Goal: Transaction & Acquisition: Purchase product/service

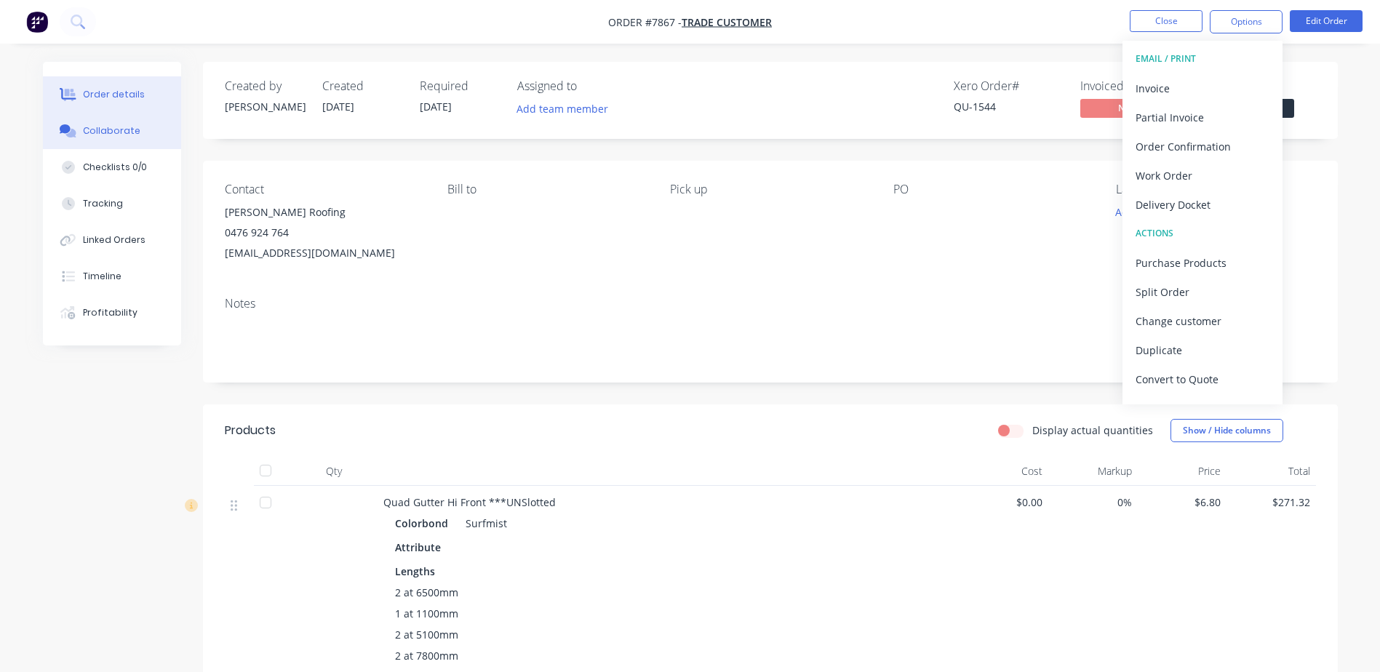
scroll to position [15, 0]
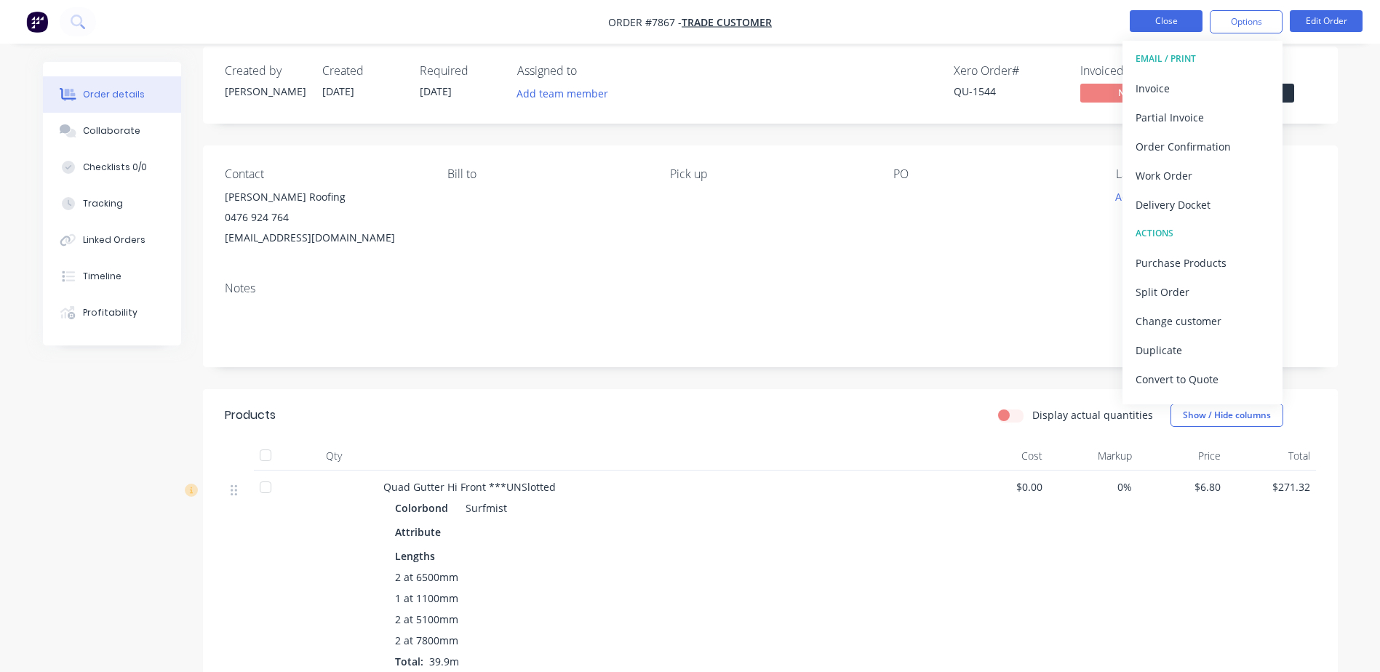
click at [1161, 16] on button "Close" at bounding box center [1166, 21] width 73 height 22
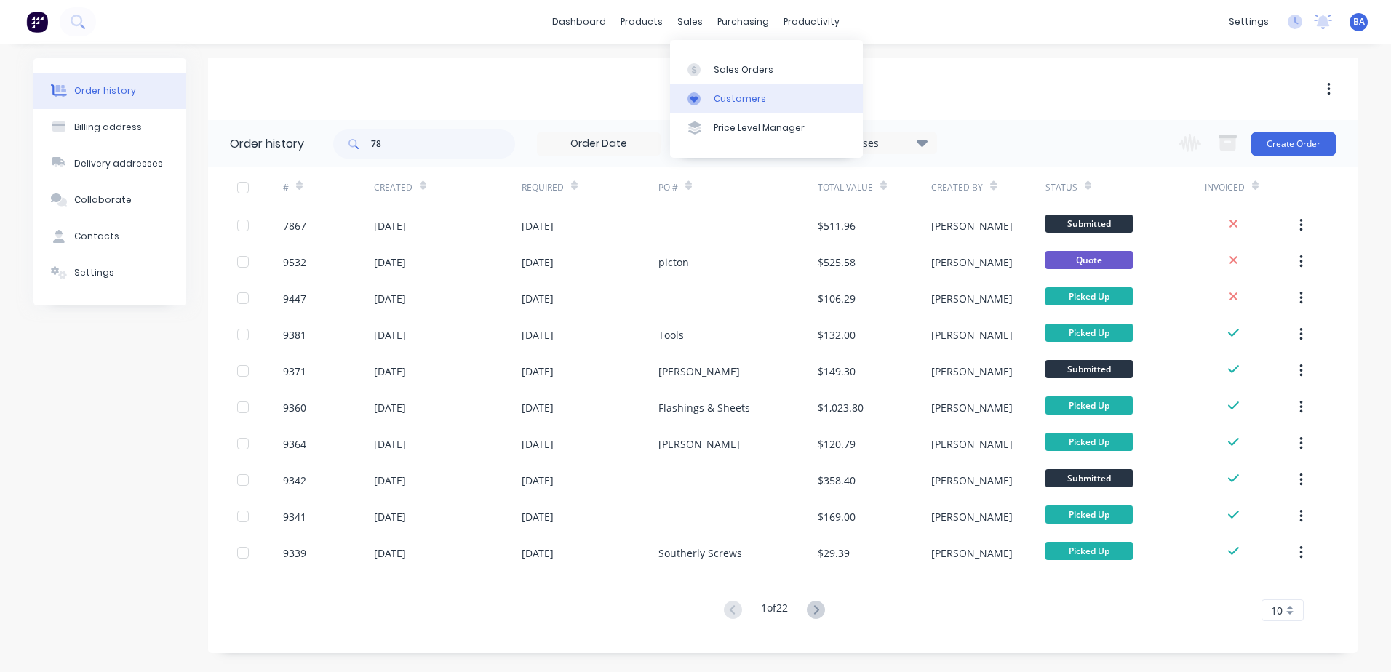
click at [689, 98] on icon at bounding box center [694, 98] width 13 height 13
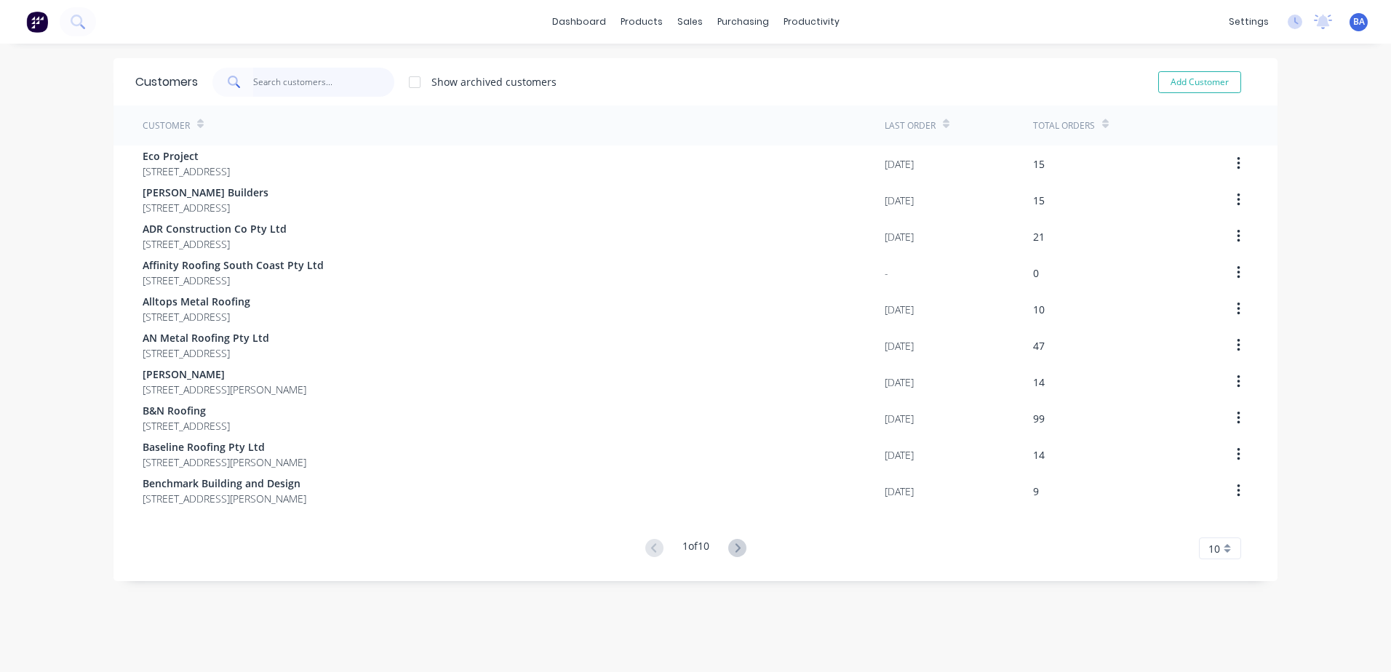
click at [253, 82] on input "text" at bounding box center [324, 82] width 142 height 29
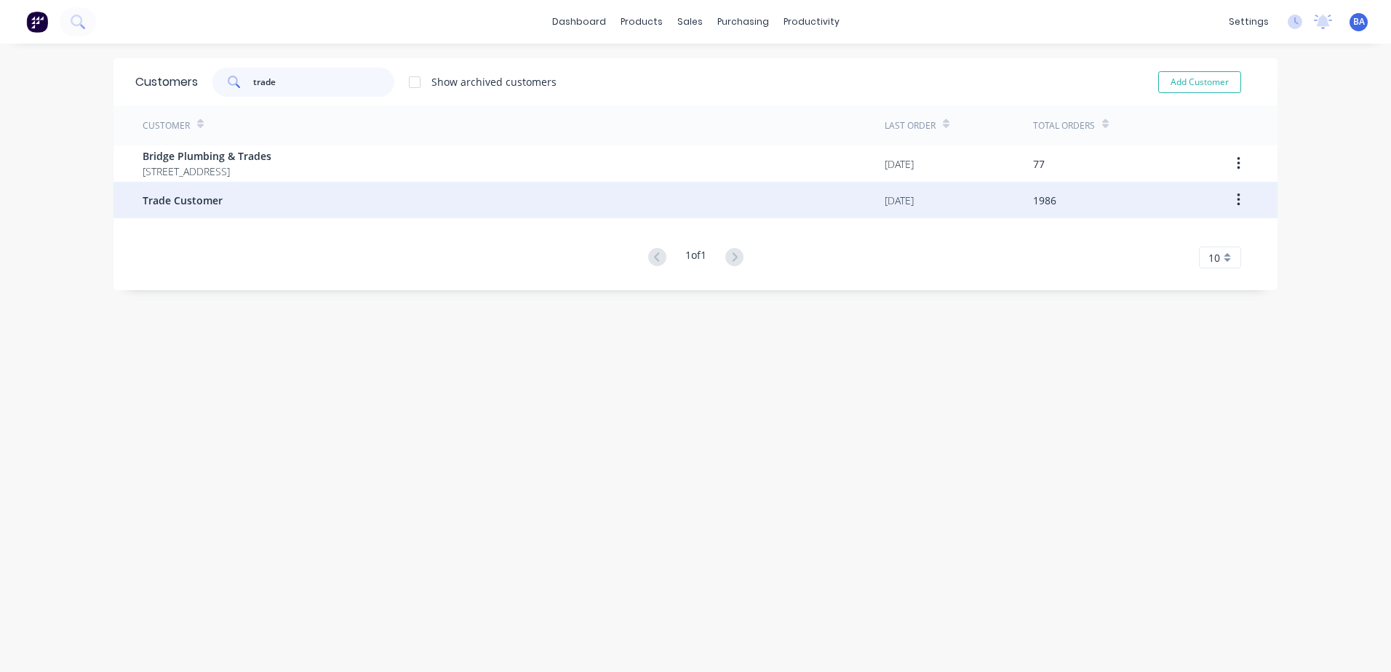
type input "trade"
click at [202, 196] on span "Trade Customer" at bounding box center [183, 200] width 80 height 15
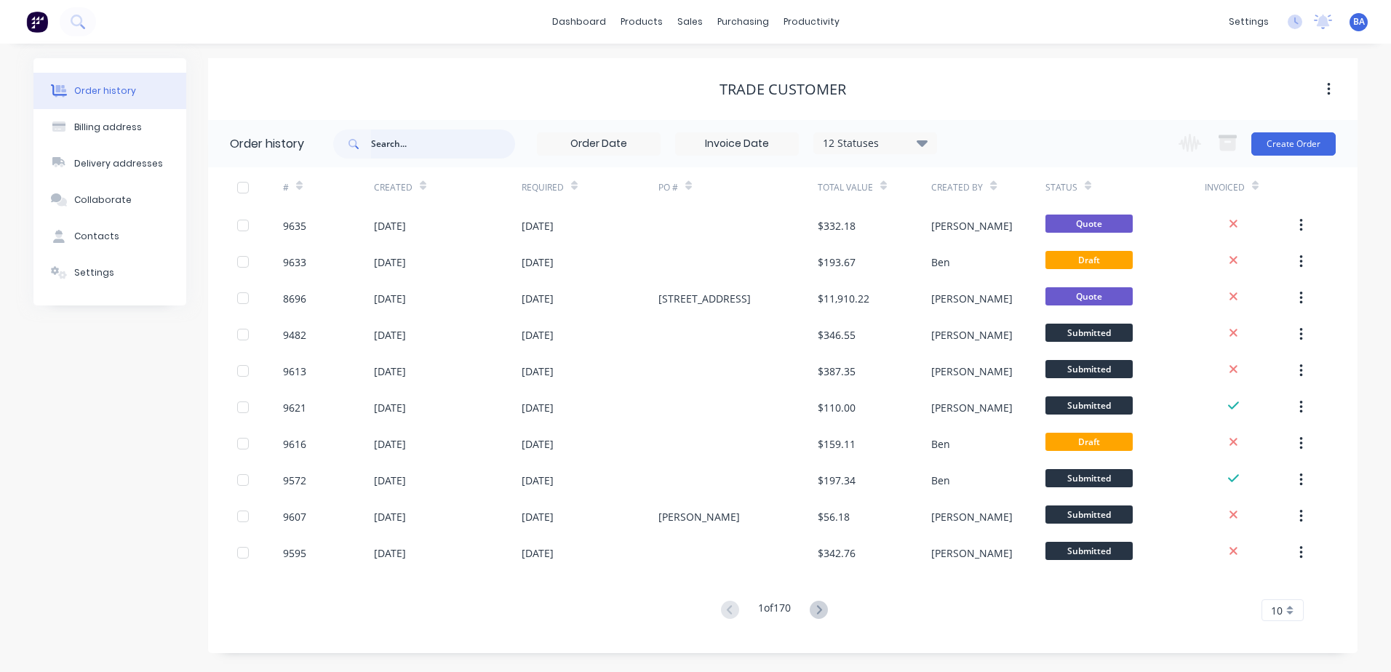
click at [439, 146] on input "text" at bounding box center [443, 144] width 144 height 29
type input "pe"
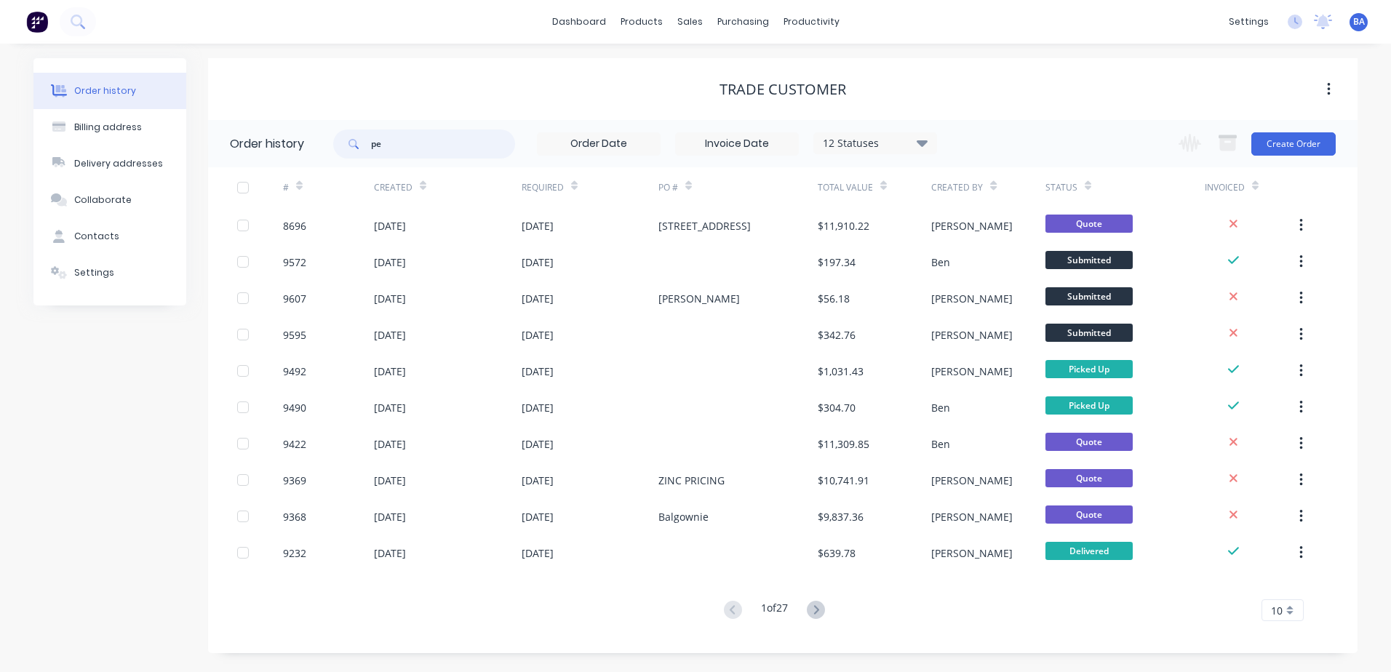
click at [388, 148] on input "pe" at bounding box center [443, 144] width 144 height 29
type input "perc"
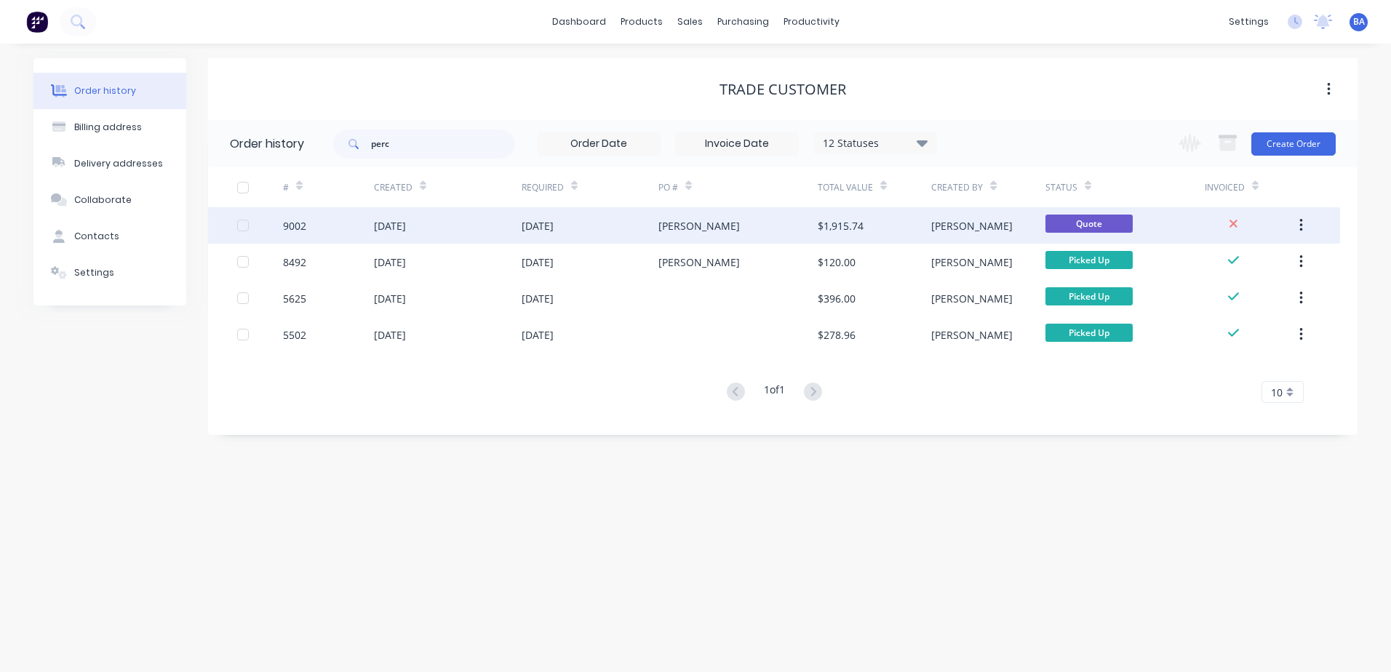
click at [723, 231] on div "[PERSON_NAME]" at bounding box center [700, 225] width 82 height 15
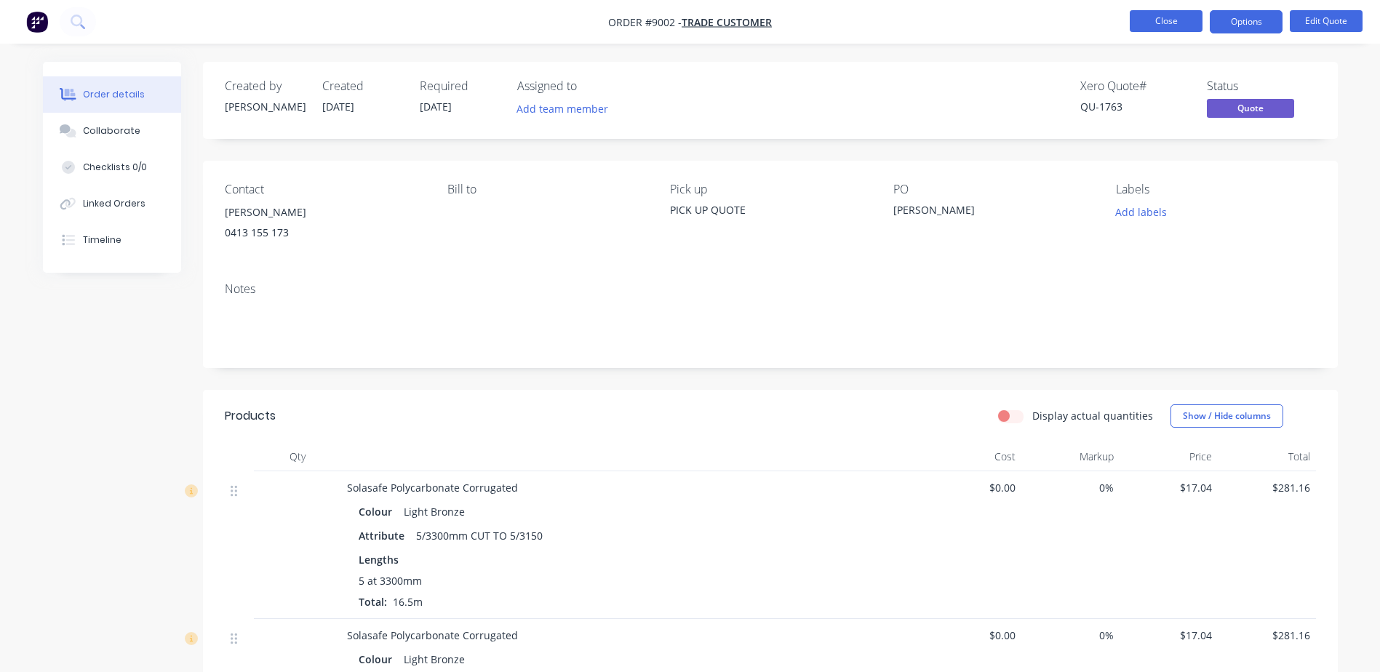
click at [1176, 17] on button "Close" at bounding box center [1166, 21] width 73 height 22
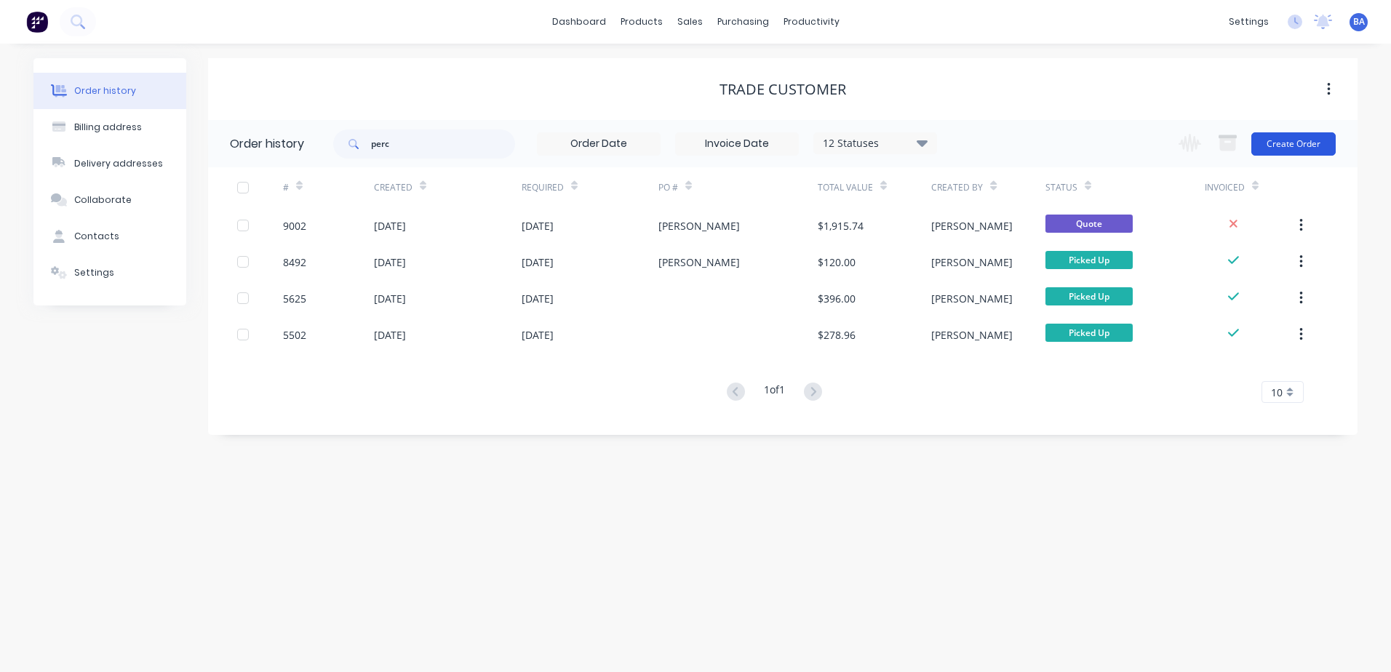
click at [1281, 143] on button "Create Order" at bounding box center [1294, 143] width 84 height 23
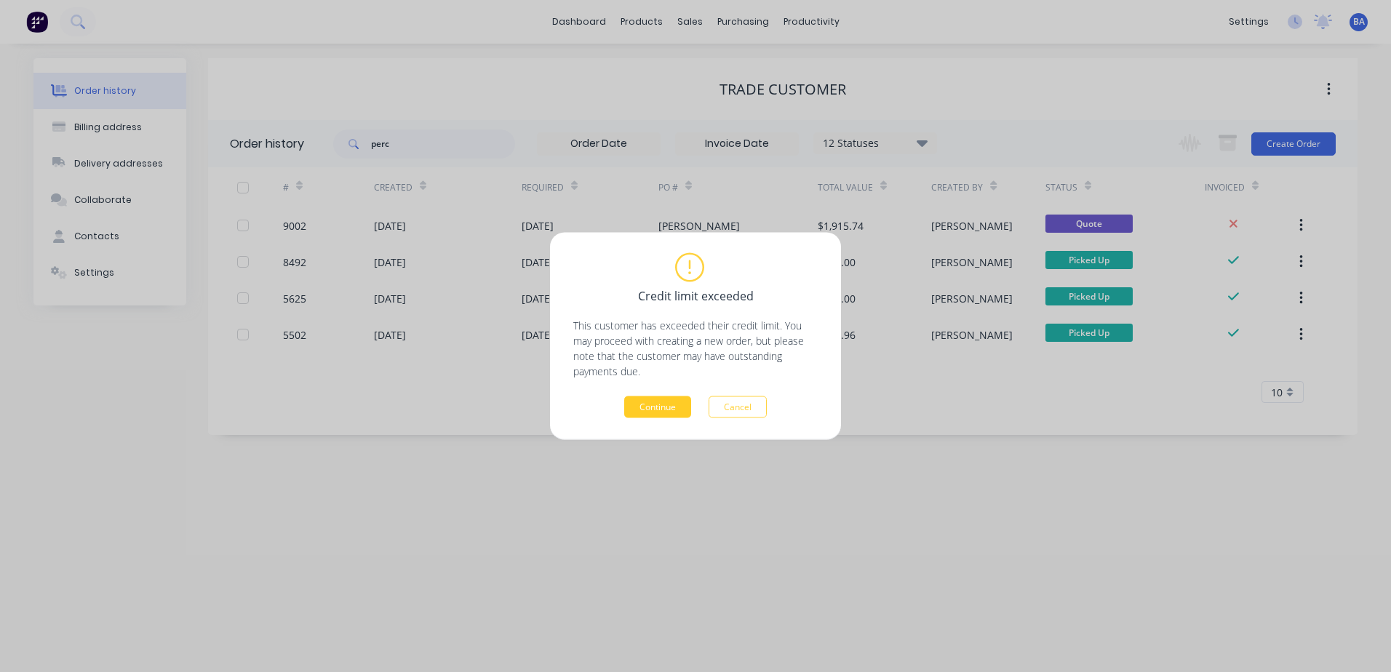
click at [647, 397] on button "Continue" at bounding box center [657, 408] width 67 height 22
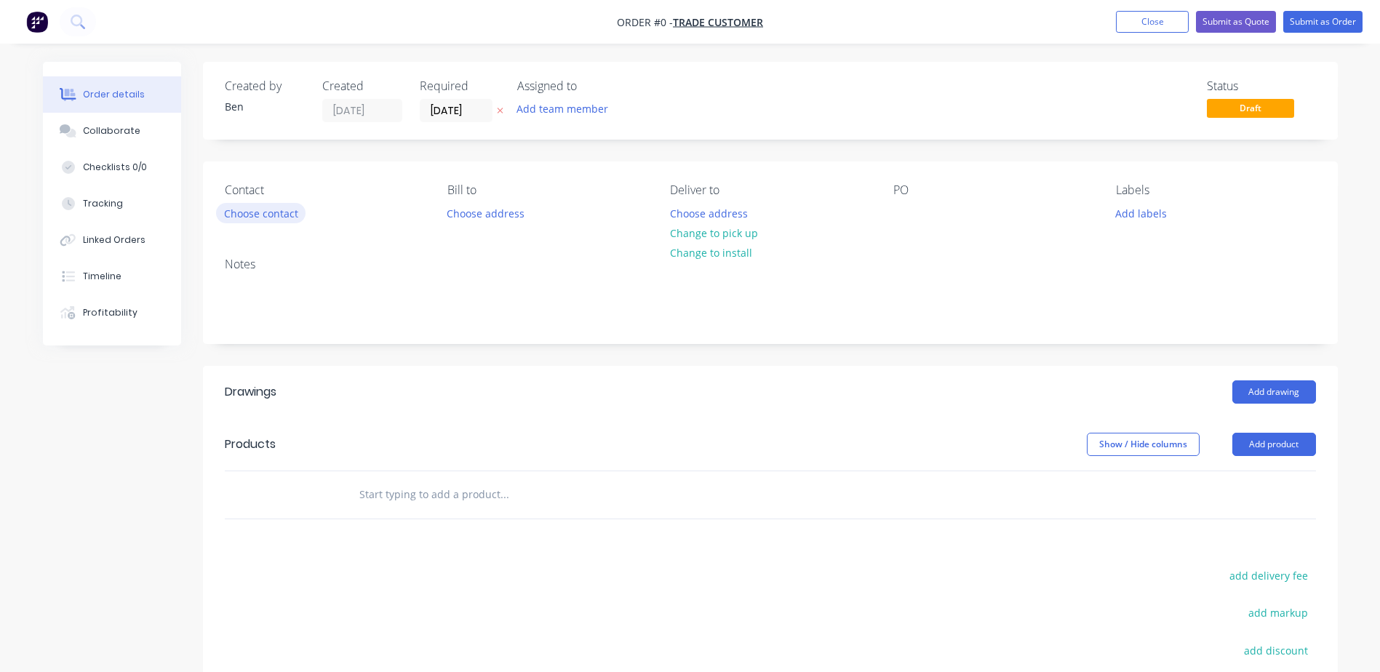
click at [283, 209] on button "Choose contact" at bounding box center [261, 213] width 90 height 20
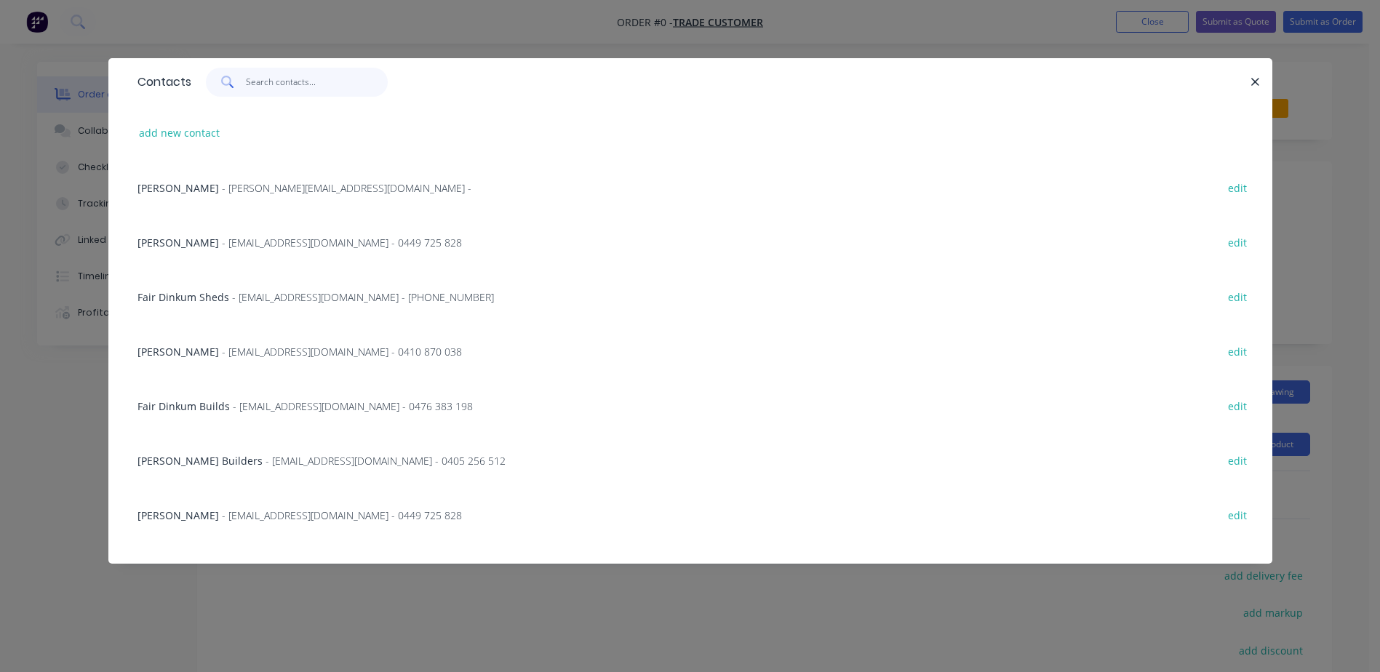
click at [254, 79] on input "text" at bounding box center [317, 82] width 142 height 29
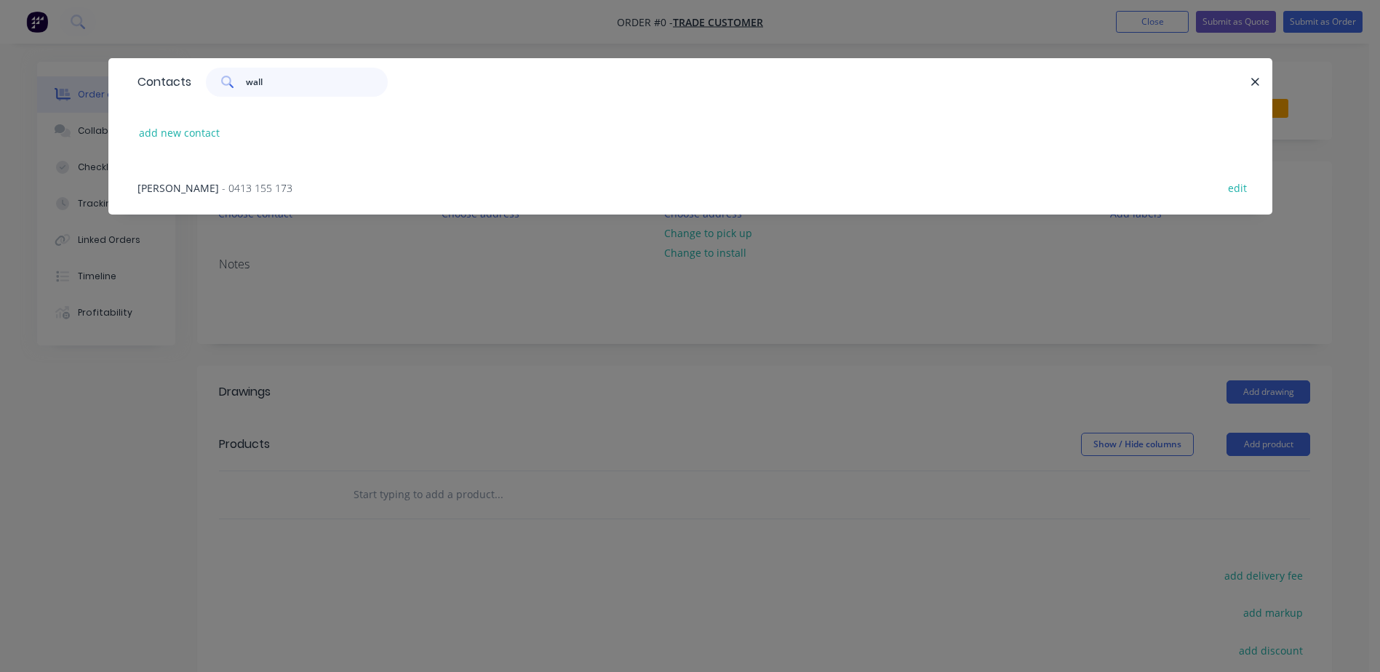
type input "wall"
click at [246, 190] on span "- 0413 155 173" at bounding box center [257, 188] width 71 height 14
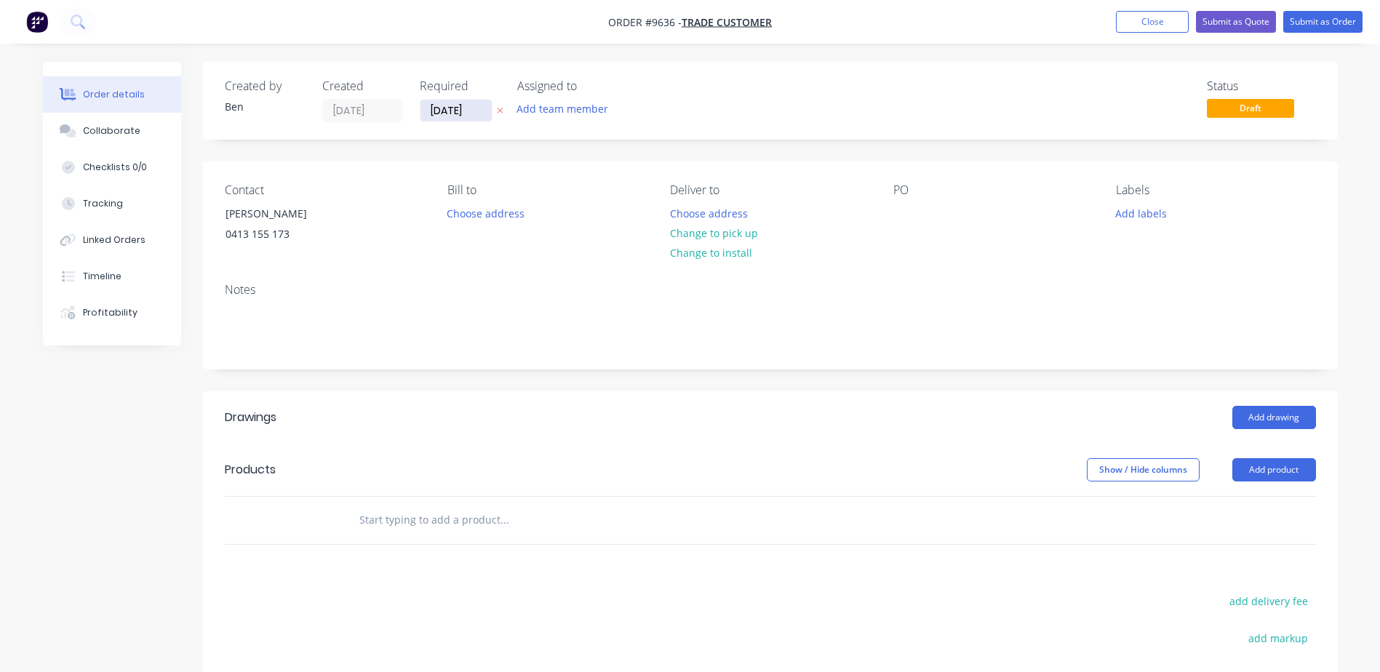
click at [444, 111] on input "[DATE]" at bounding box center [456, 111] width 71 height 22
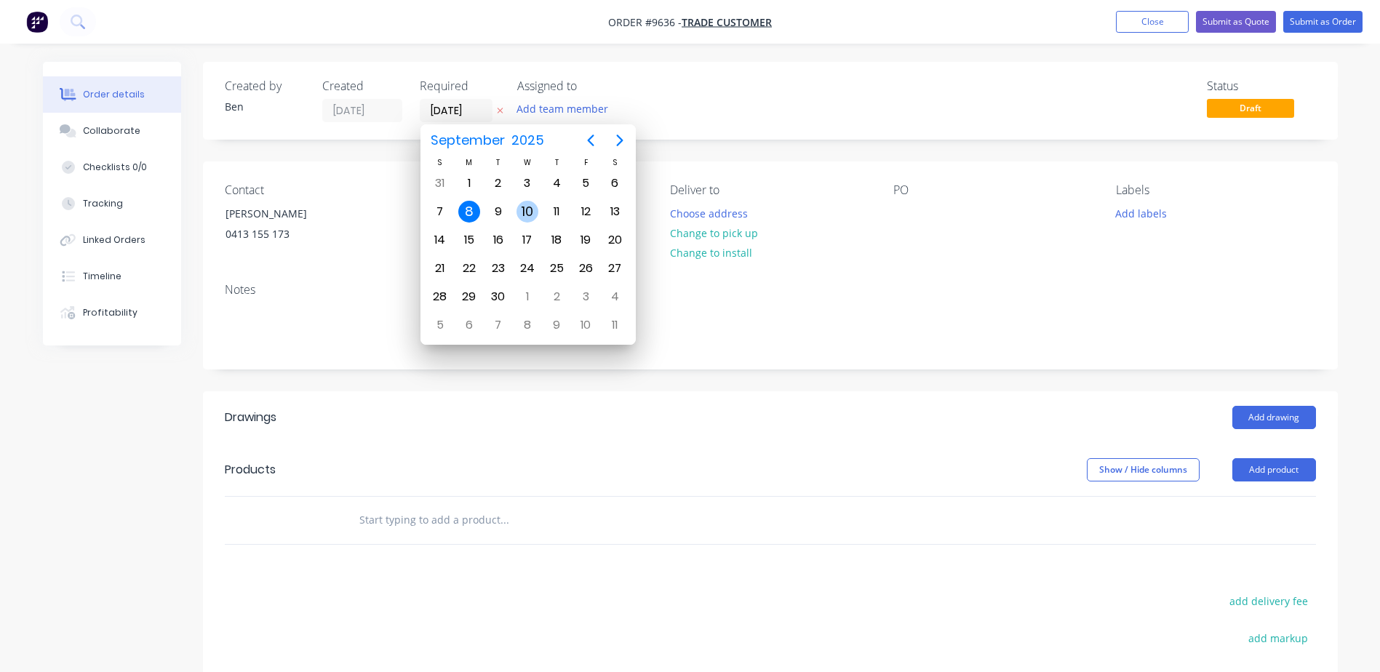
click at [528, 207] on div "10" at bounding box center [528, 212] width 22 height 22
type input "[DATE]"
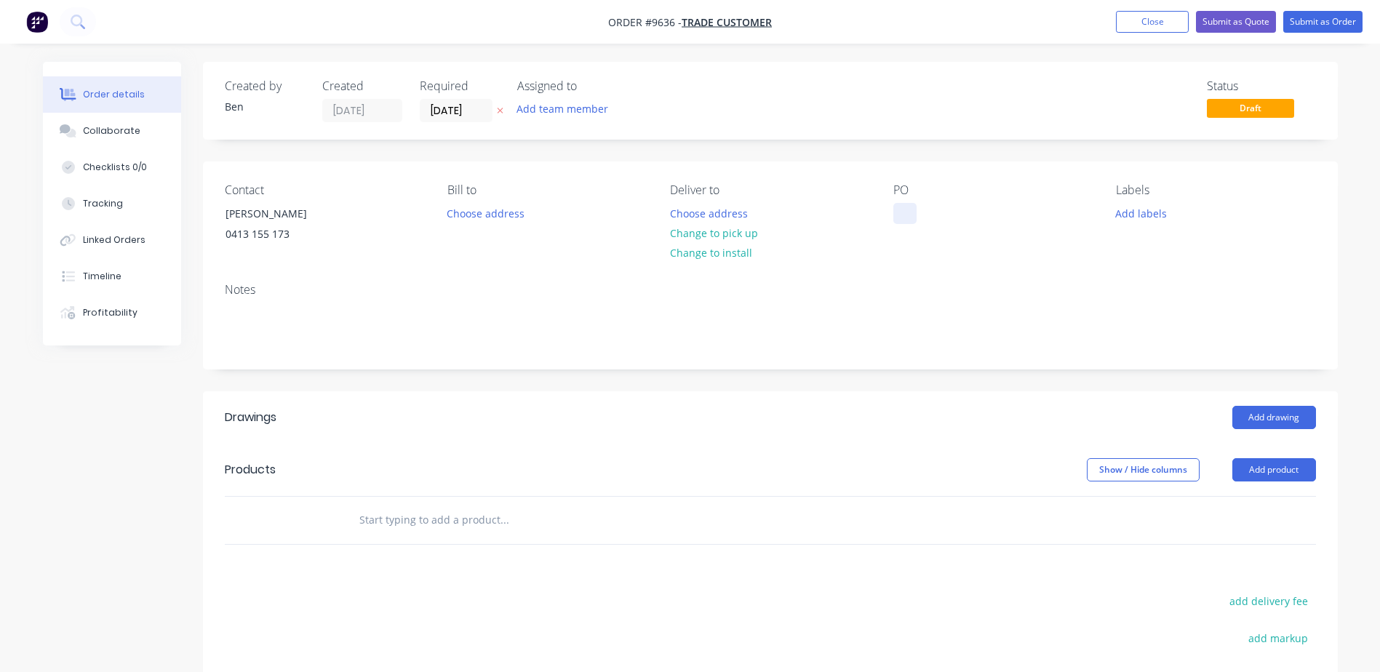
click at [905, 211] on div at bounding box center [905, 213] width 23 height 21
click at [738, 231] on button "Change to pick up" at bounding box center [713, 233] width 103 height 20
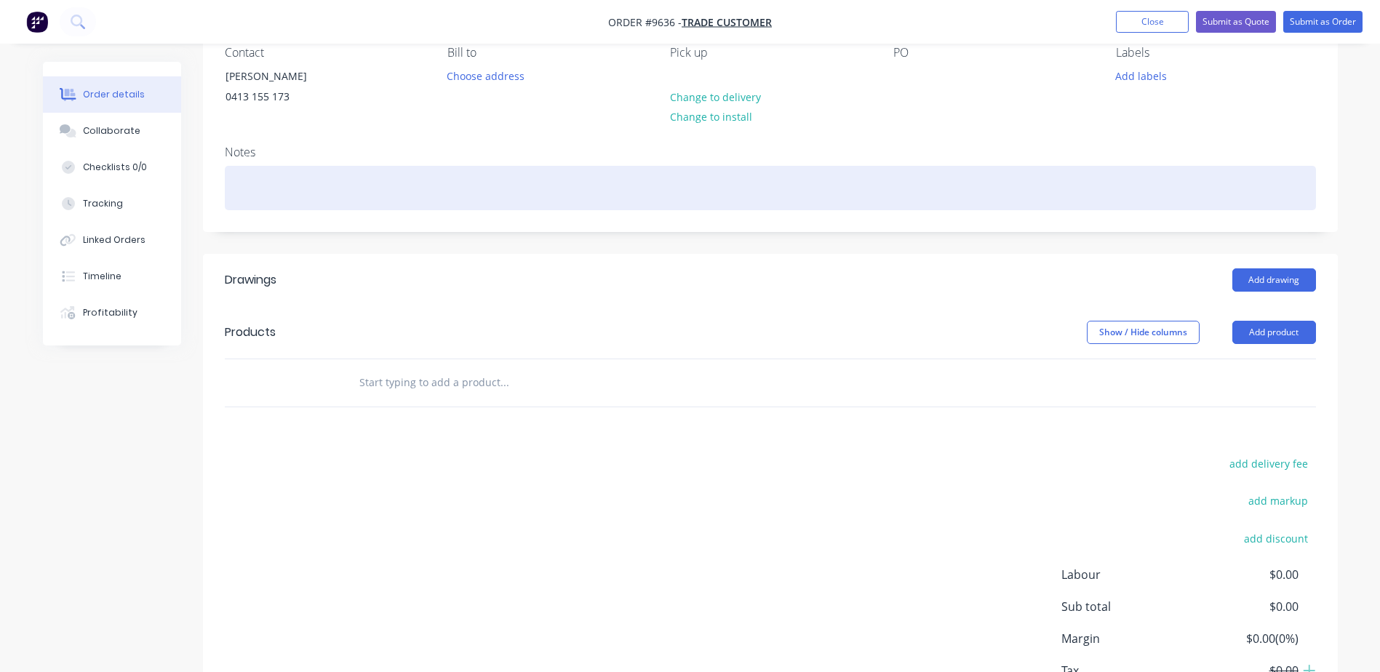
scroll to position [146, 0]
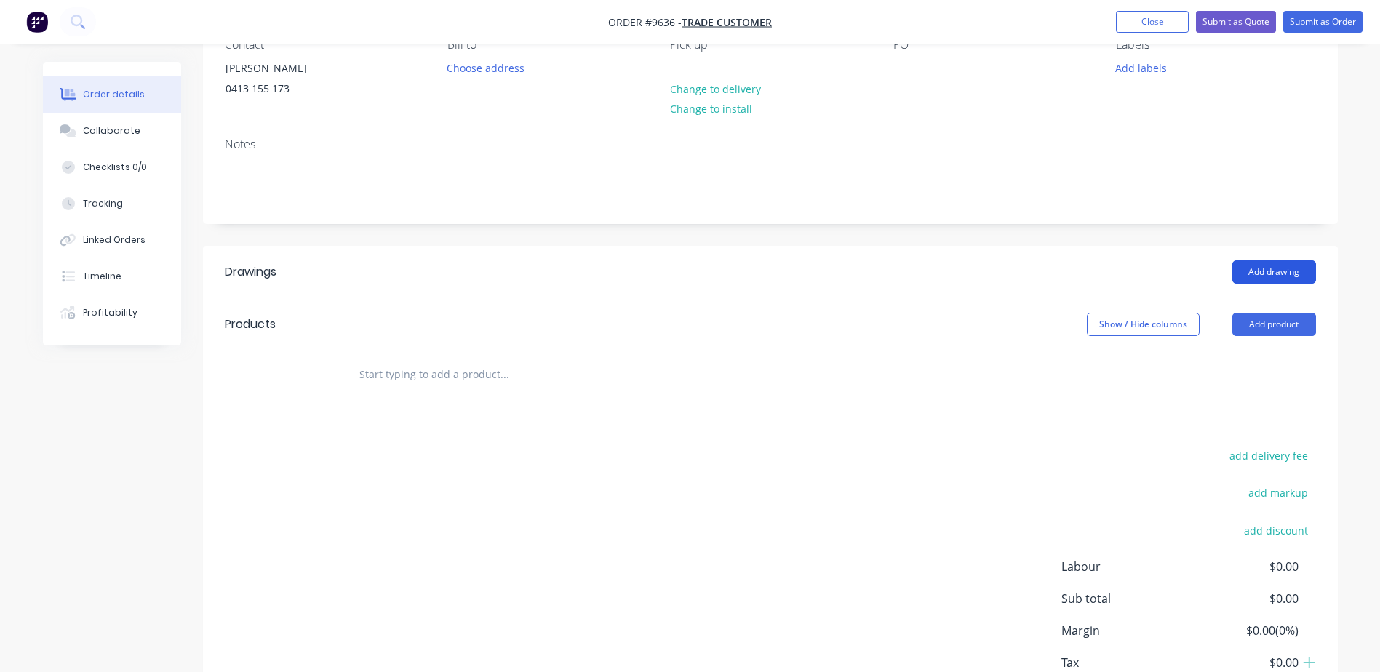
click at [1258, 271] on button "Add drawing" at bounding box center [1275, 272] width 84 height 23
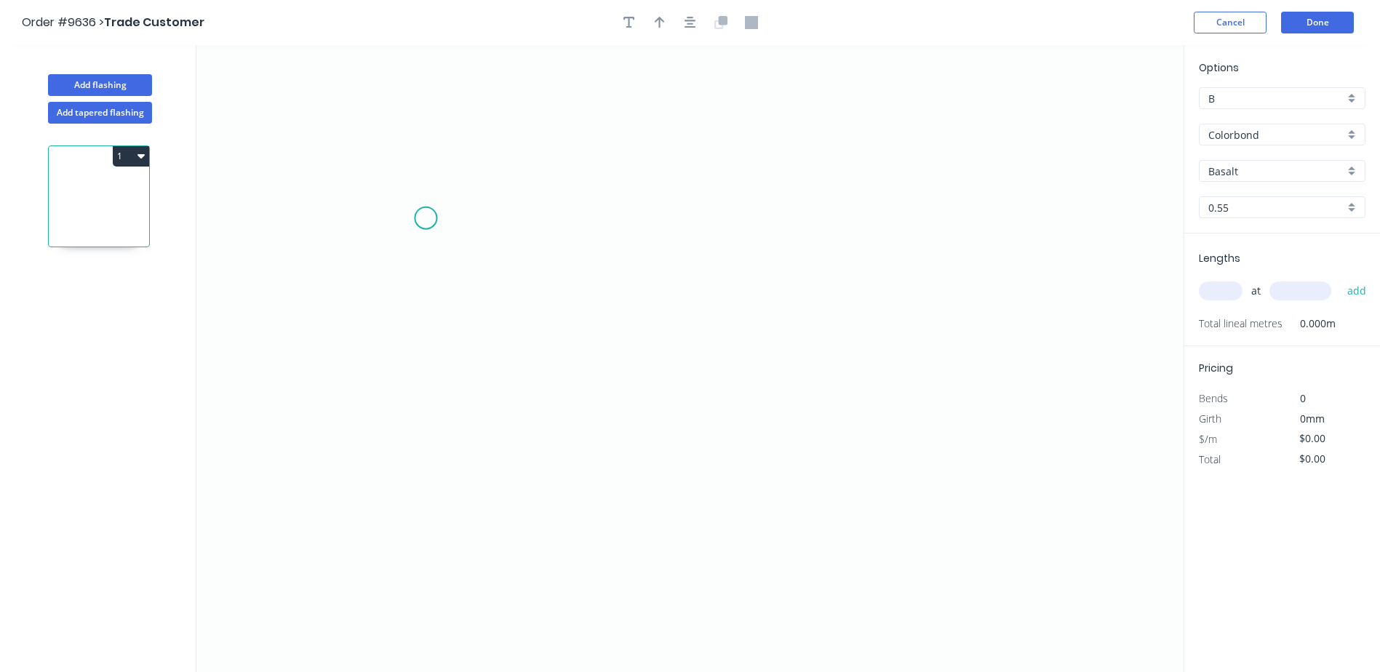
click at [426, 219] on icon "0" at bounding box center [689, 358] width 987 height 627
click at [641, 210] on icon "0" at bounding box center [689, 358] width 987 height 627
click at [643, 376] on icon "0 ?" at bounding box center [689, 358] width 987 height 627
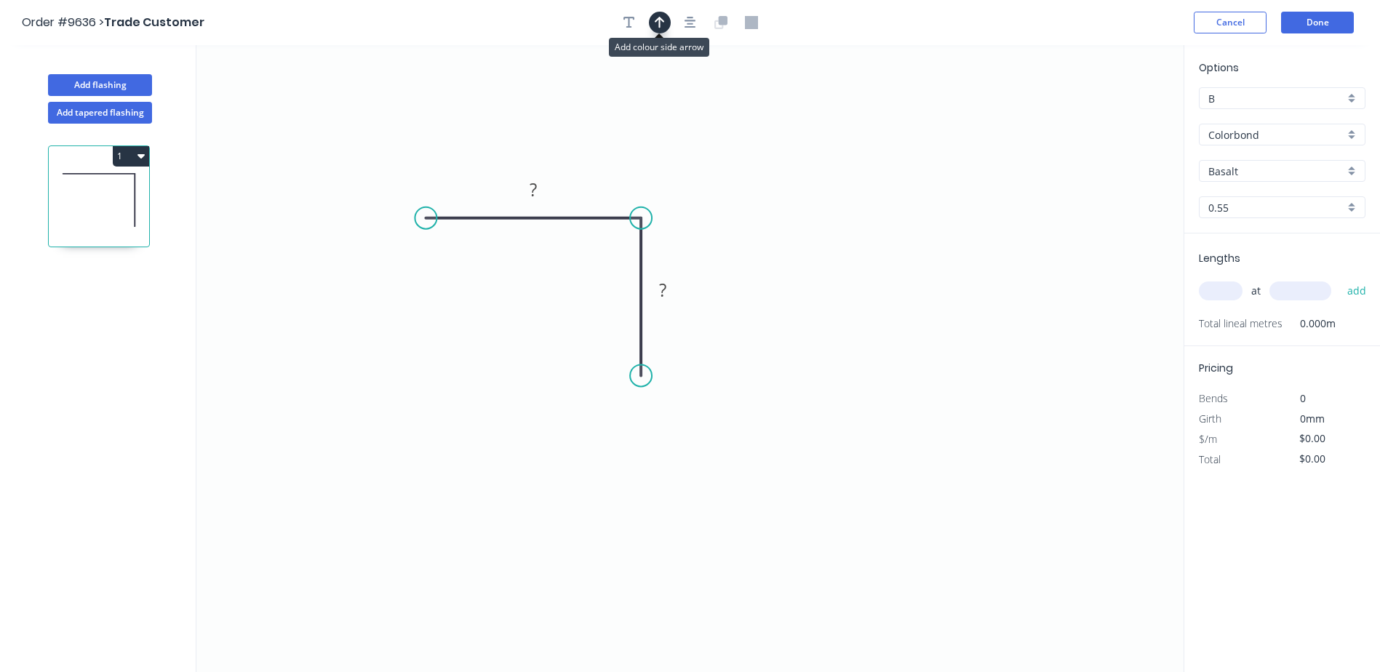
click at [661, 25] on icon "button" at bounding box center [660, 22] width 10 height 13
click at [1108, 113] on icon at bounding box center [1110, 101] width 13 height 47
click at [1107, 114] on icon "0 ? ?" at bounding box center [689, 358] width 987 height 627
drag, startPoint x: 1109, startPoint y: 114, endPoint x: 734, endPoint y: 140, distance: 375.7
click at [738, 141] on icon at bounding box center [750, 129] width 42 height 42
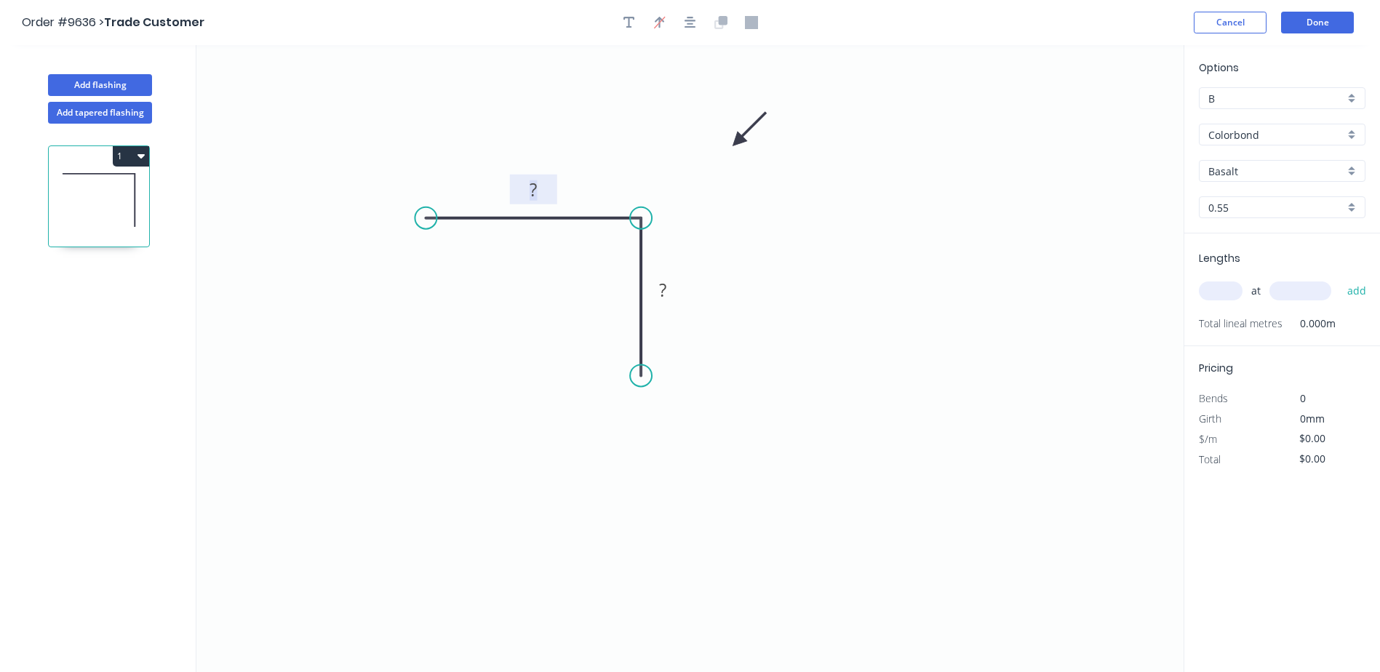
click at [539, 186] on rect at bounding box center [533, 190] width 29 height 20
click at [930, 140] on icon "0 120 70" at bounding box center [689, 358] width 987 height 627
type input "$7.67"
click at [1249, 171] on input "Basalt" at bounding box center [1277, 171] width 136 height 15
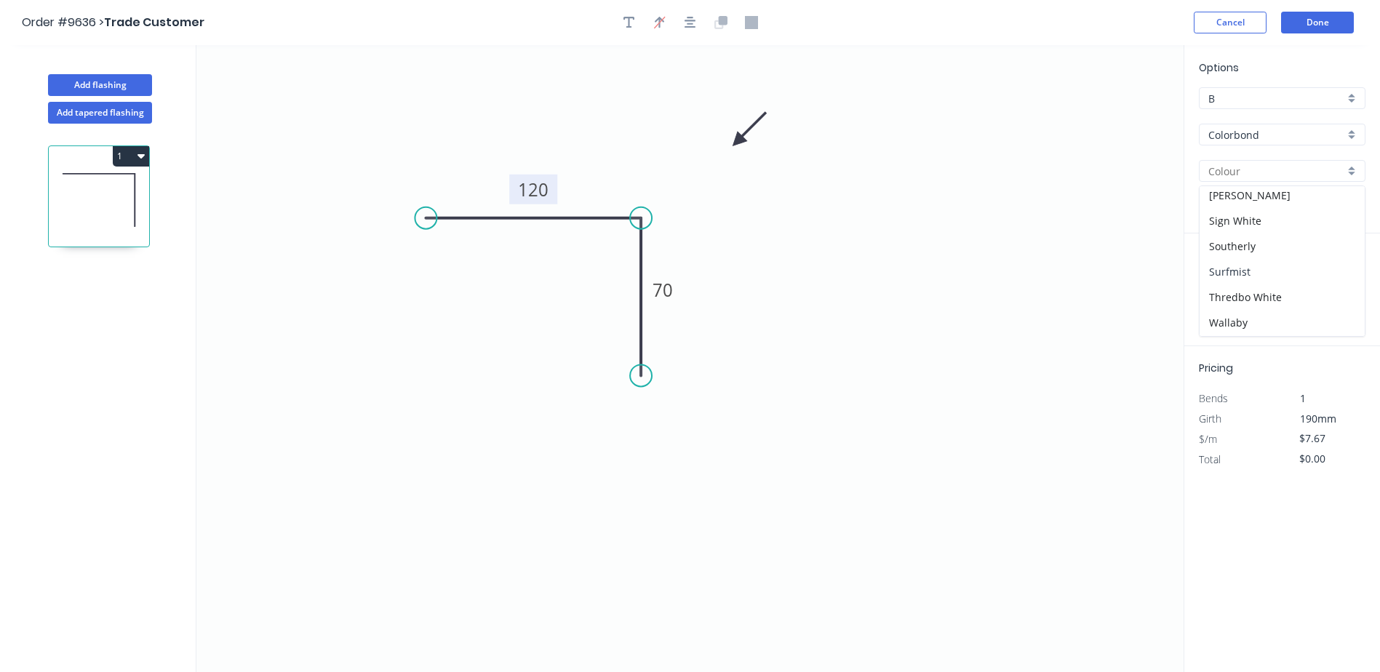
click at [1257, 266] on div "Surfmist" at bounding box center [1282, 271] width 165 height 25
type input "Surfmist"
click at [1225, 293] on input "text" at bounding box center [1221, 291] width 44 height 19
type input "1"
type input "4200"
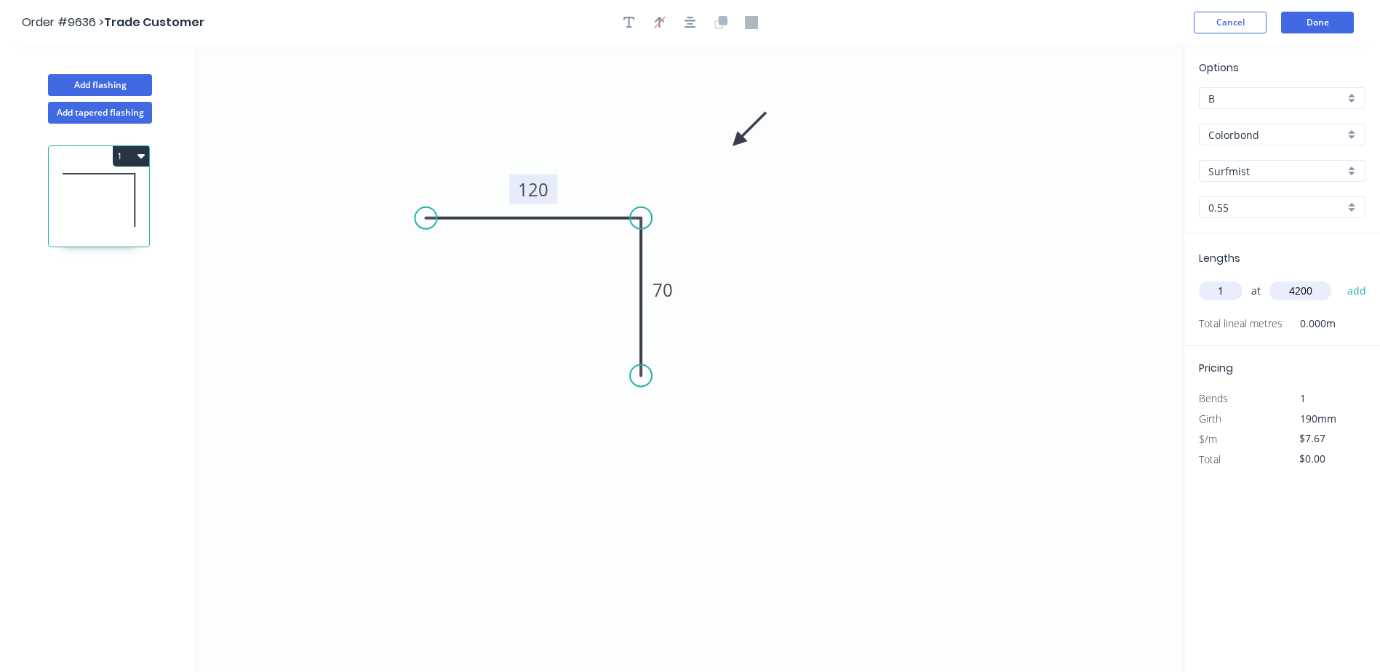
click at [1340, 279] on button "add" at bounding box center [1357, 291] width 34 height 25
type input "$32.21"
click at [1314, 19] on button "Done" at bounding box center [1317, 23] width 73 height 22
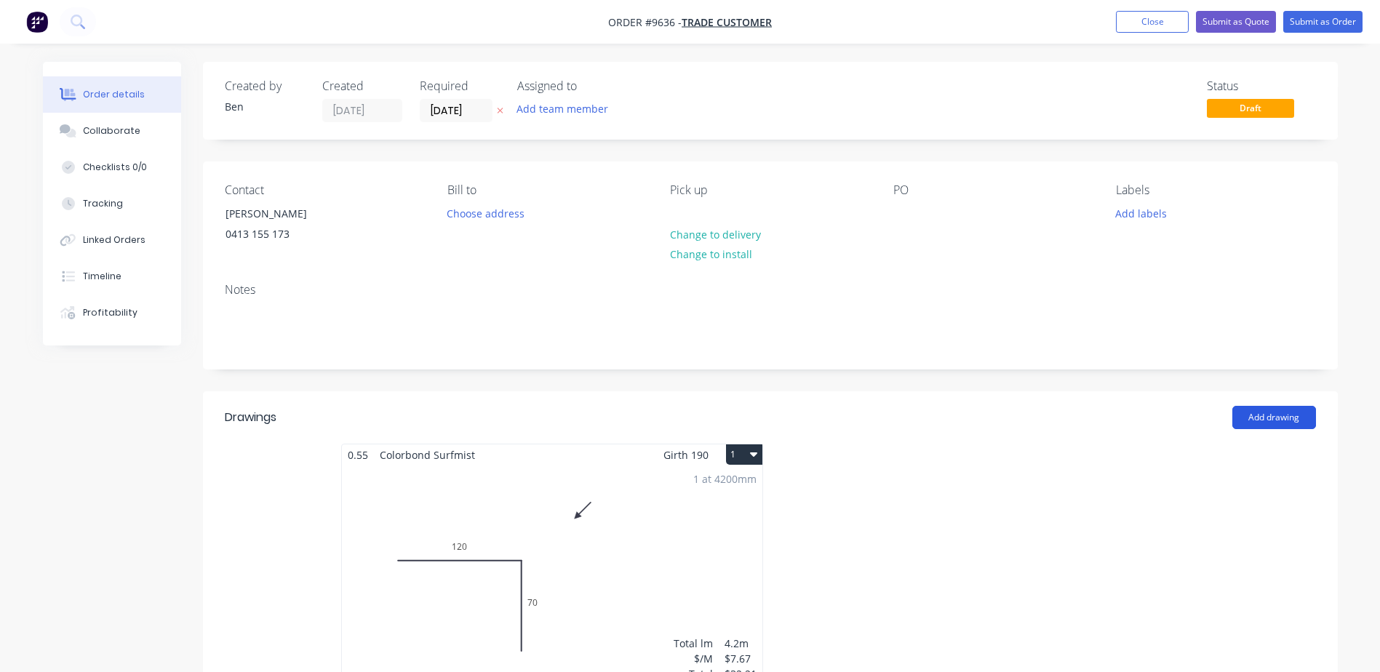
click at [1274, 417] on button "Add drawing" at bounding box center [1275, 417] width 84 height 23
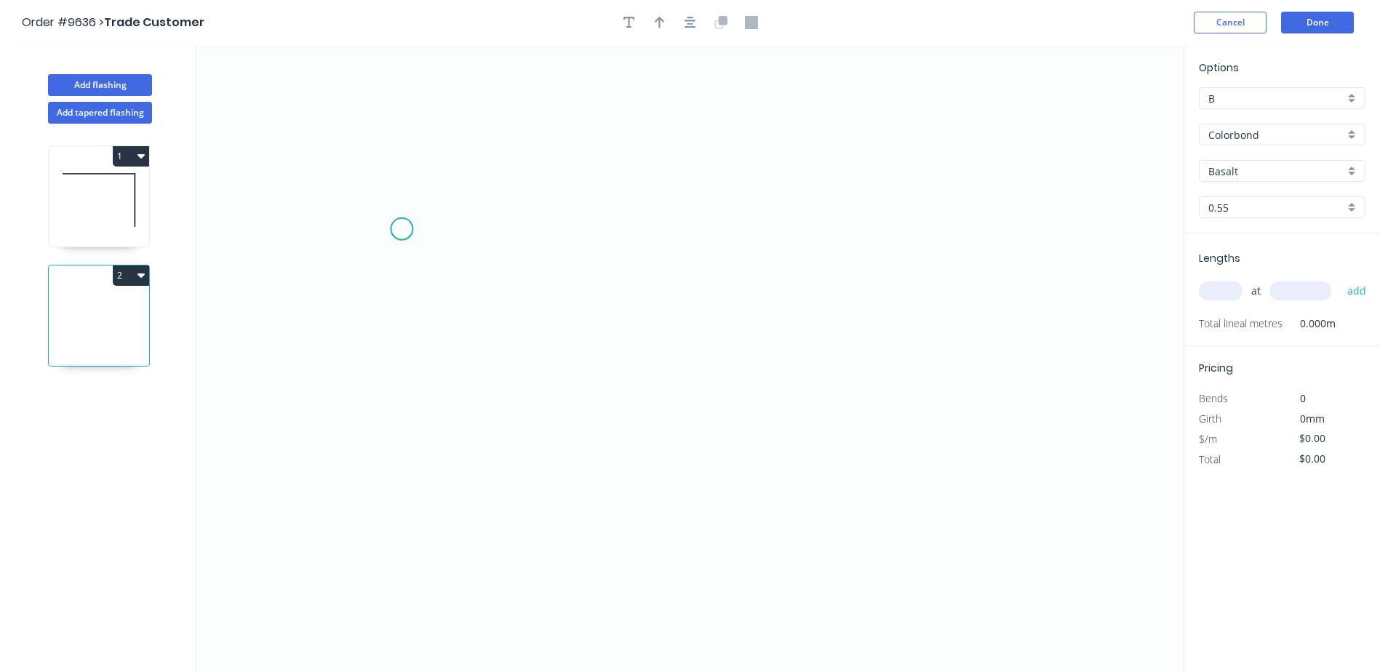
click at [402, 229] on icon "0" at bounding box center [689, 358] width 987 height 627
click at [359, 272] on icon "0" at bounding box center [689, 358] width 987 height 627
click at [642, 437] on icon "0 ?" at bounding box center [689, 358] width 987 height 627
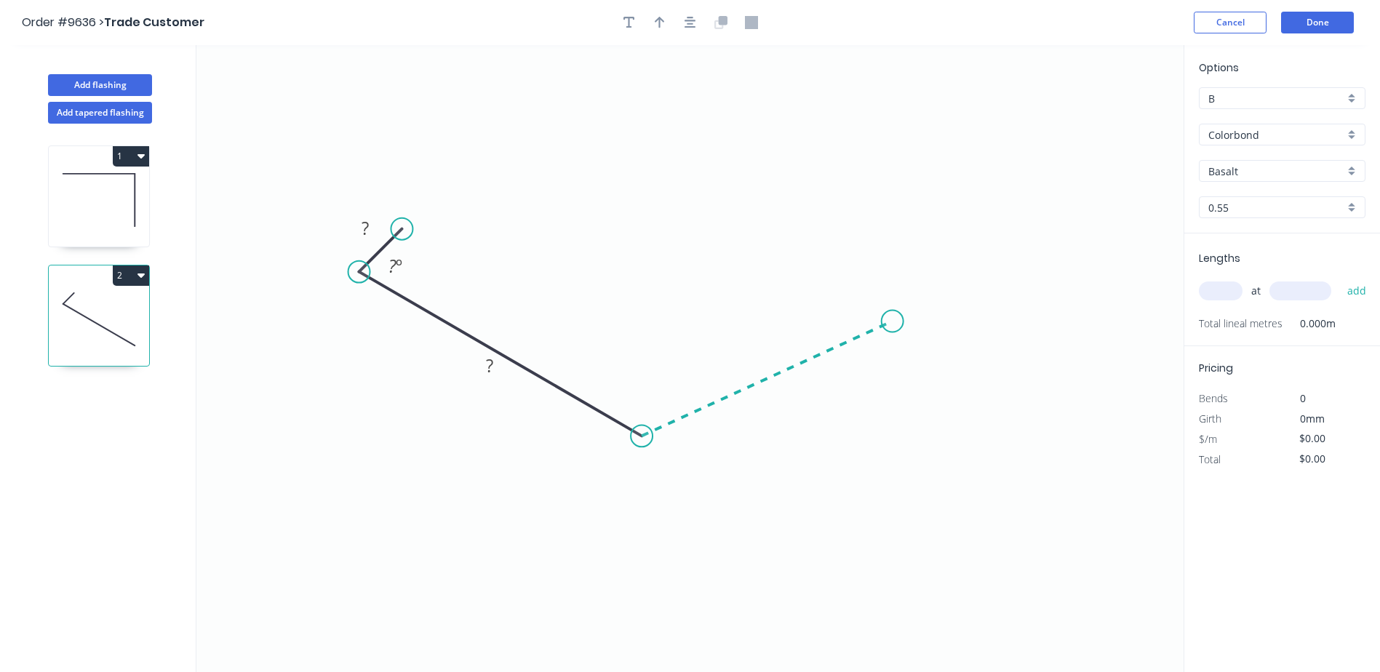
click at [893, 322] on icon "0 ? ? ? º" at bounding box center [689, 358] width 987 height 627
click at [860, 287] on icon "0 ? ? ? ? º ? º" at bounding box center [689, 358] width 987 height 627
click at [498, 370] on rect at bounding box center [489, 367] width 29 height 20
type input "$22.43"
click at [618, 192] on icon "0 25 270 200 25 45 º 150 º 45 º" at bounding box center [689, 358] width 987 height 627
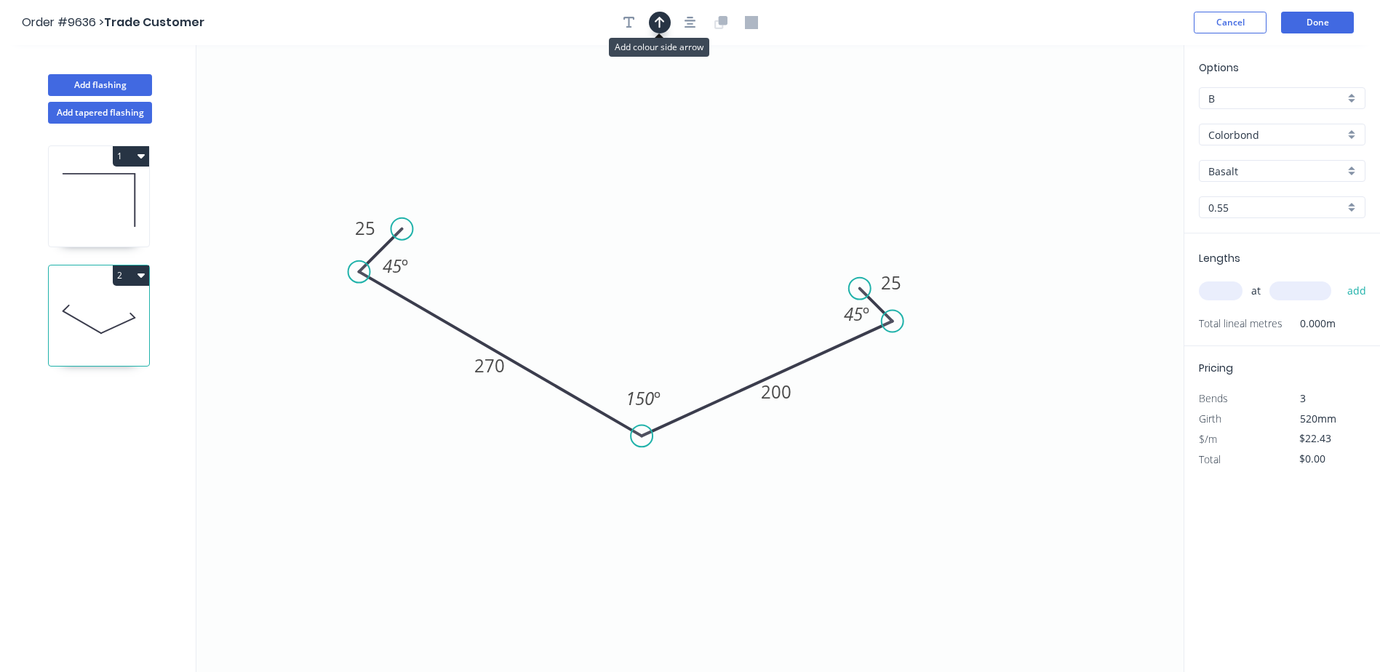
click at [659, 22] on icon "button" at bounding box center [660, 22] width 10 height 13
drag, startPoint x: 1109, startPoint y: 112, endPoint x: 645, endPoint y: 202, distance: 473.0
click at [645, 202] on icon at bounding box center [644, 186] width 13 height 47
click at [1268, 165] on input "Basalt" at bounding box center [1277, 171] width 136 height 15
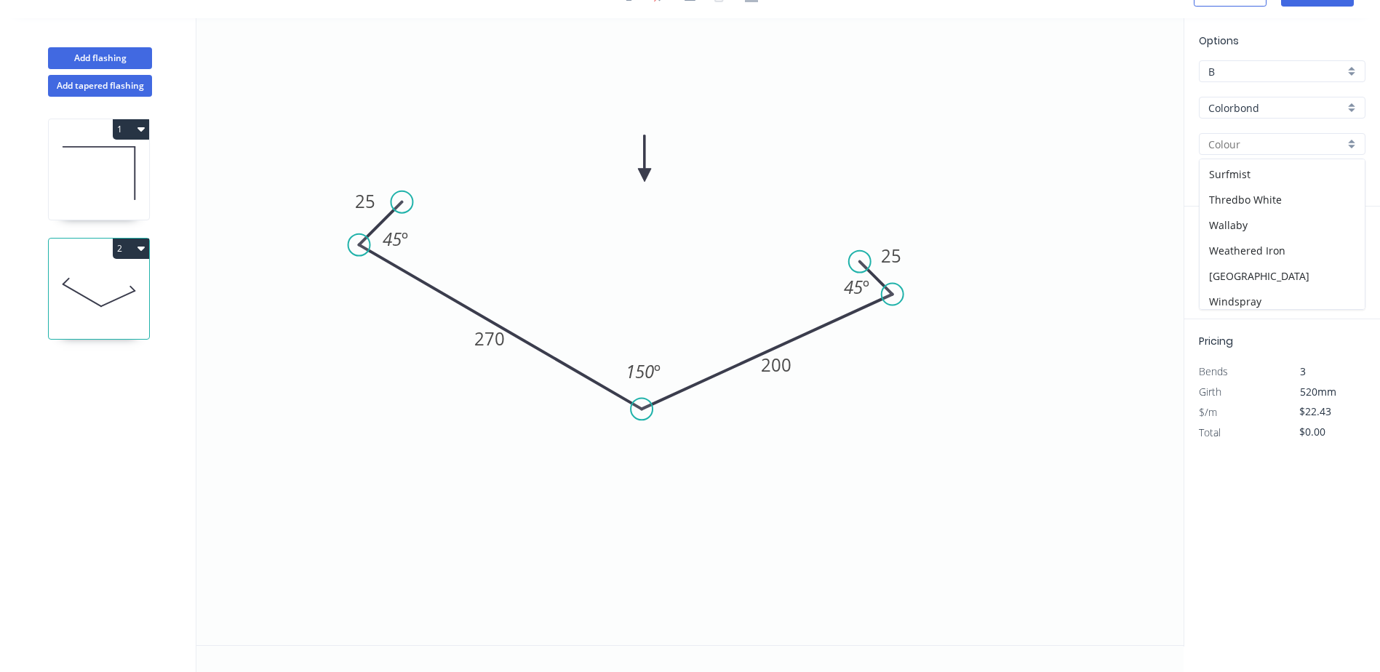
scroll to position [509, 0]
click at [1271, 182] on div "Surfmist" at bounding box center [1282, 171] width 165 height 25
type input "Surfmist"
click at [1220, 258] on input "text" at bounding box center [1221, 264] width 44 height 19
type input "4"
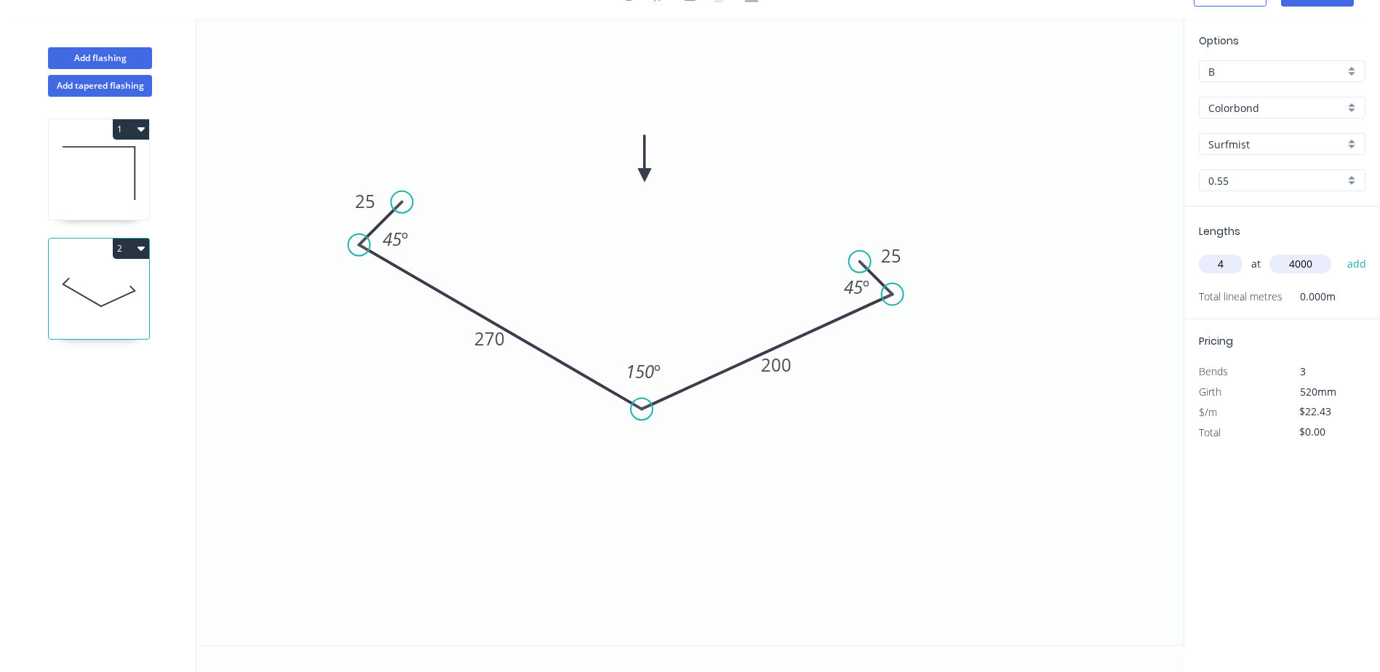
type input "4000"
click at [1340, 252] on button "add" at bounding box center [1357, 264] width 34 height 25
type input "$358.88"
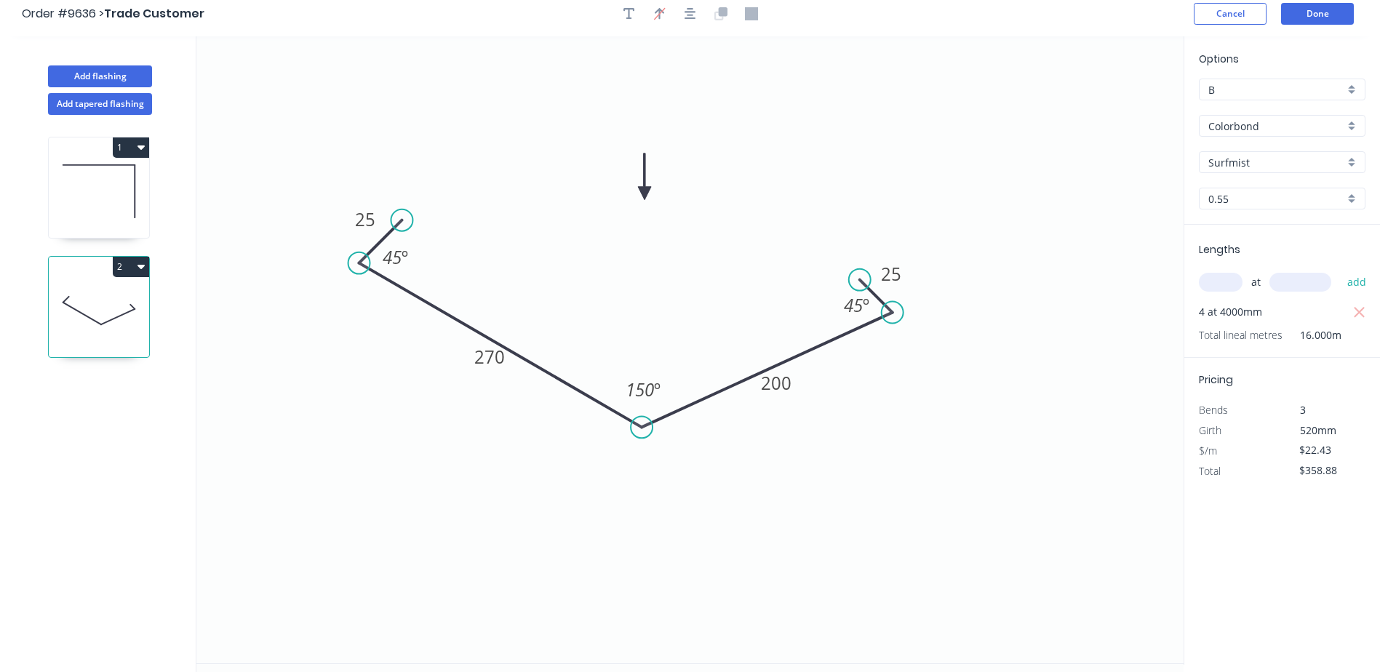
scroll to position [0, 0]
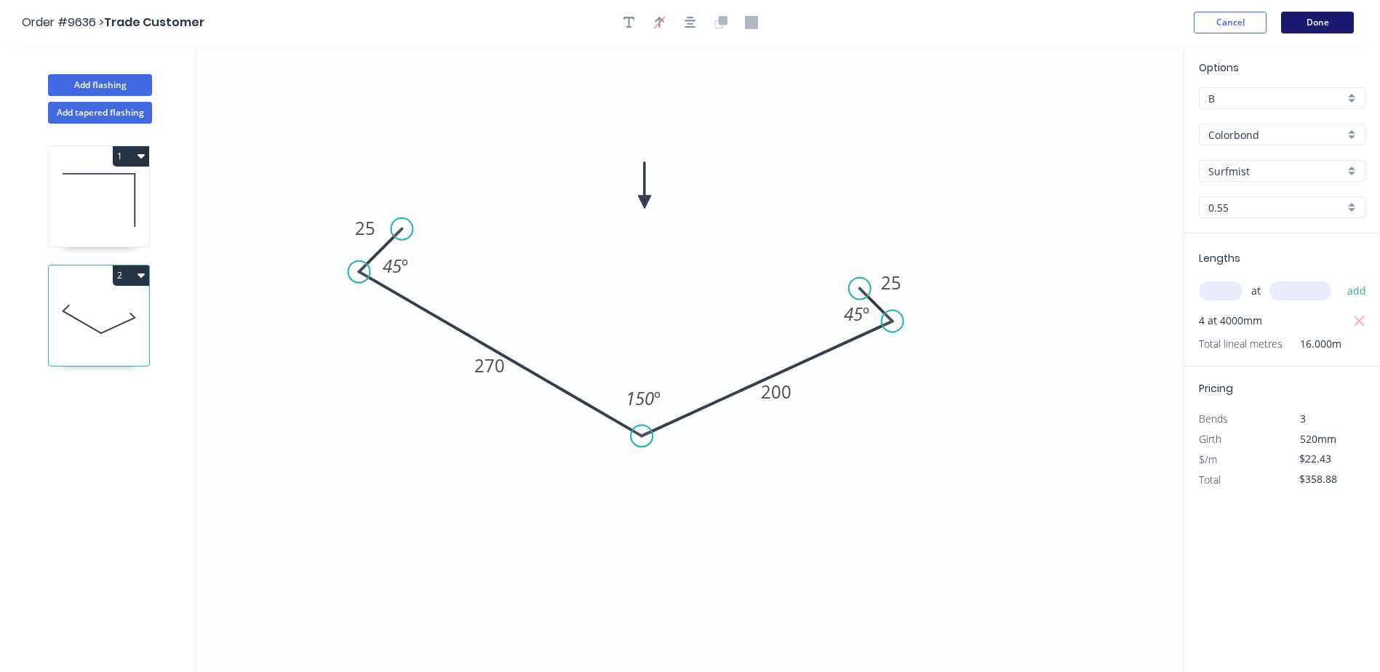
click at [1324, 15] on button "Done" at bounding box center [1317, 23] width 73 height 22
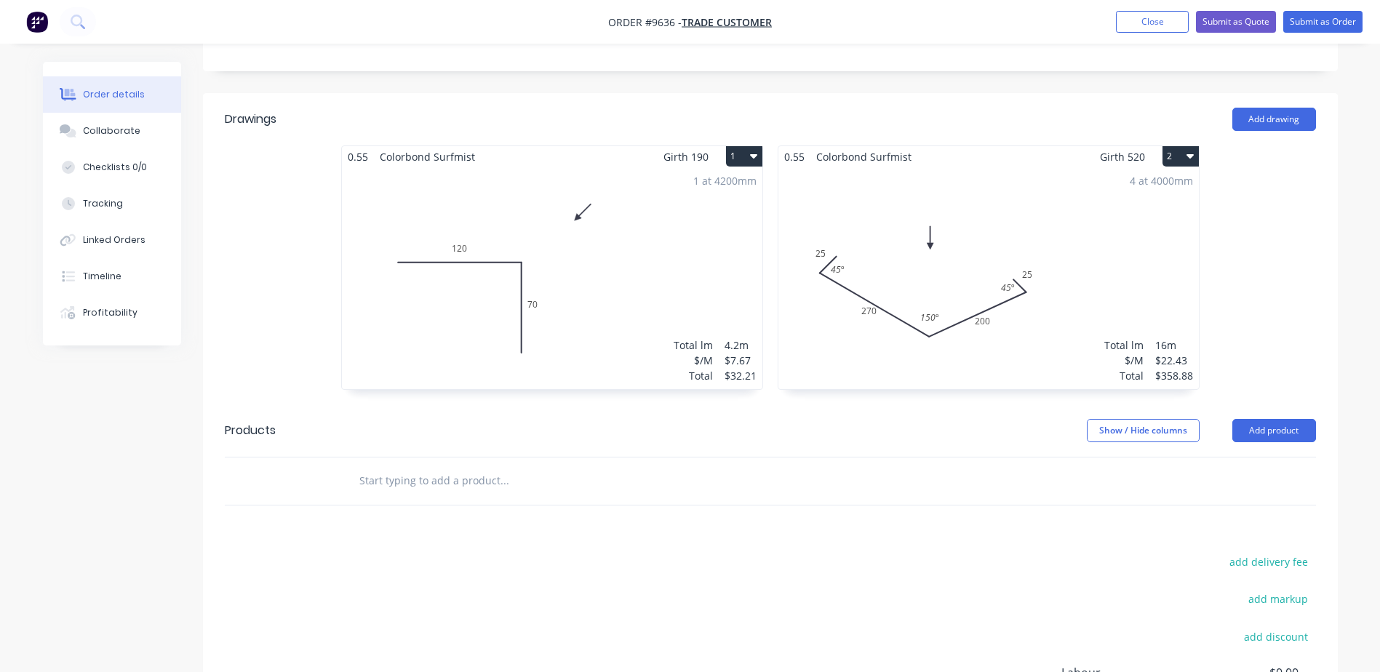
scroll to position [291, 0]
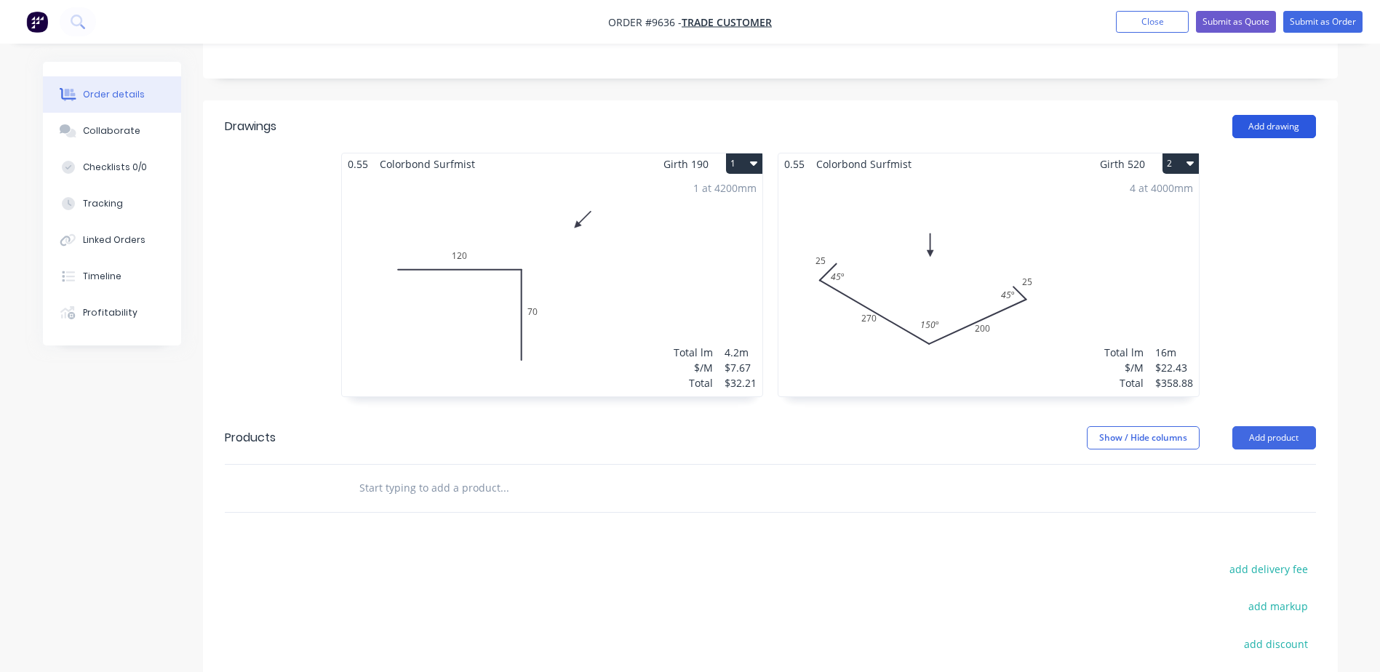
click at [1265, 127] on button "Add drawing" at bounding box center [1275, 126] width 84 height 23
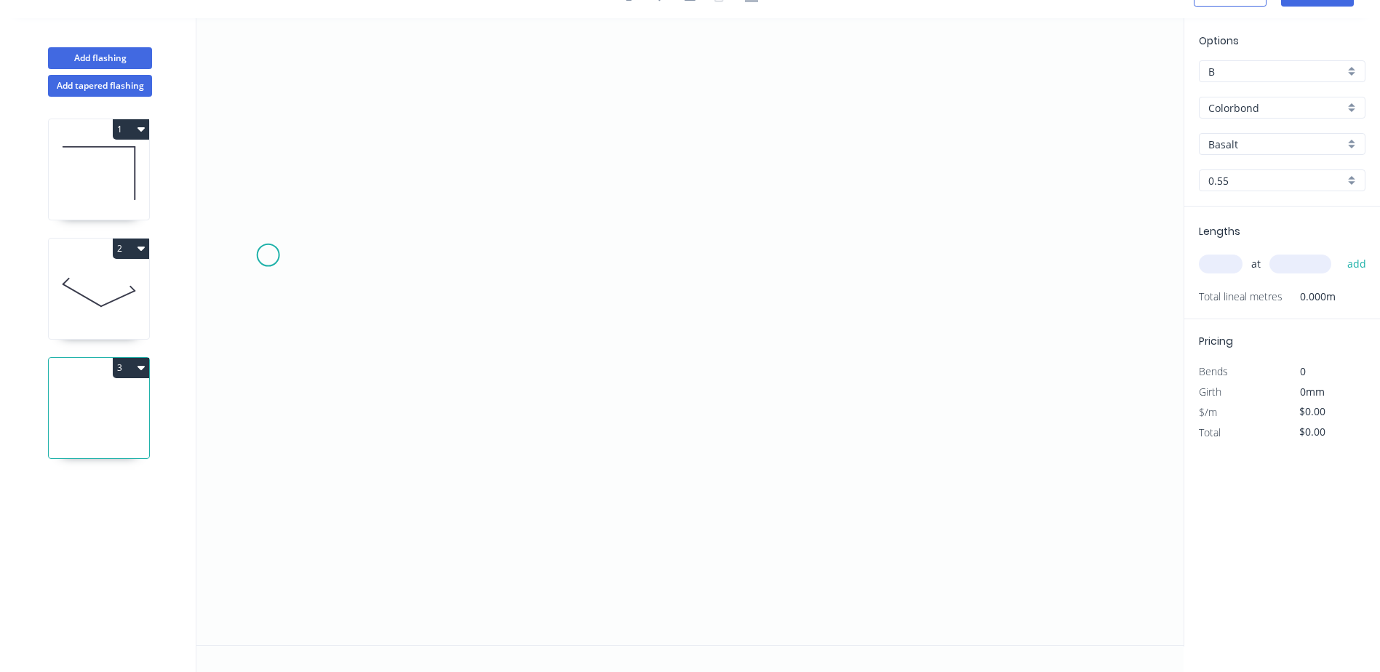
click at [268, 255] on icon "0" at bounding box center [689, 331] width 987 height 627
drag, startPoint x: 464, startPoint y: 406, endPoint x: 489, endPoint y: 406, distance: 25.5
click at [472, 406] on icon "0" at bounding box center [689, 331] width 987 height 627
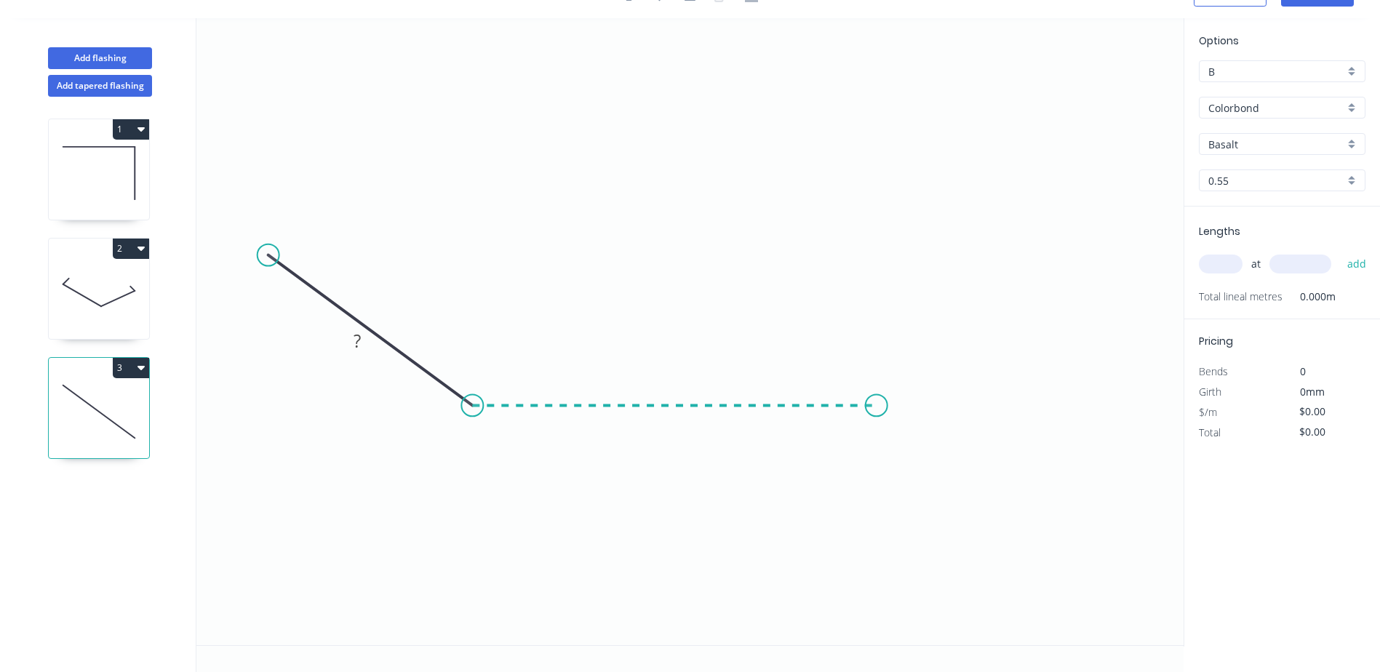
click at [877, 399] on icon "0 ?" at bounding box center [689, 331] width 987 height 627
click at [891, 422] on icon "0 ? ? ? º" at bounding box center [689, 331] width 987 height 627
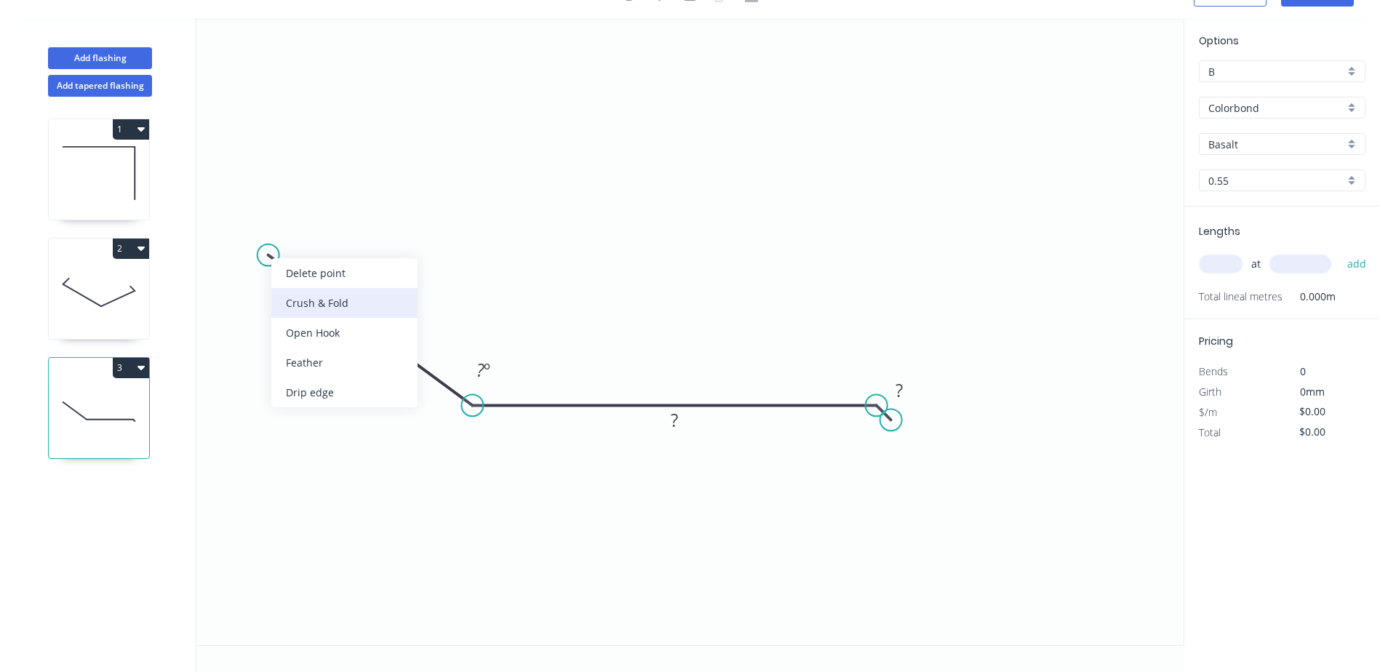
click at [297, 295] on div "Crush & Fold" at bounding box center [344, 303] width 146 height 30
click at [277, 292] on div "Flip bend" at bounding box center [342, 299] width 146 height 30
click at [351, 339] on rect at bounding box center [357, 342] width 29 height 20
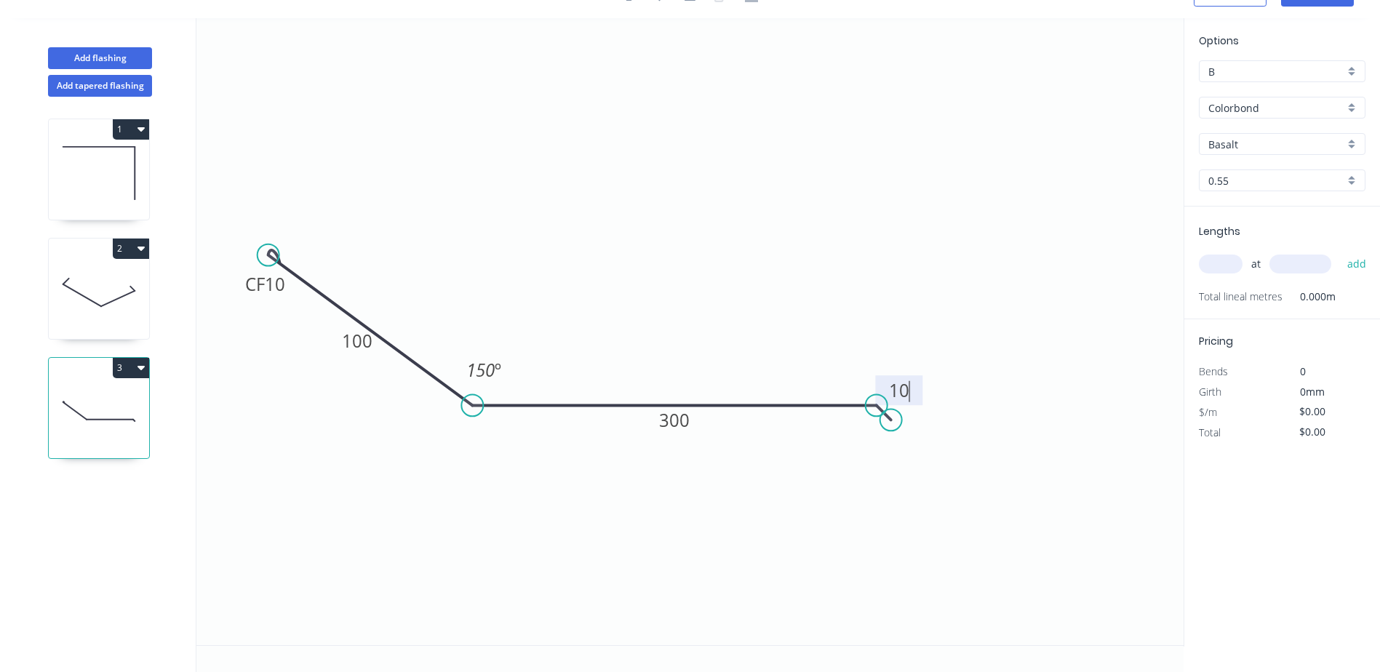
click at [976, 507] on icon "0 CF 10 100 300 10 150 º" at bounding box center [689, 331] width 987 height 627
type input "$21.37"
drag, startPoint x: 891, startPoint y: 415, endPoint x: 901, endPoint y: 418, distance: 10.1
click at [901, 418] on circle at bounding box center [901, 418] width 22 height 22
click at [875, 438] on tspan "º" at bounding box center [871, 440] width 7 height 24
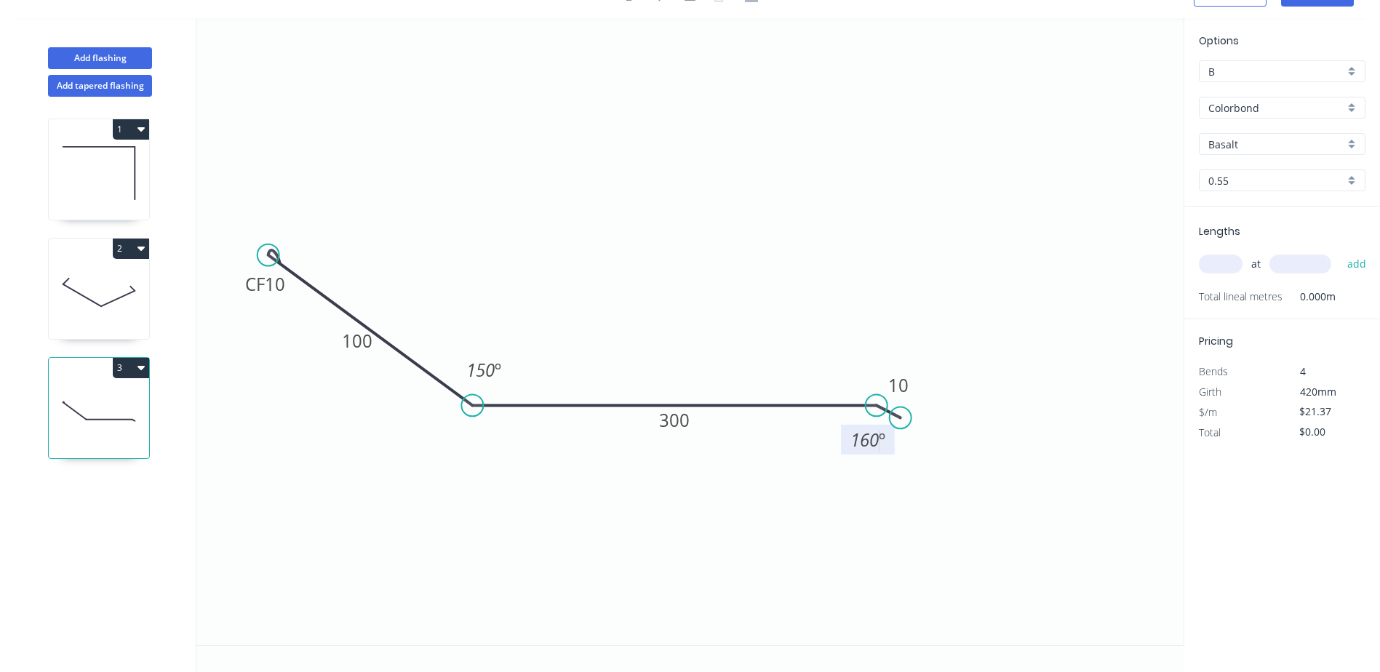
click at [966, 345] on icon "0 CF 10 100 300 10 150 º 160 º" at bounding box center [689, 331] width 987 height 627
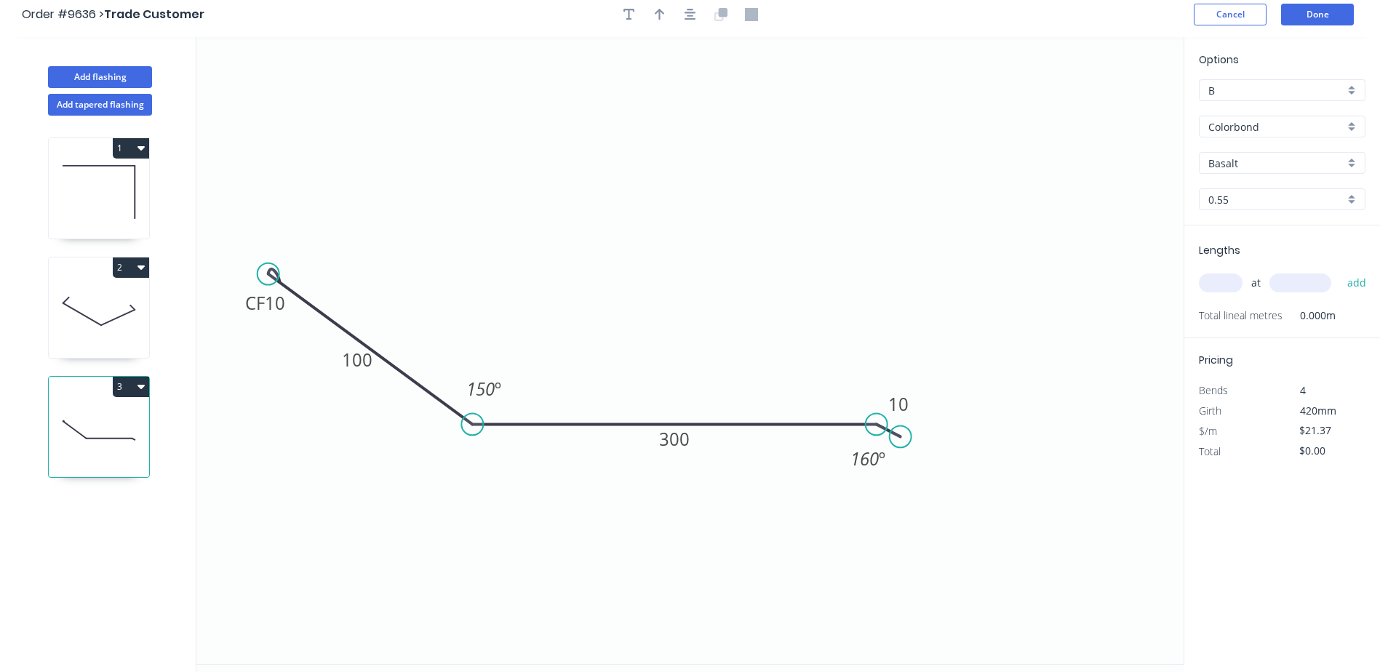
scroll to position [0, 0]
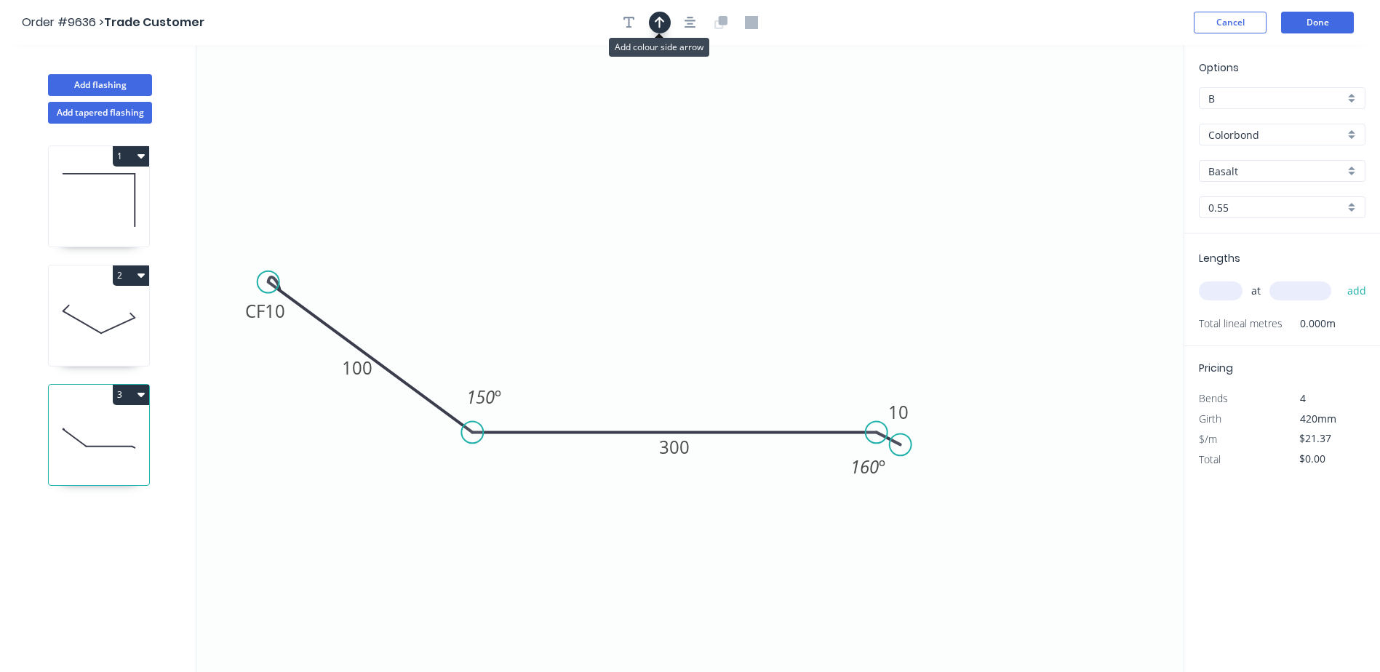
click at [662, 24] on icon "button" at bounding box center [660, 22] width 10 height 13
drag, startPoint x: 1108, startPoint y: 112, endPoint x: 602, endPoint y: 224, distance: 518.0
click at [602, 224] on icon at bounding box center [601, 207] width 13 height 47
click at [1247, 170] on input "Basalt" at bounding box center [1277, 171] width 136 height 15
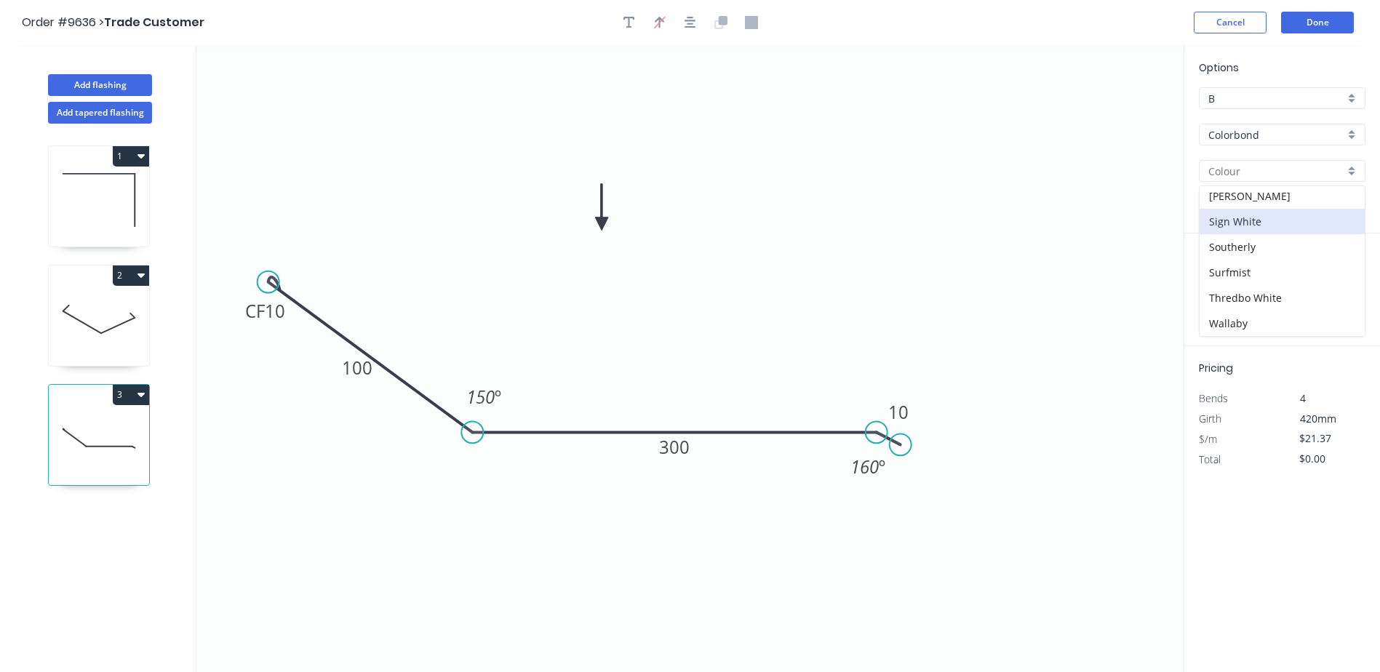
scroll to position [437, 0]
click at [1260, 266] on div "Surfmist" at bounding box center [1282, 271] width 165 height 25
type input "Surfmist"
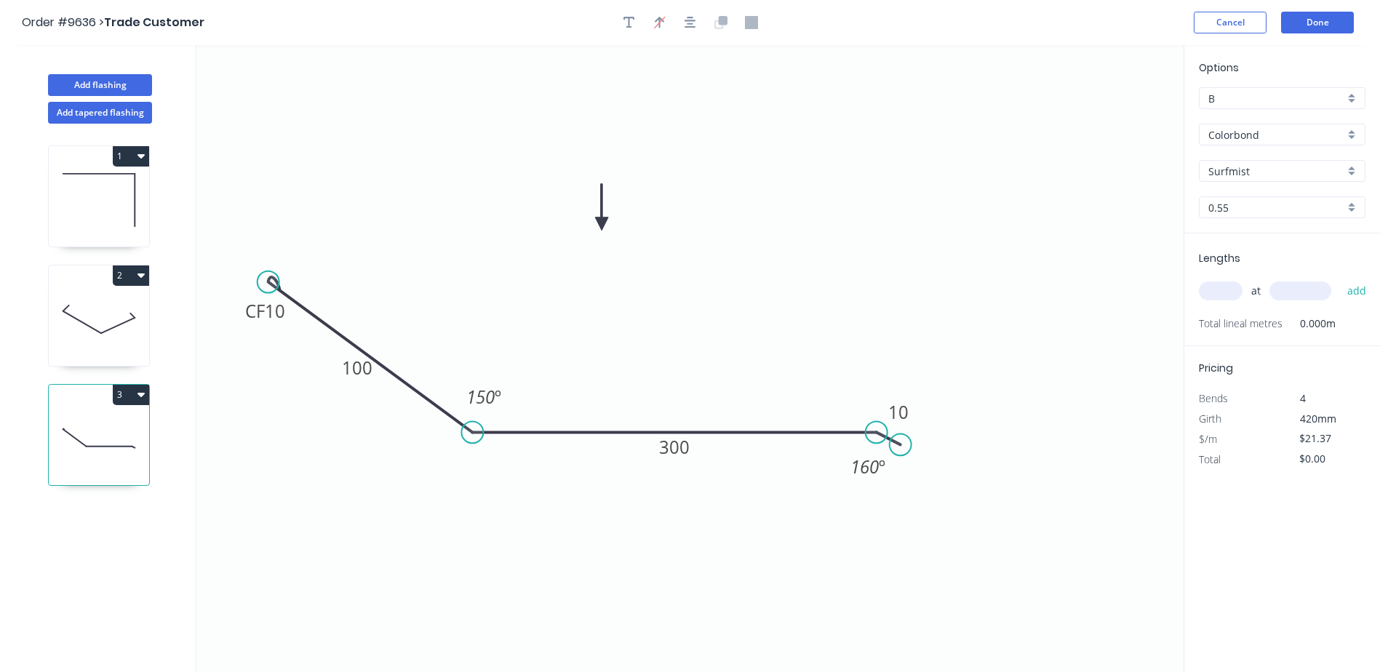
click at [1220, 294] on input "text" at bounding box center [1221, 291] width 44 height 19
type input "2"
type input "5100"
click at [1340, 279] on button "add" at bounding box center [1357, 291] width 34 height 25
type input "$217.97"
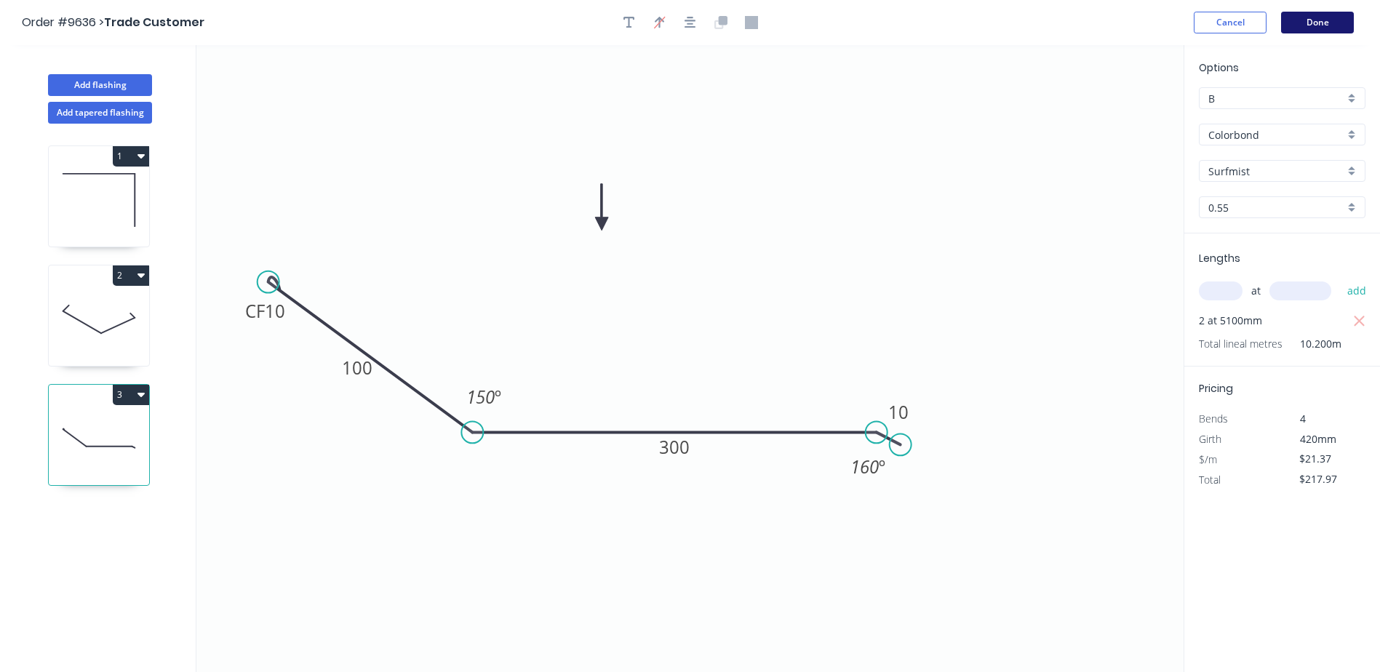
click at [1320, 17] on button "Done" at bounding box center [1317, 23] width 73 height 22
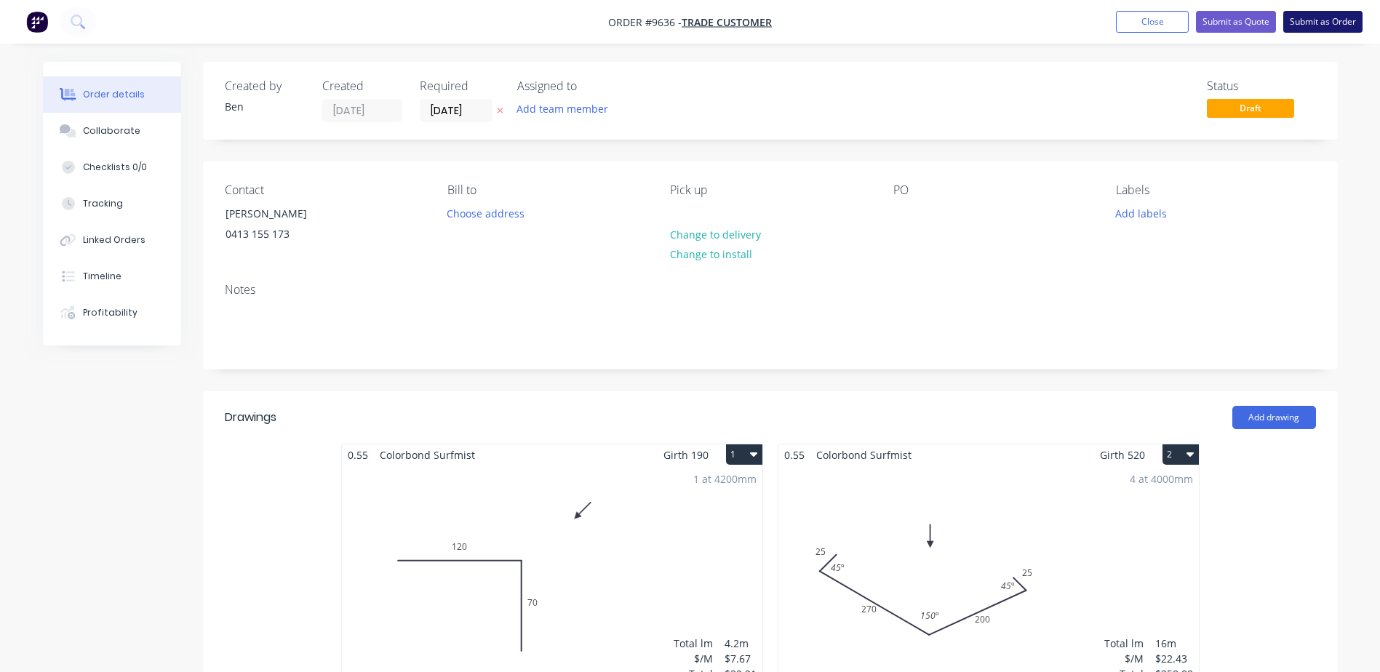
click at [1308, 17] on button "Submit as Order" at bounding box center [1323, 22] width 79 height 22
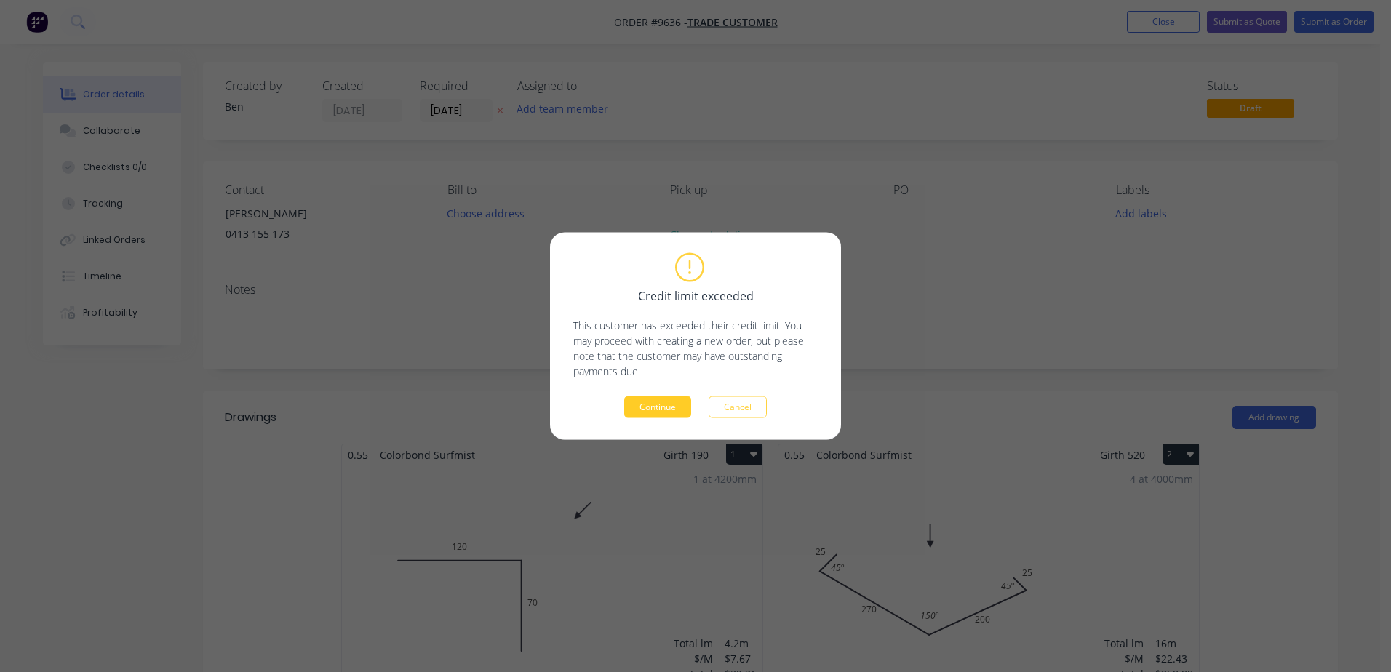
click at [643, 404] on button "Continue" at bounding box center [657, 408] width 67 height 22
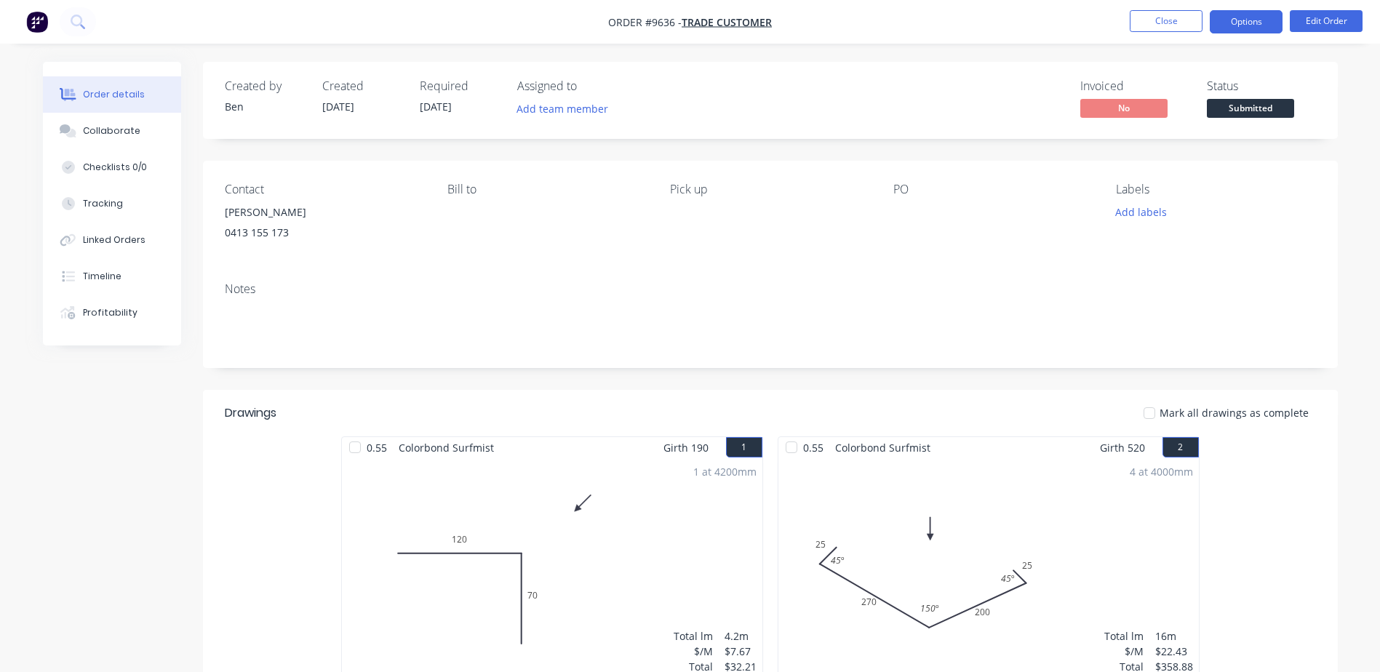
click at [1236, 20] on button "Options" at bounding box center [1246, 21] width 73 height 23
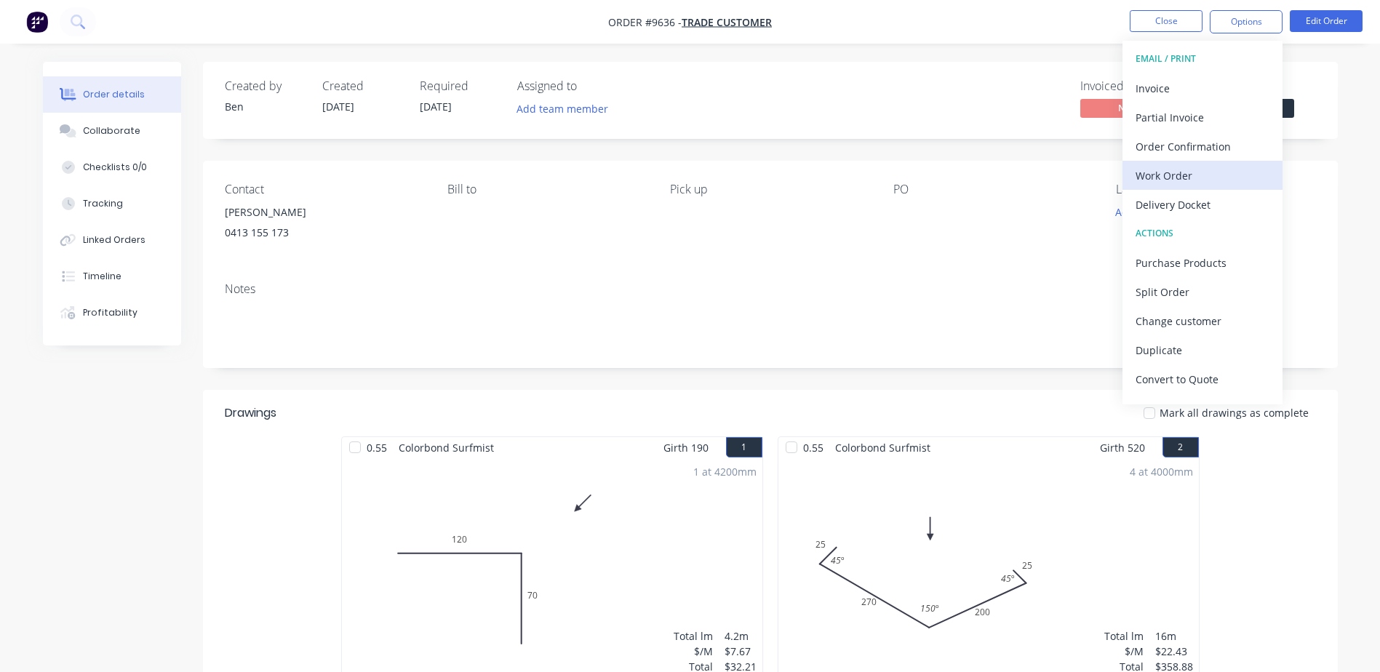
click at [1196, 170] on div "Work Order" at bounding box center [1203, 175] width 134 height 21
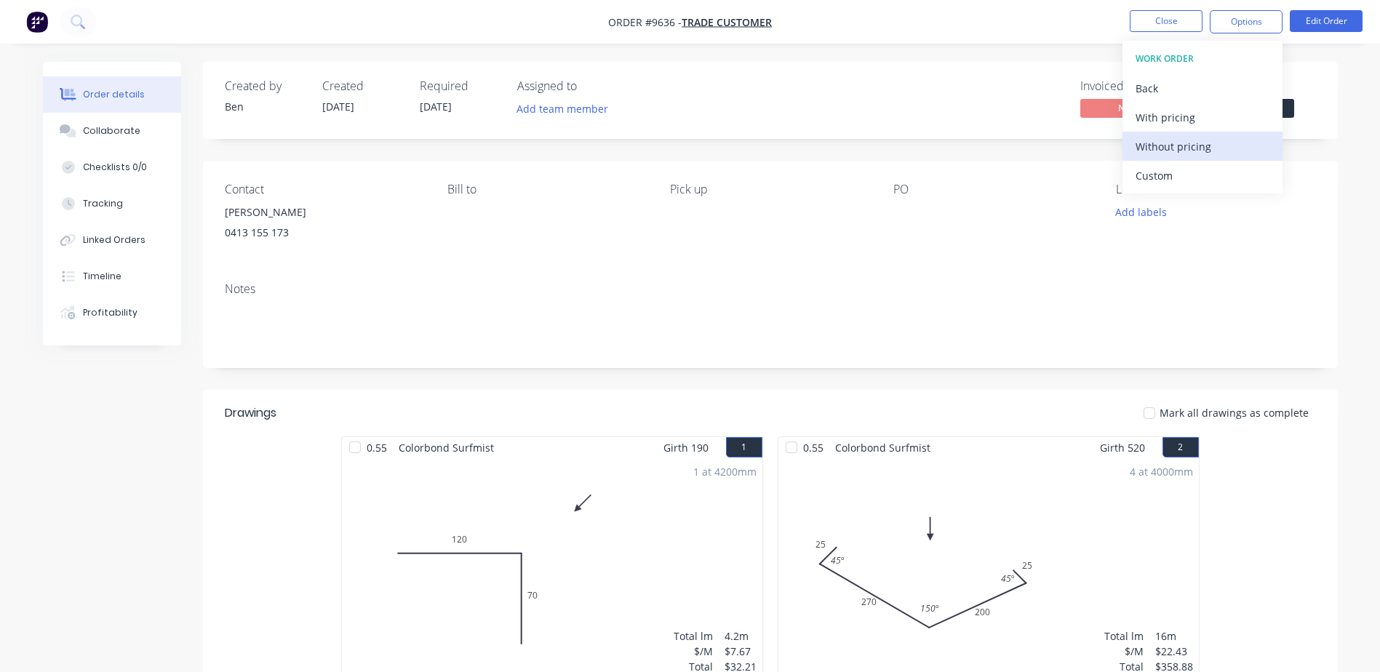
click at [1185, 143] on div "Without pricing" at bounding box center [1203, 146] width 134 height 21
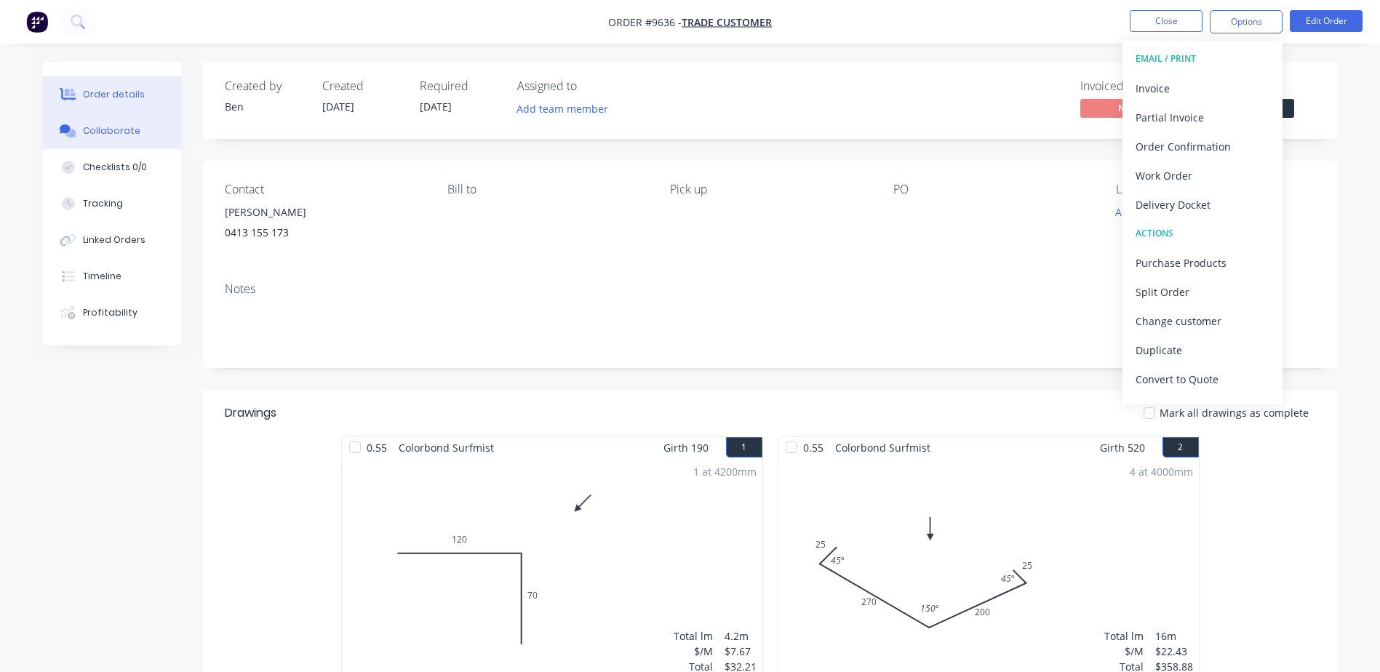
click at [124, 131] on div "Collaborate" at bounding box center [111, 130] width 57 height 13
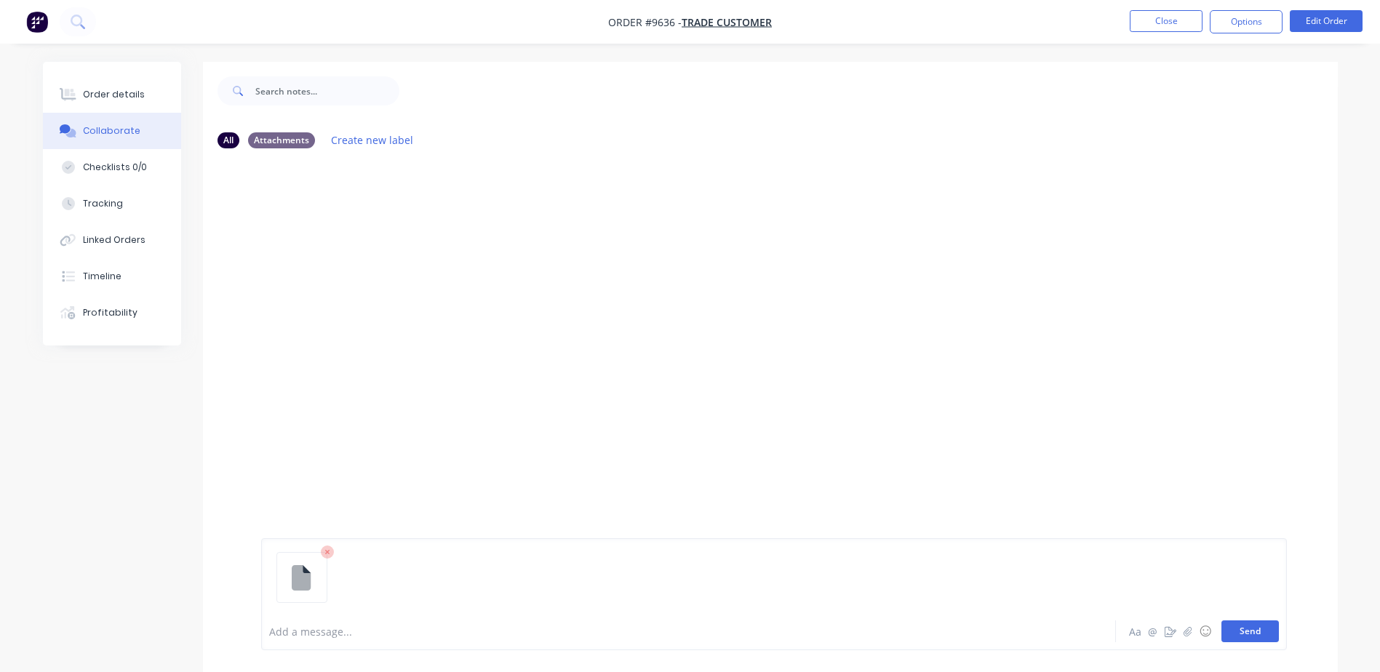
click at [1242, 632] on button "Send" at bounding box center [1250, 632] width 57 height 22
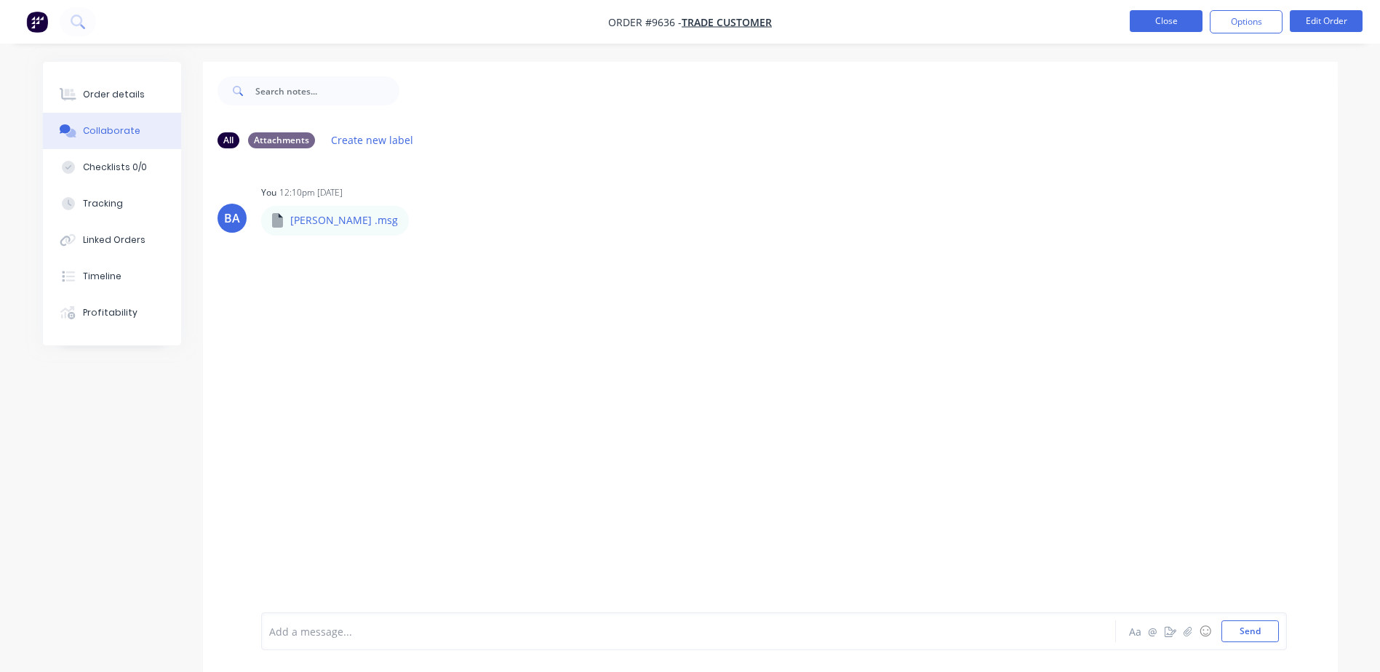
click at [1175, 18] on button "Close" at bounding box center [1166, 21] width 73 height 22
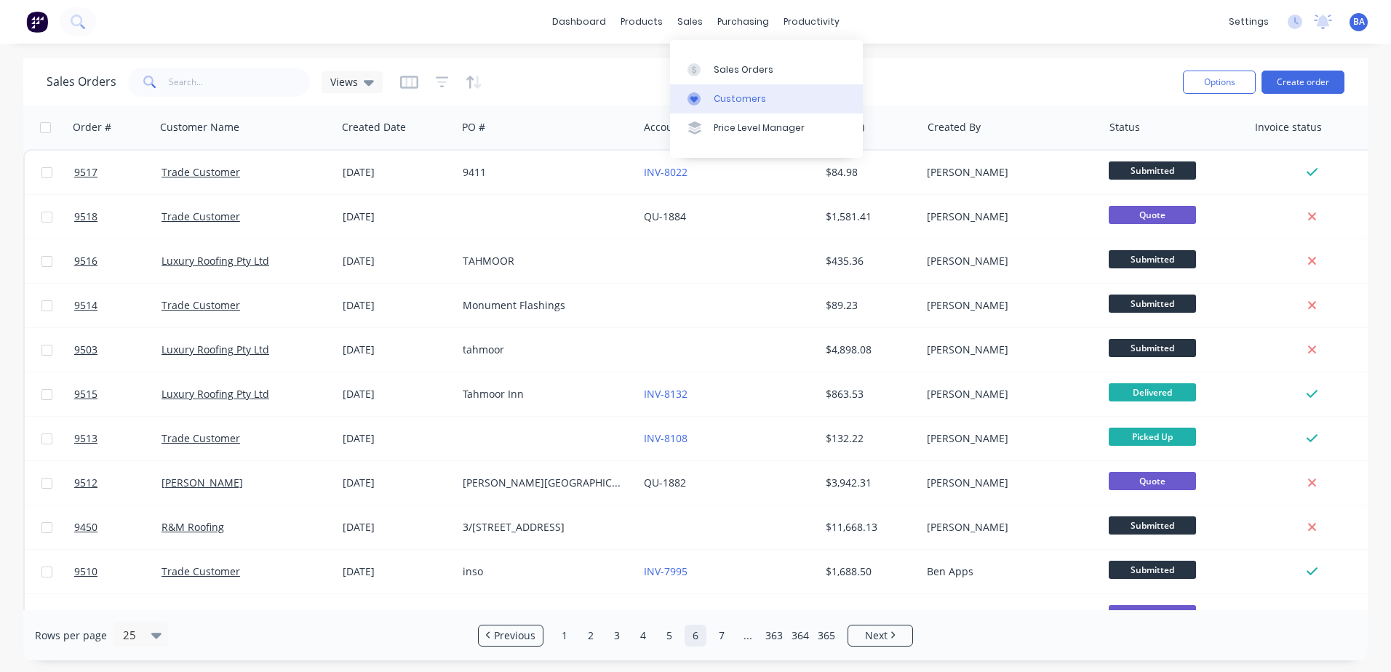
click at [712, 93] on link "Customers" at bounding box center [766, 98] width 193 height 29
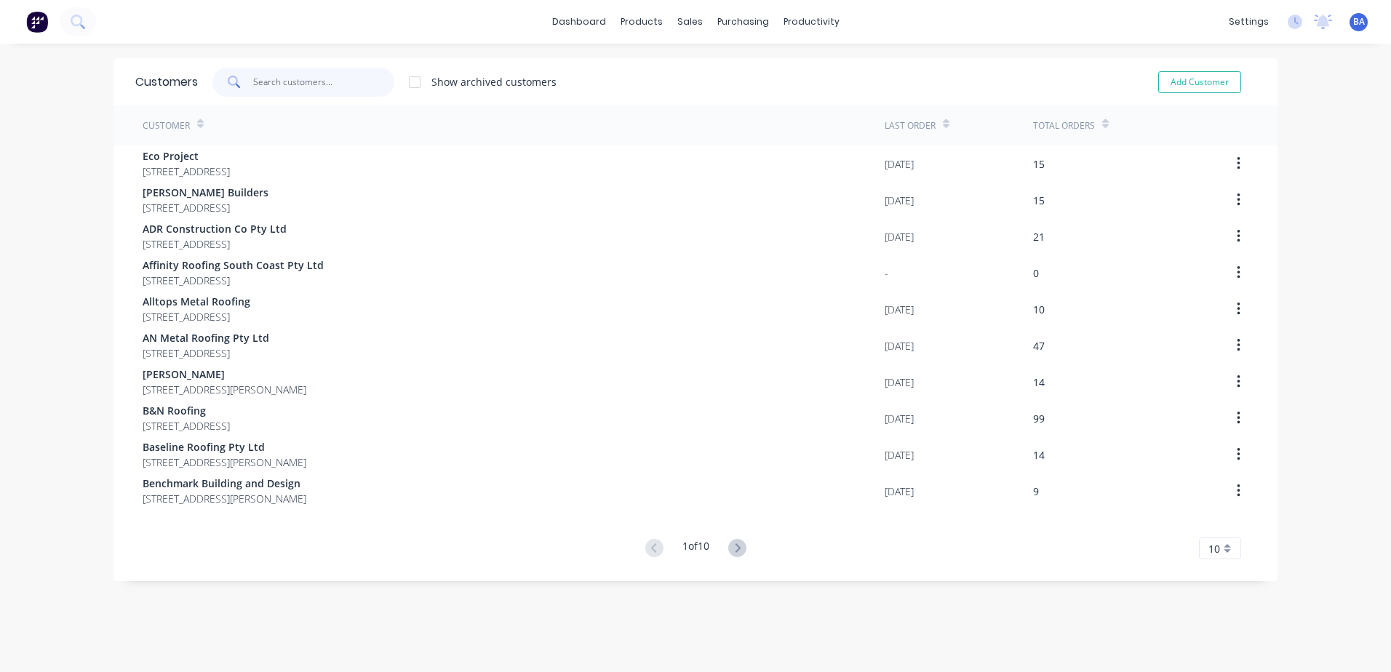
click at [303, 82] on input "text" at bounding box center [324, 82] width 142 height 29
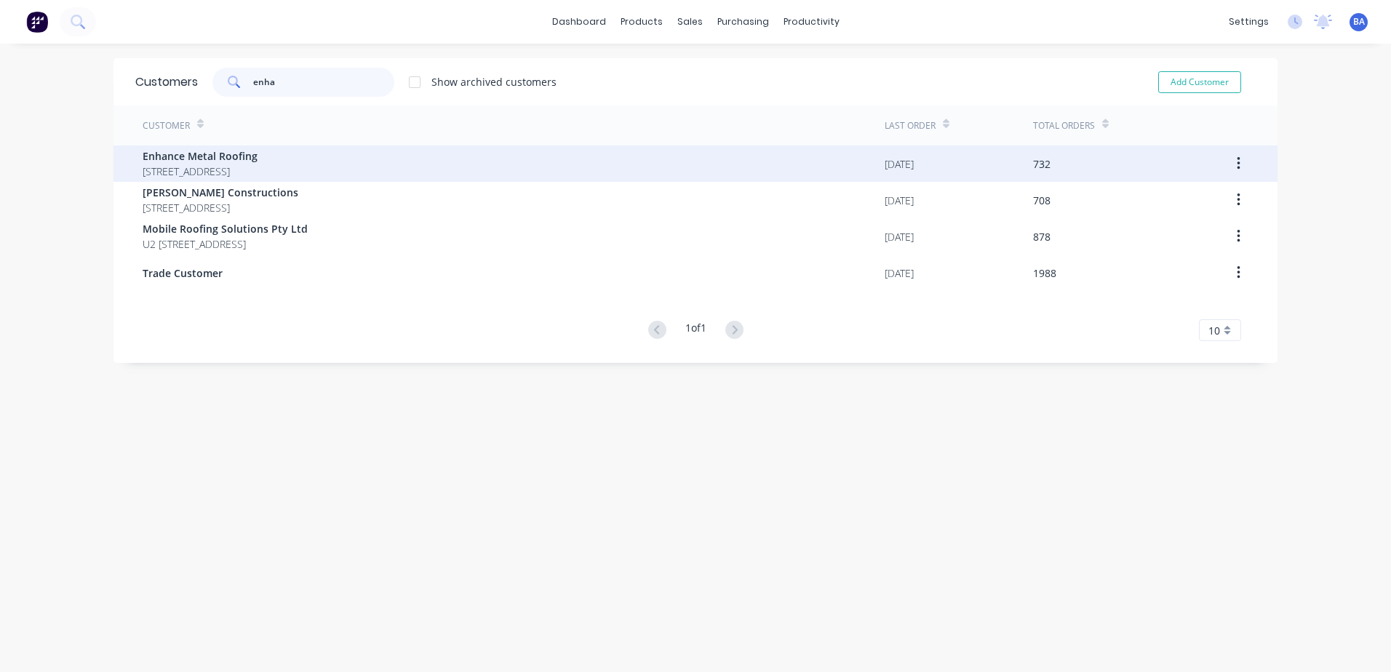
type input "enha"
click at [258, 163] on span "Enhance Metal Roofing" at bounding box center [200, 155] width 115 height 15
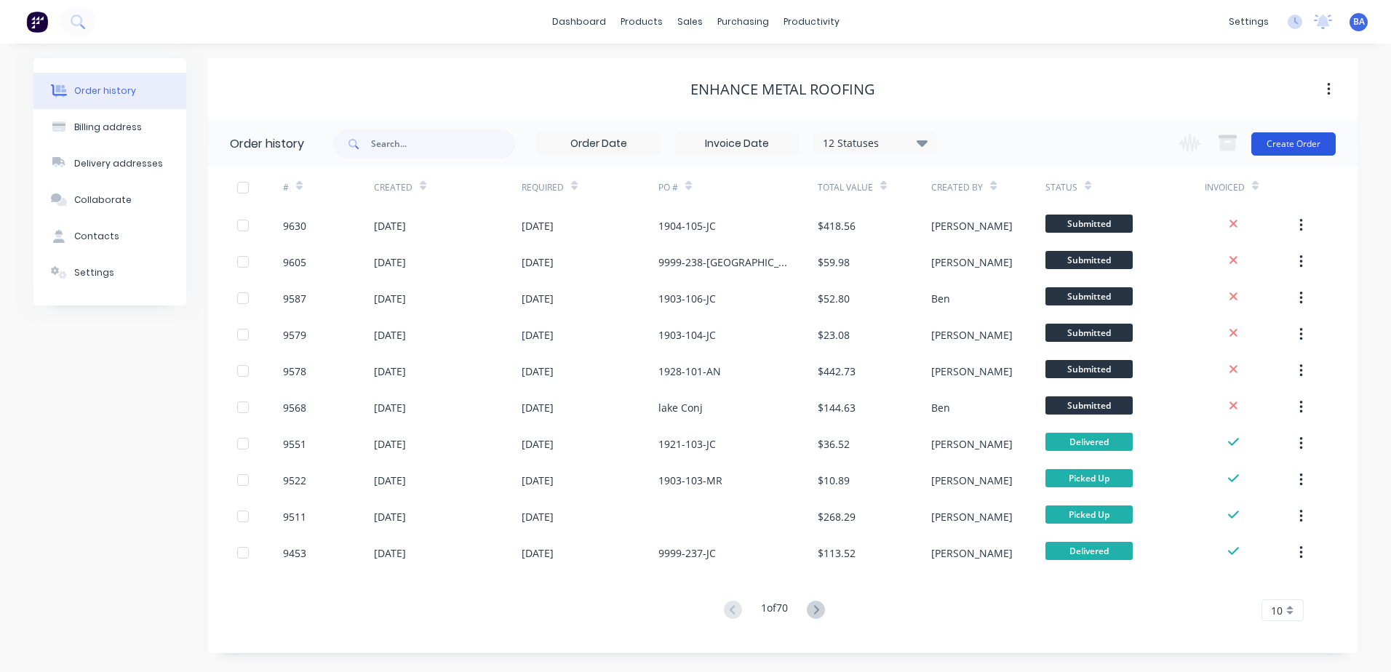
click at [1312, 145] on button "Create Order" at bounding box center [1294, 143] width 84 height 23
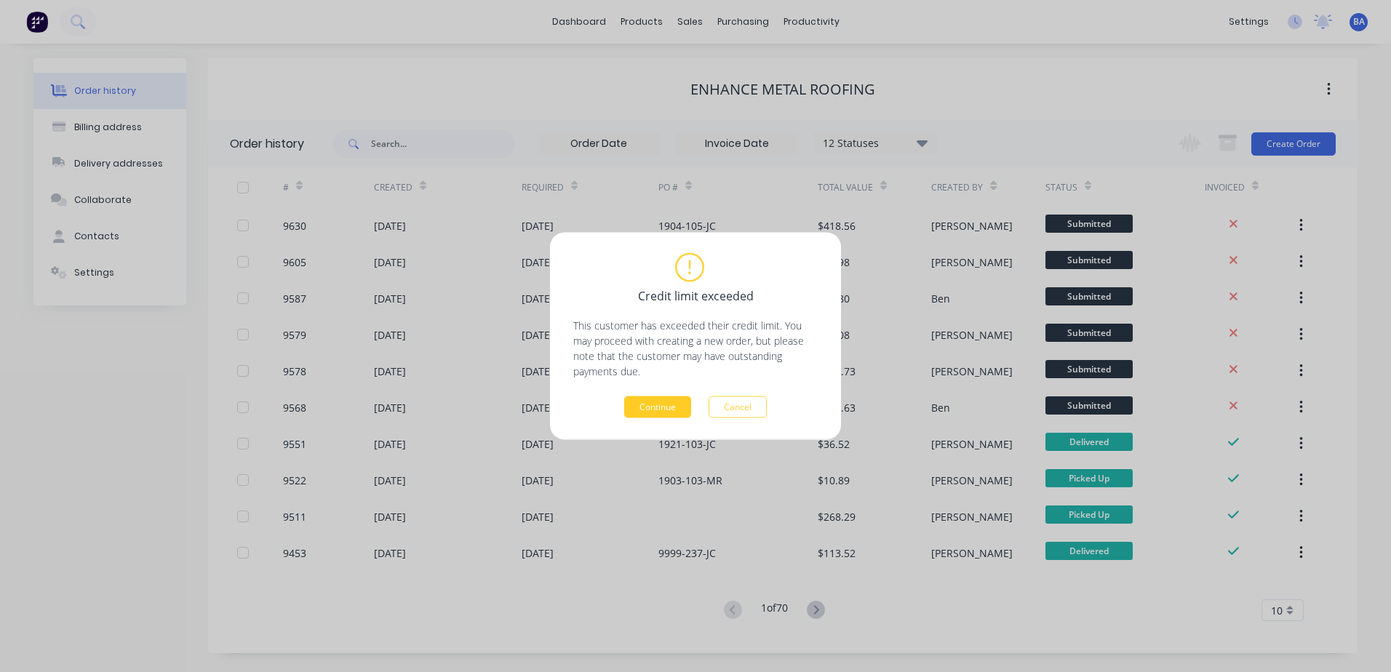
click at [668, 411] on button "Continue" at bounding box center [657, 408] width 67 height 22
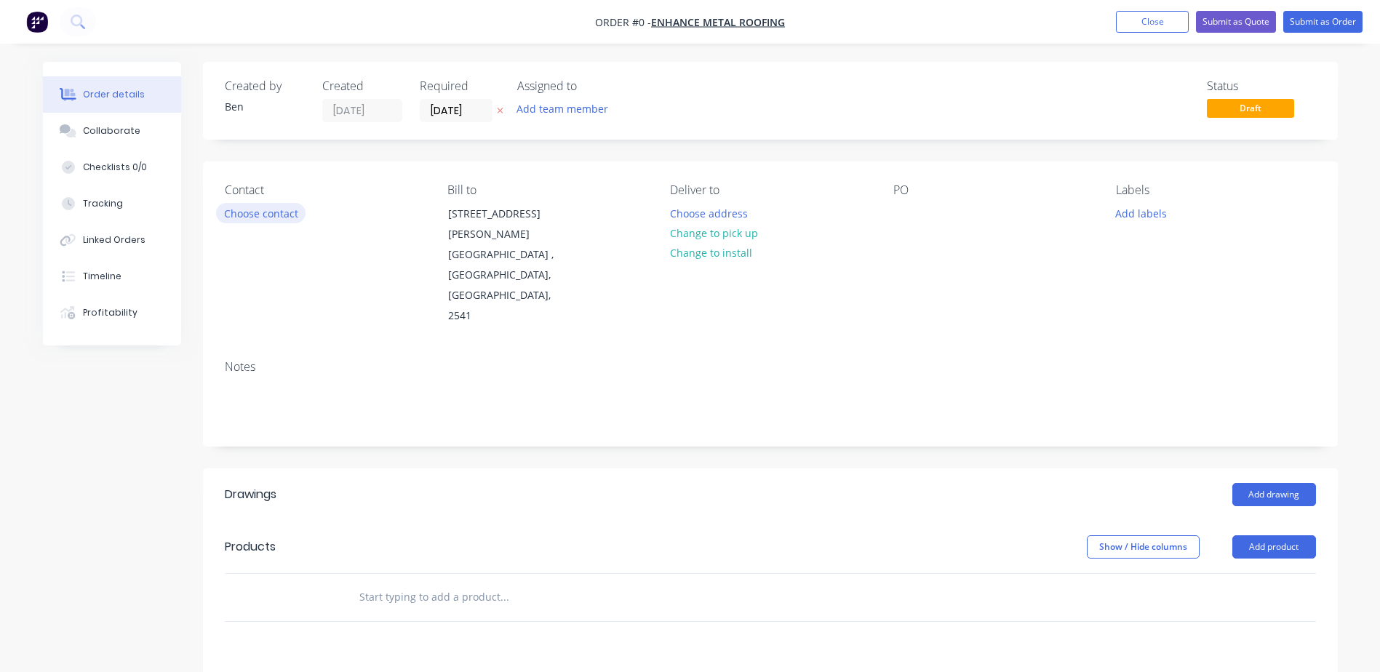
click at [255, 213] on button "Choose contact" at bounding box center [261, 213] width 90 height 20
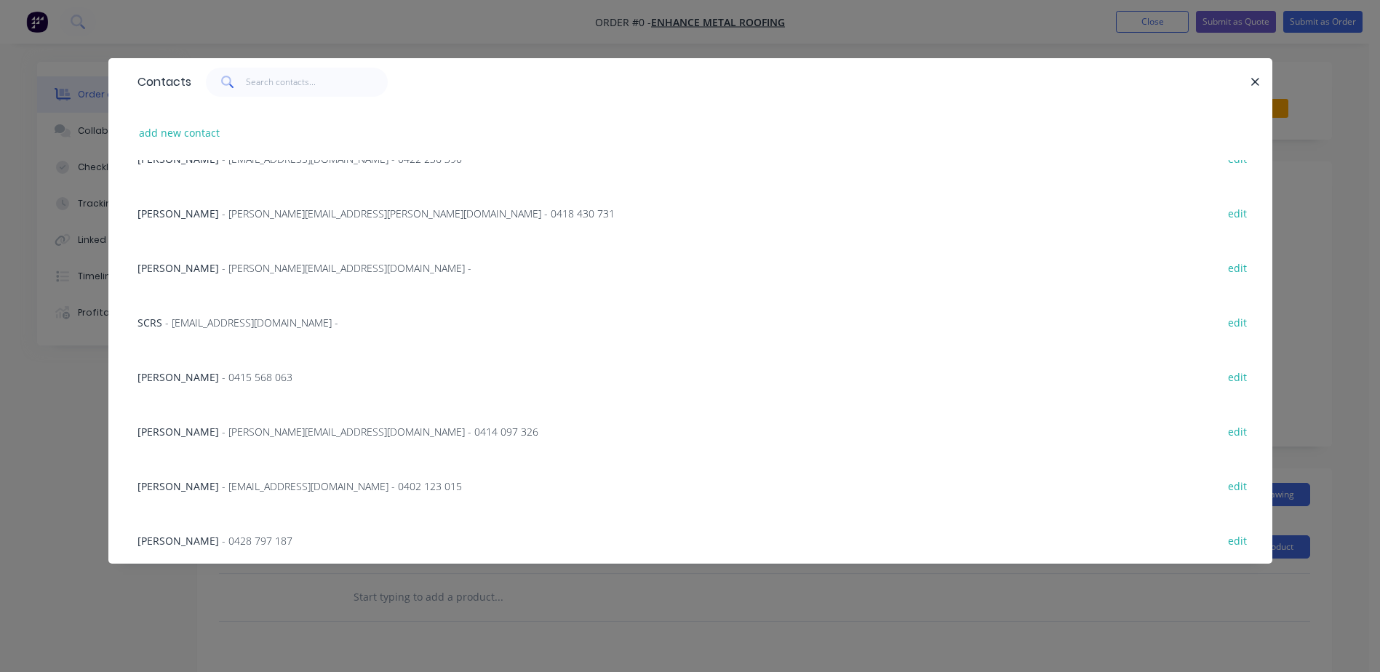
scroll to position [196, 0]
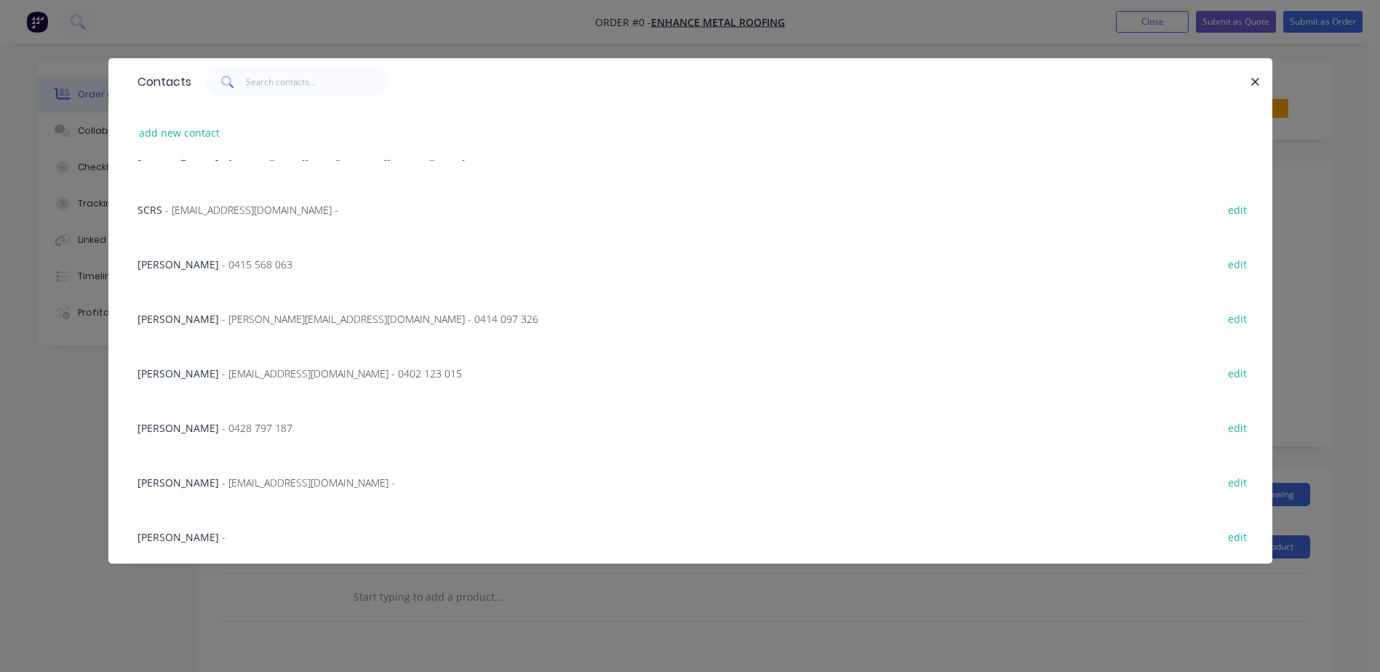
click at [194, 314] on span "[PERSON_NAME]" at bounding box center [179, 319] width 82 height 14
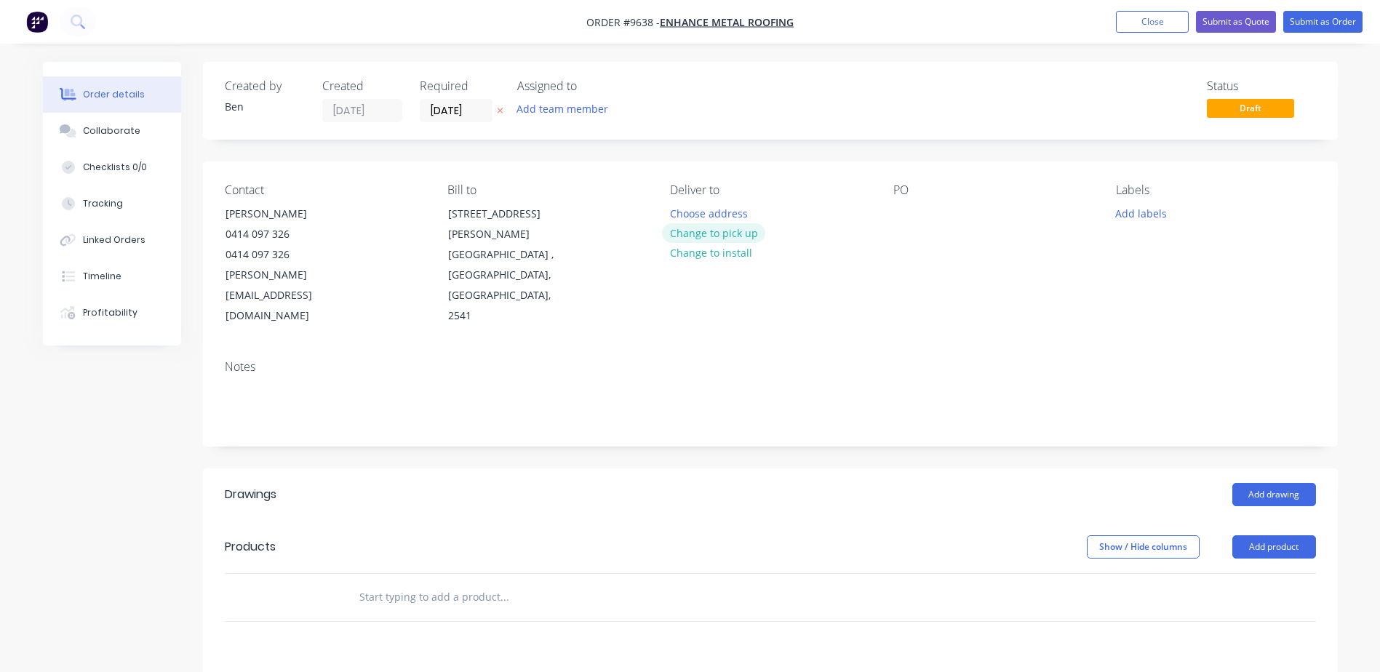
click at [710, 234] on button "Change to pick up" at bounding box center [713, 233] width 103 height 20
click at [903, 221] on div at bounding box center [905, 213] width 23 height 21
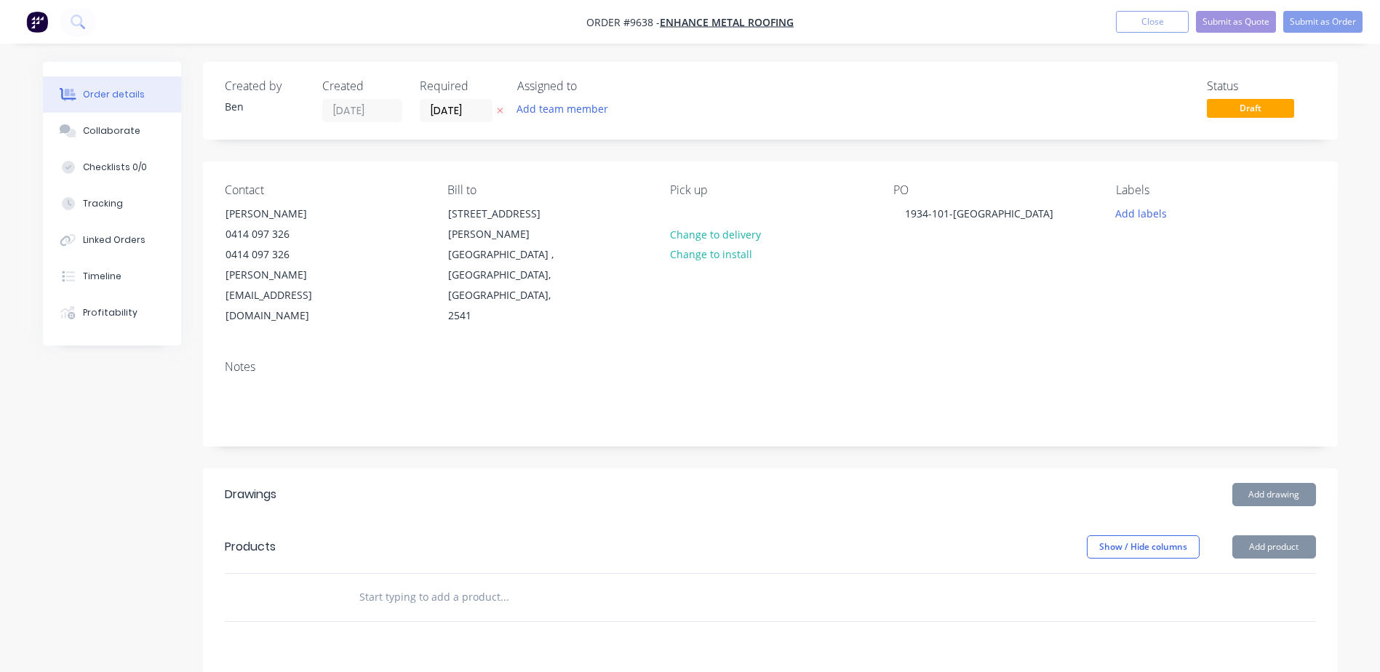
click at [944, 265] on div "PO 1934-101-DF" at bounding box center [993, 254] width 199 height 143
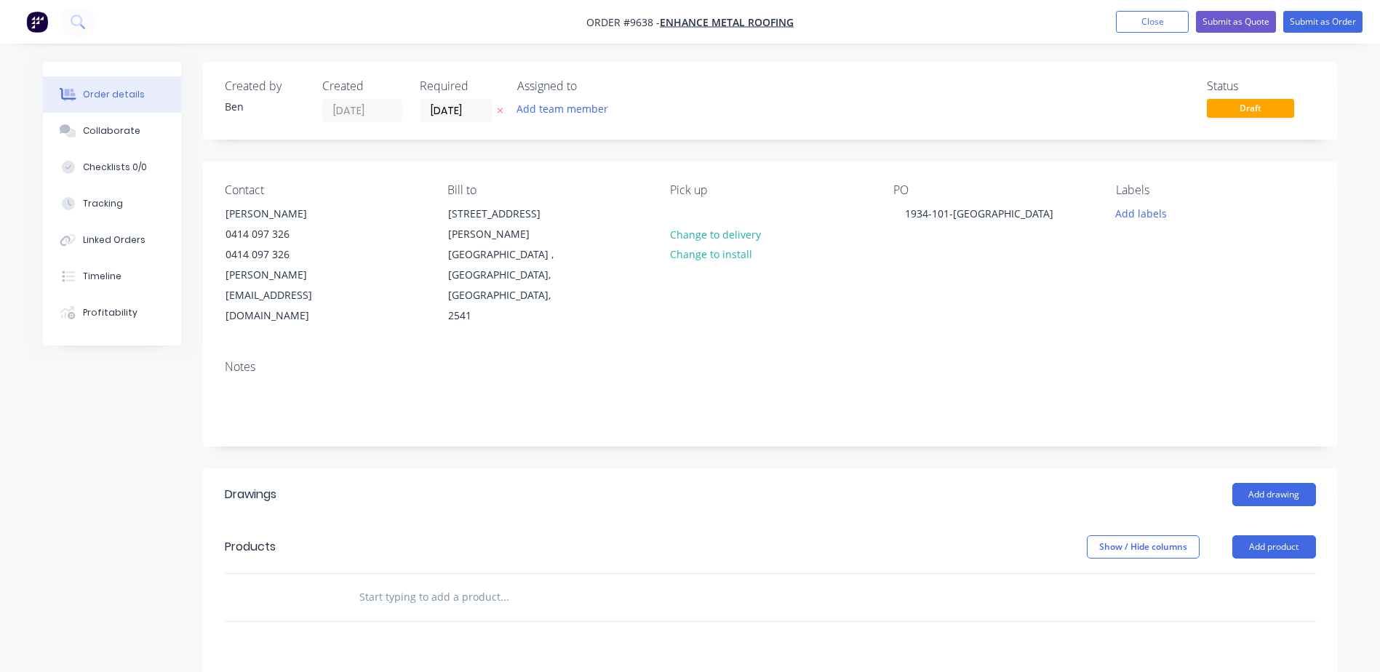
scroll to position [73, 0]
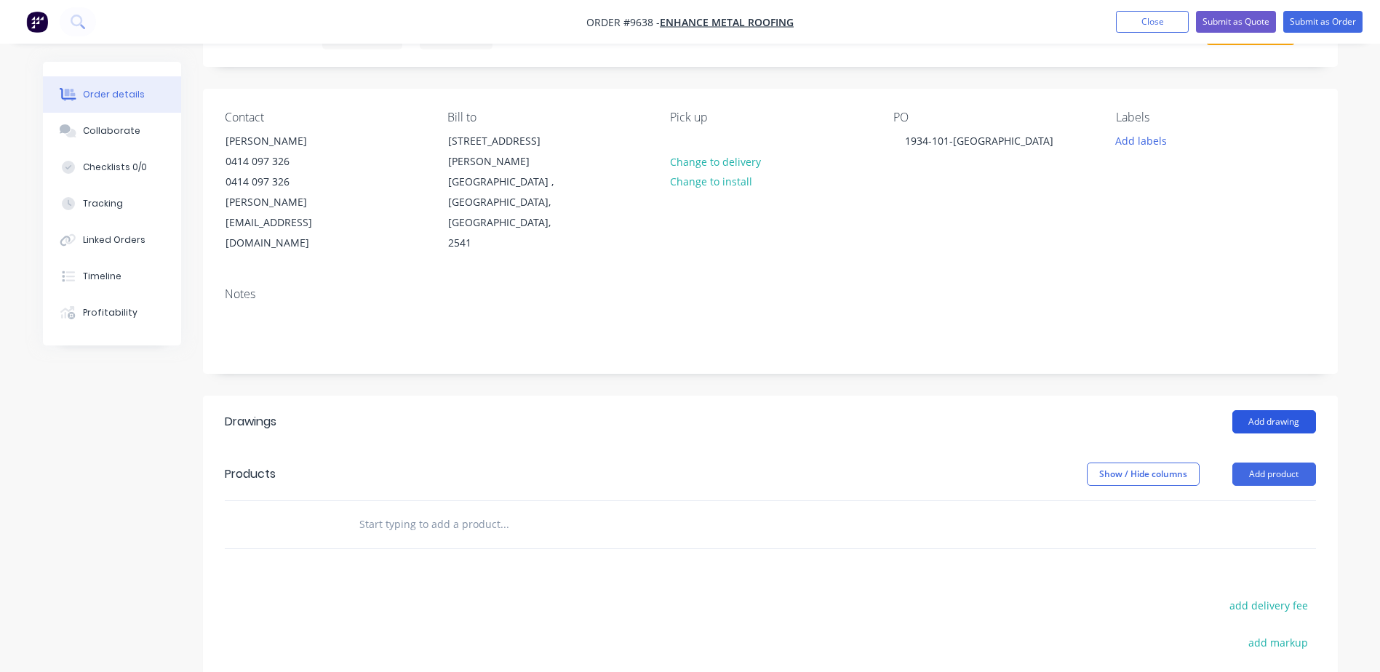
click at [1265, 410] on button "Add drawing" at bounding box center [1275, 421] width 84 height 23
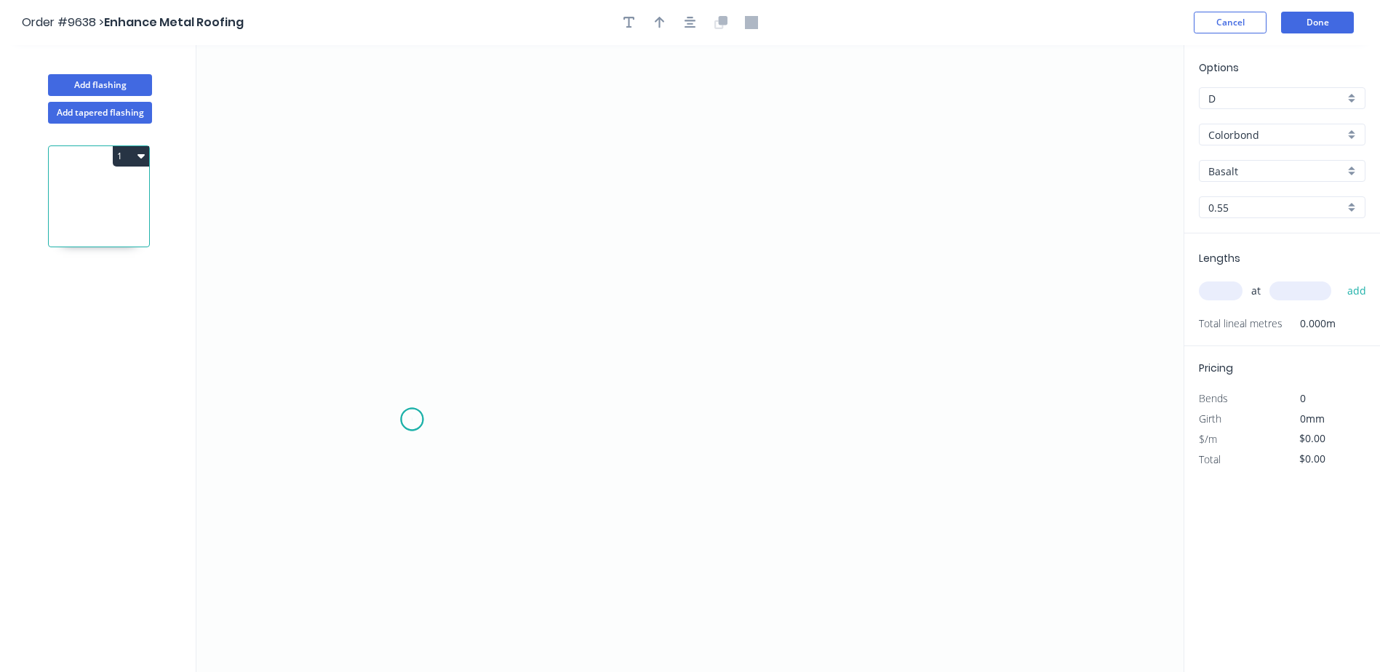
click at [412, 420] on icon "0" at bounding box center [689, 358] width 987 height 627
click at [415, 338] on icon "0" at bounding box center [689, 358] width 987 height 627
click at [963, 330] on icon "0 ?" at bounding box center [689, 358] width 987 height 627
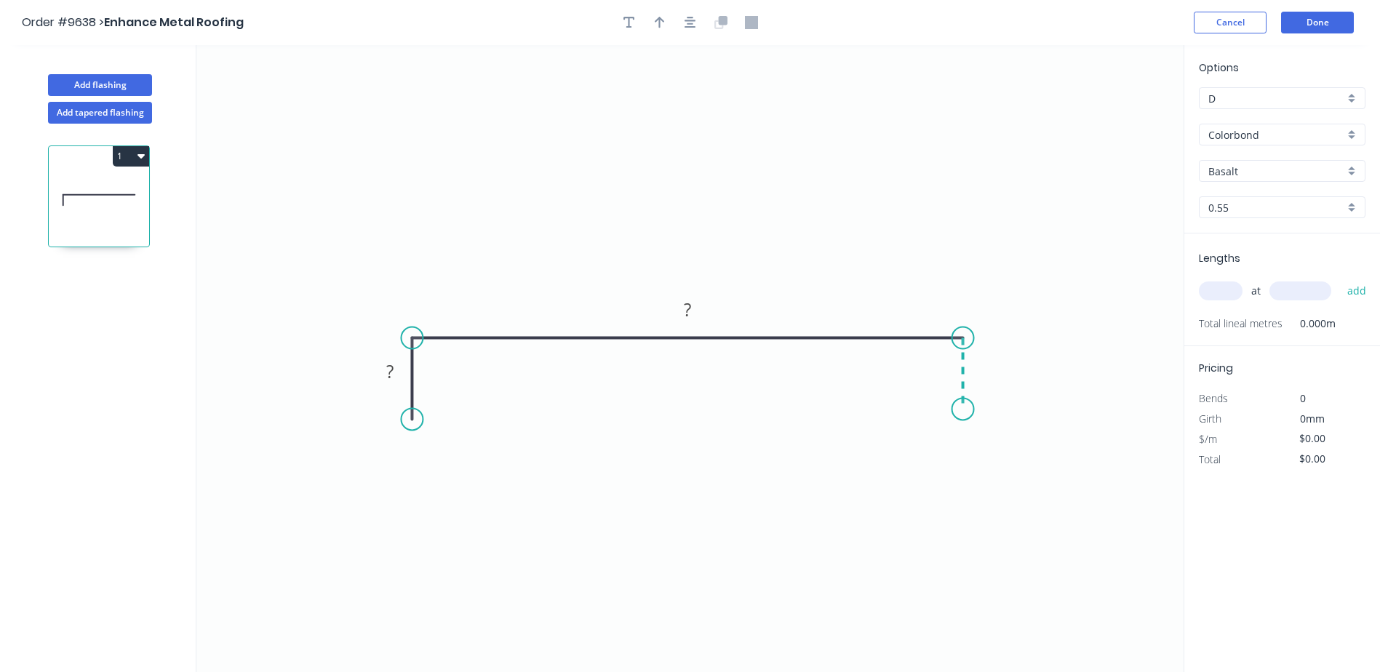
click at [962, 410] on icon "0 ? ?" at bounding box center [689, 358] width 987 height 627
click at [653, 28] on button "button" at bounding box center [660, 23] width 22 height 22
drag, startPoint x: 1109, startPoint y: 112, endPoint x: 685, endPoint y: 177, distance: 428.4
click at [685, 177] on icon at bounding box center [685, 160] width 13 height 47
click at [1244, 170] on input "Basalt" at bounding box center [1277, 171] width 136 height 15
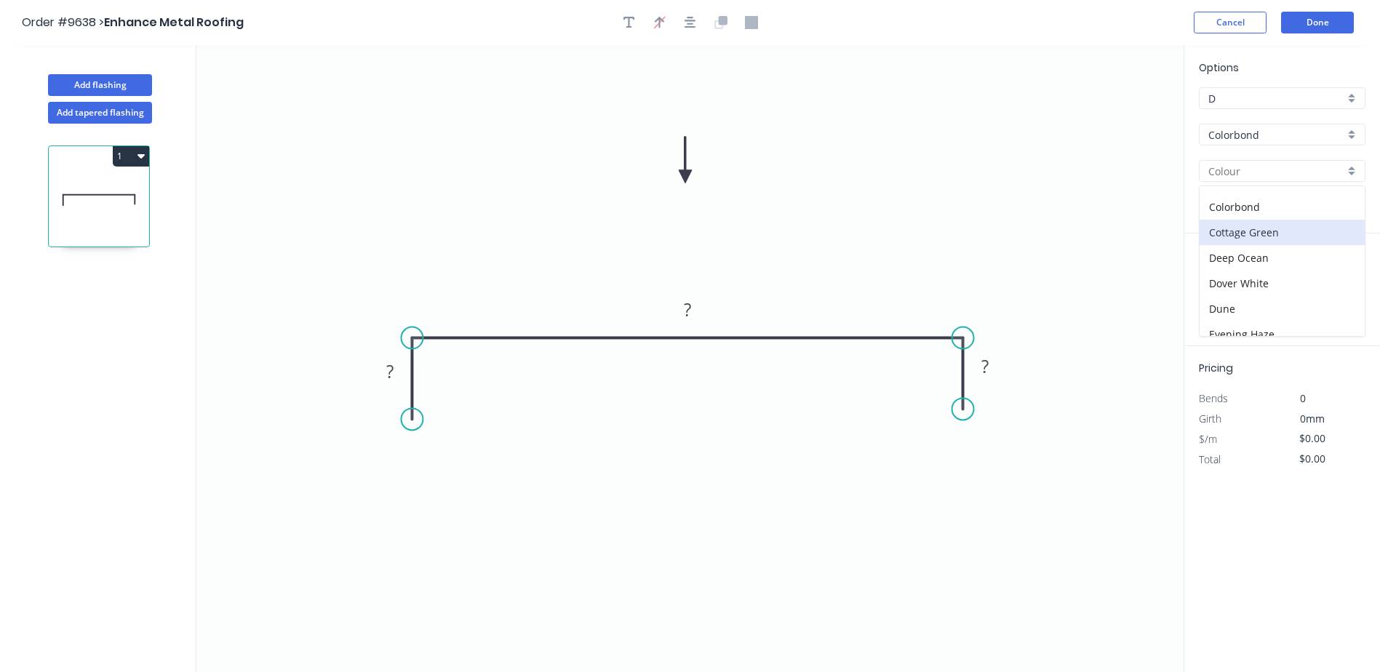
scroll to position [364, 0]
click at [1265, 221] on div "Pale Eucalypt" at bounding box center [1282, 216] width 165 height 25
type input "Pale Eucalypt"
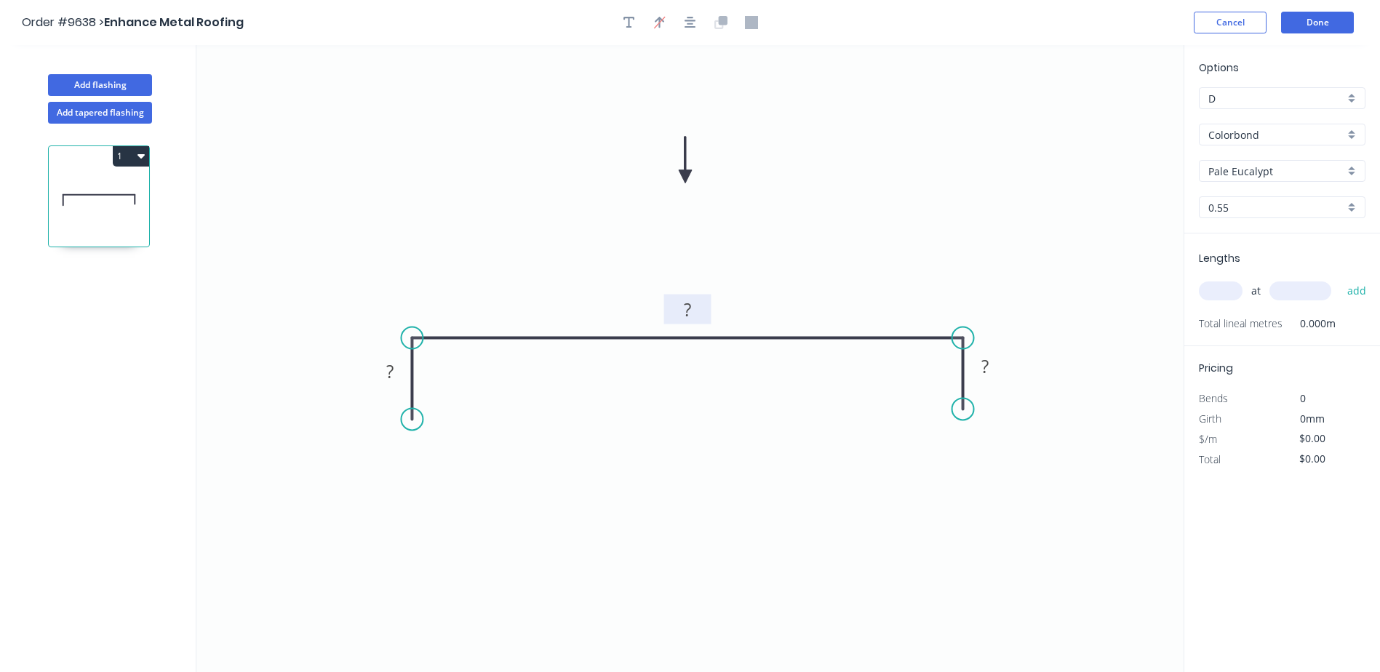
click at [690, 307] on tspan "?" at bounding box center [687, 310] width 7 height 24
click at [887, 217] on icon "0 ? 300 ?" at bounding box center [689, 358] width 987 height 627
drag, startPoint x: 385, startPoint y: 378, endPoint x: 399, endPoint y: 370, distance: 15.6
click at [389, 378] on g "?" at bounding box center [390, 371] width 29 height 24
click at [1002, 349] on icon "0 40? 300 ?" at bounding box center [689, 358] width 987 height 627
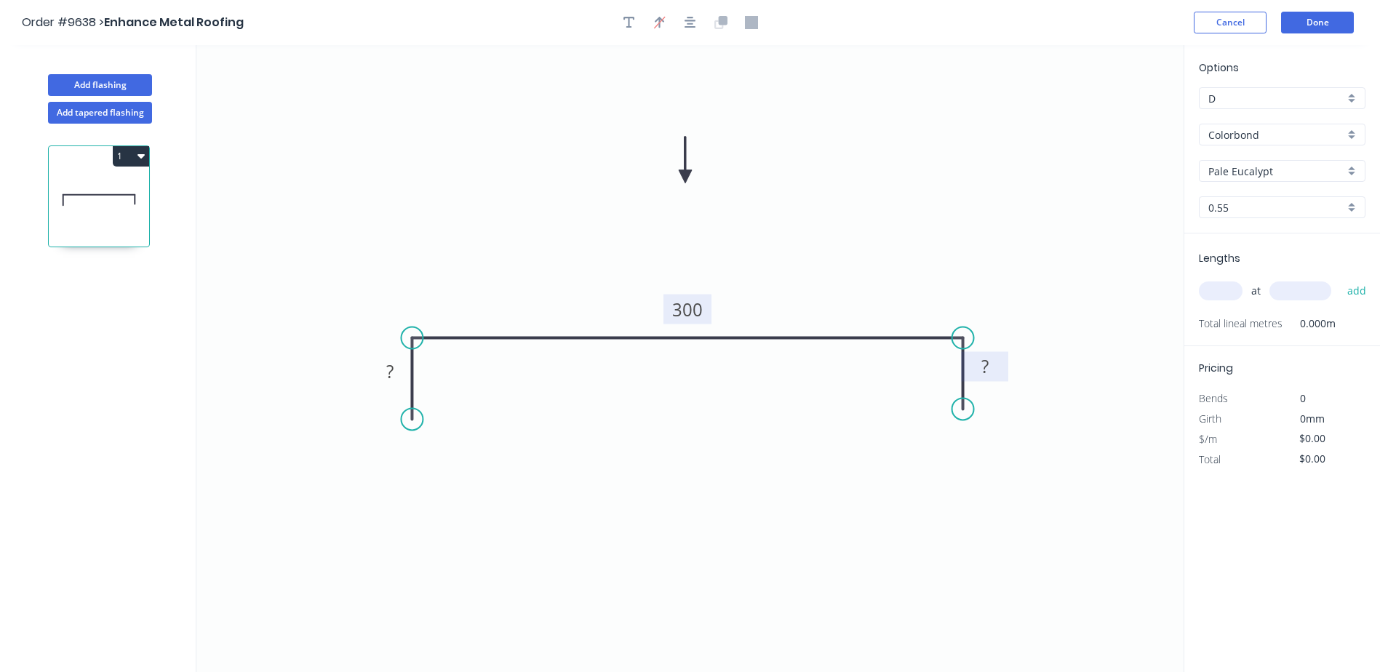
click at [986, 365] on tspan "?" at bounding box center [985, 366] width 7 height 24
click at [1078, 293] on icon "0 ? 300 40" at bounding box center [689, 358] width 987 height 627
click at [392, 375] on tspan "?" at bounding box center [389, 371] width 7 height 24
click at [824, 249] on icon "0 40 300 40" at bounding box center [689, 358] width 987 height 627
type input "$10.80"
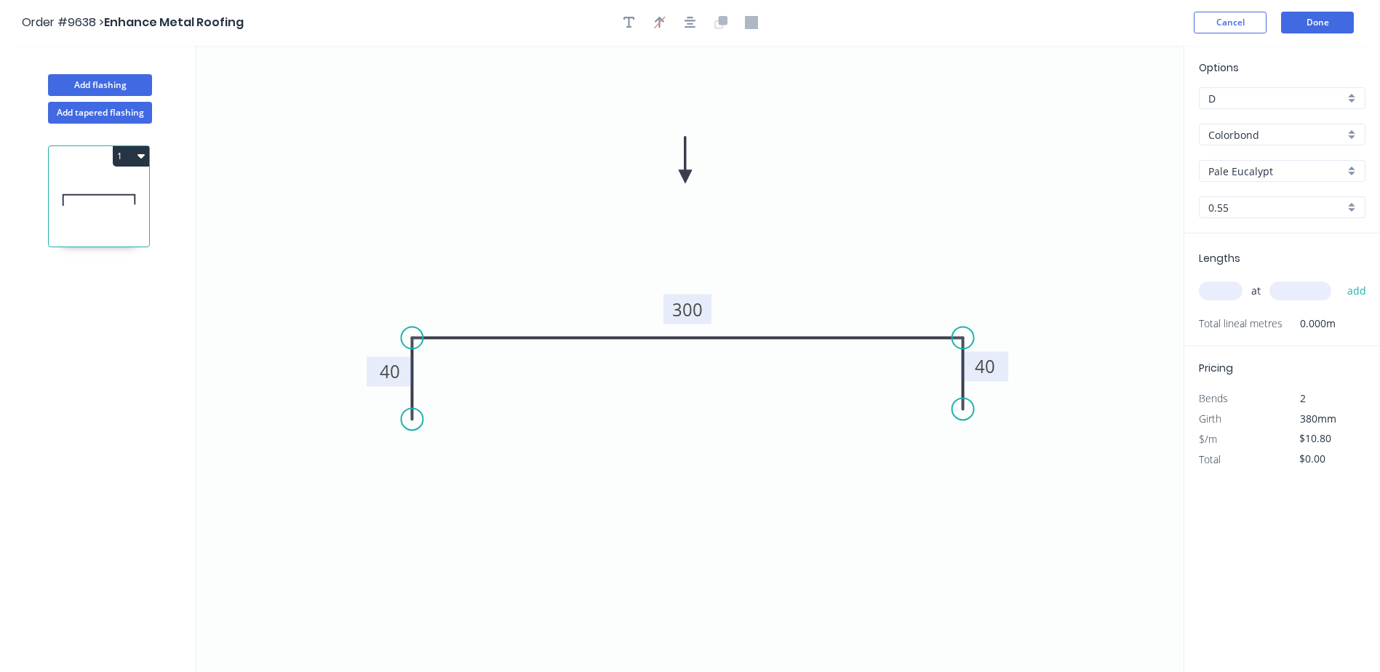
click at [1222, 287] on input "text" at bounding box center [1221, 291] width 44 height 19
type input "1"
type input "1000"
click at [1340, 279] on button "add" at bounding box center [1357, 291] width 34 height 25
type input "$10.80"
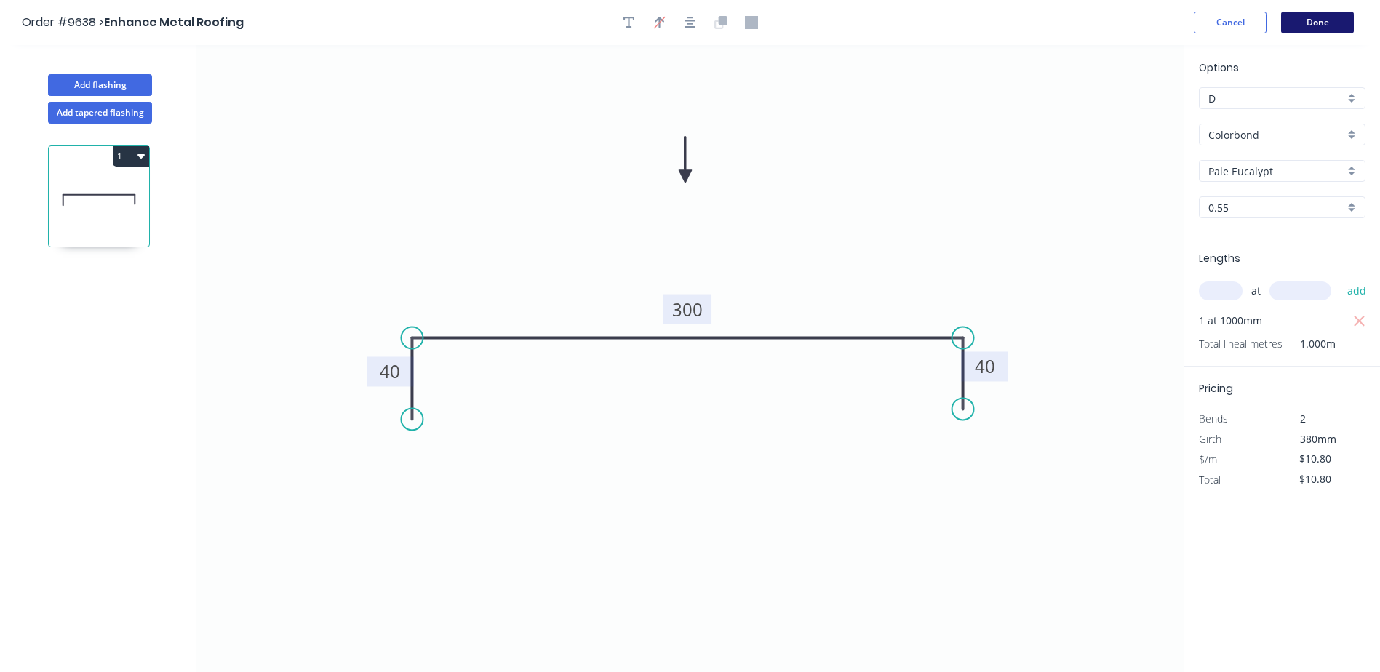
click at [1306, 20] on button "Done" at bounding box center [1317, 23] width 73 height 22
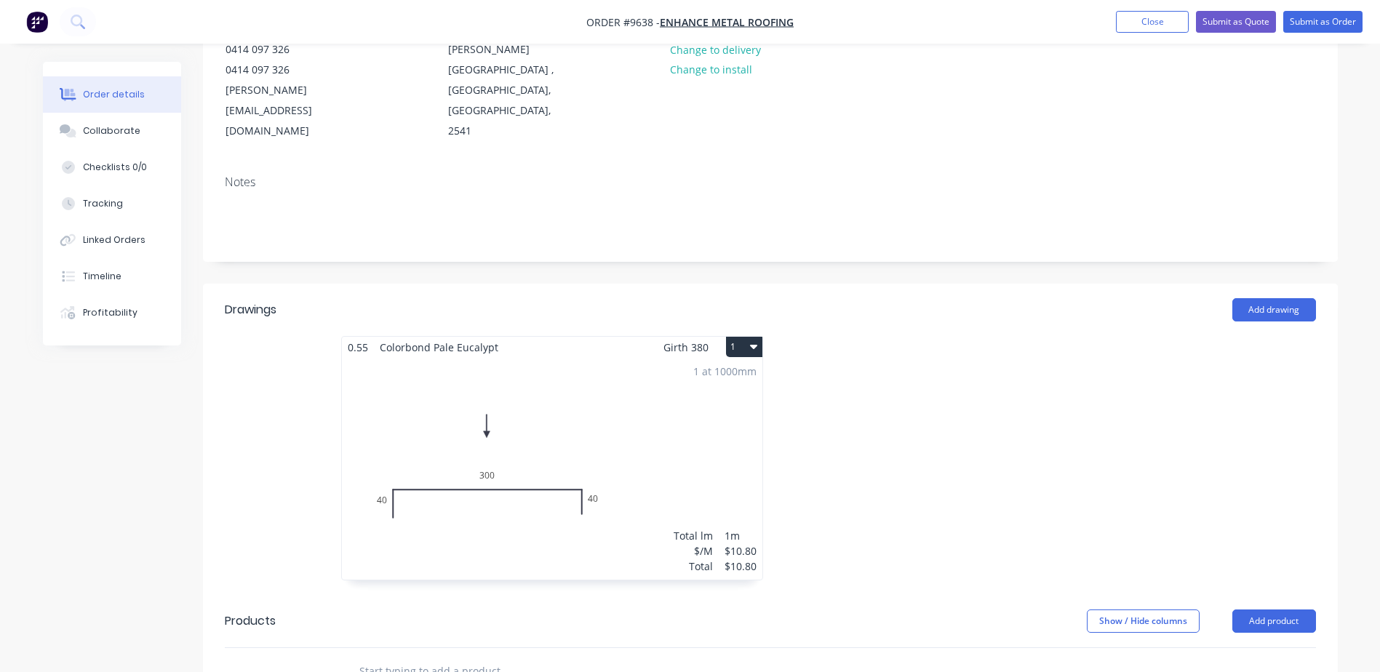
scroll to position [218, 0]
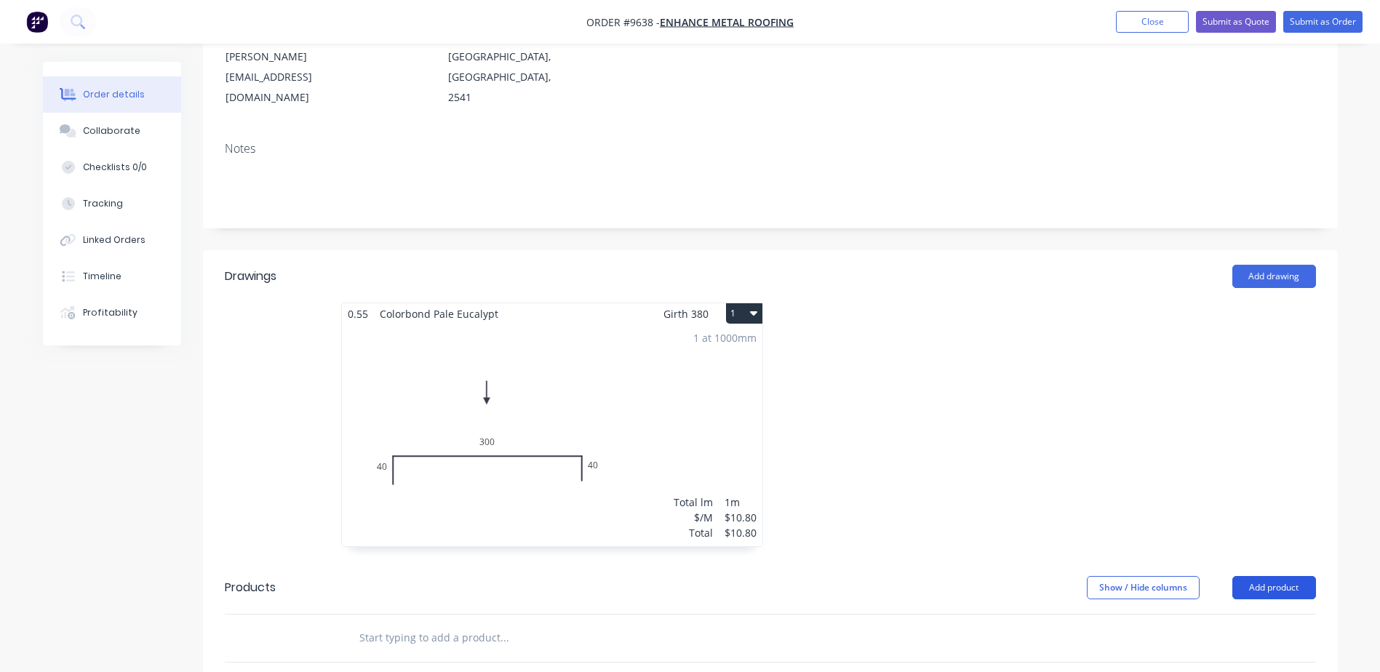
click at [1253, 576] on button "Add product" at bounding box center [1275, 587] width 84 height 23
click at [1223, 614] on div "Product catalogue" at bounding box center [1247, 624] width 112 height 21
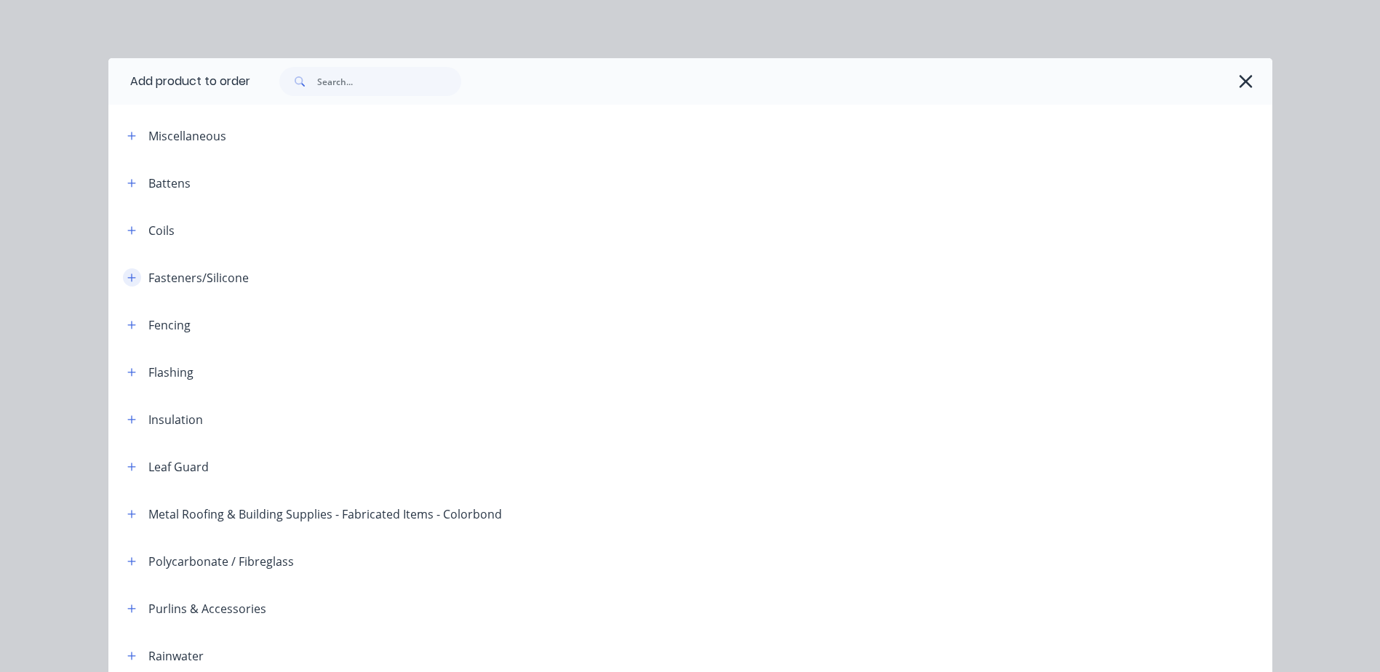
click at [127, 282] on icon "button" at bounding box center [131, 278] width 9 height 10
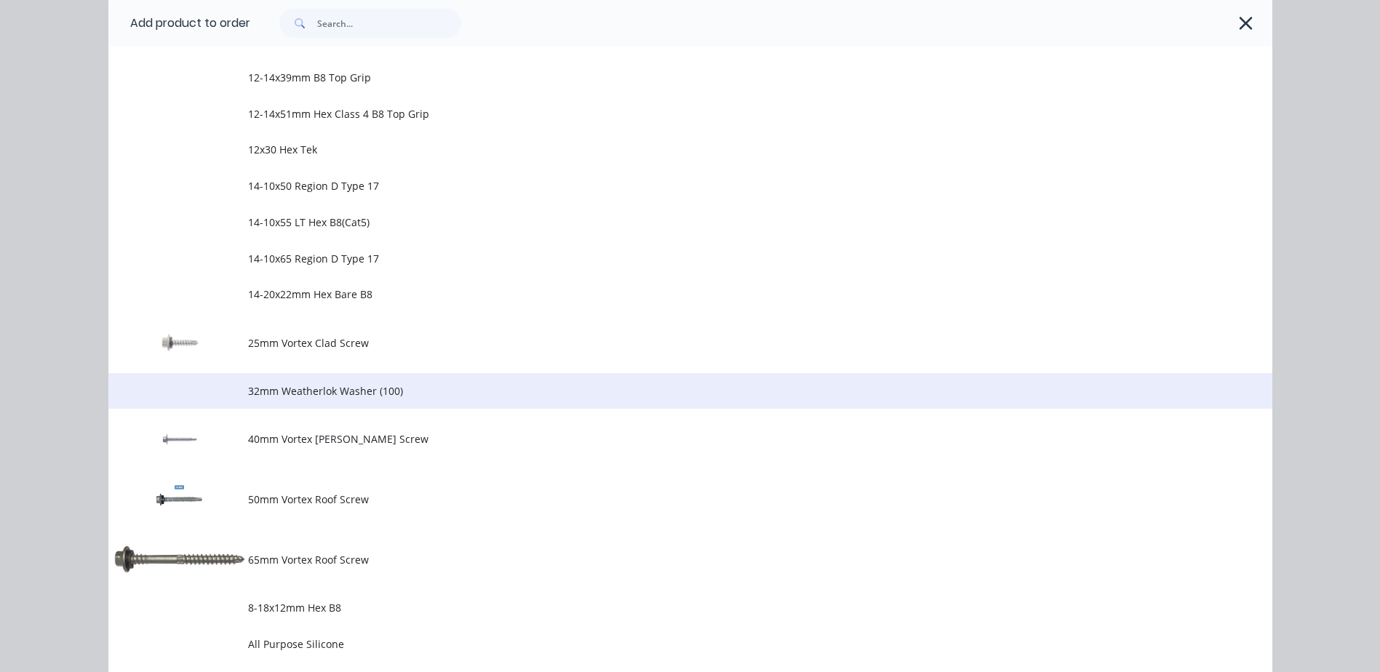
scroll to position [582, 0]
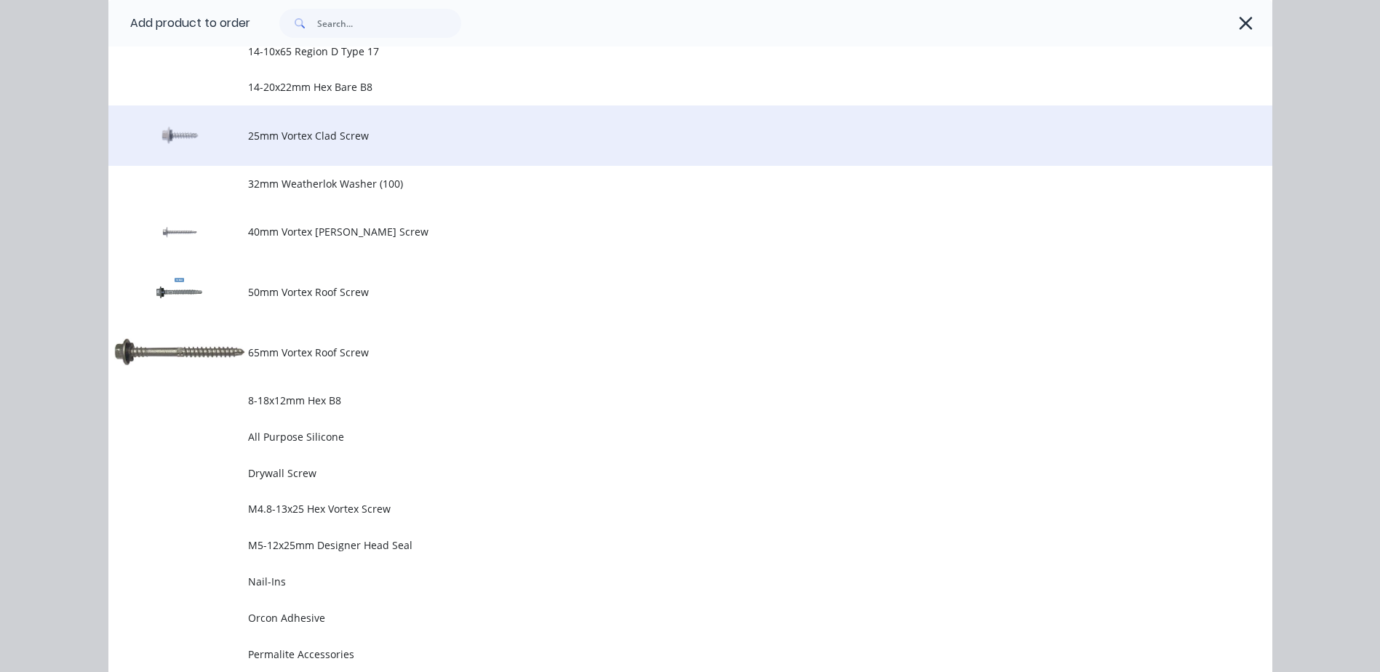
click at [360, 136] on span "25mm Vortex Clad Screw" at bounding box center [657, 135] width 819 height 15
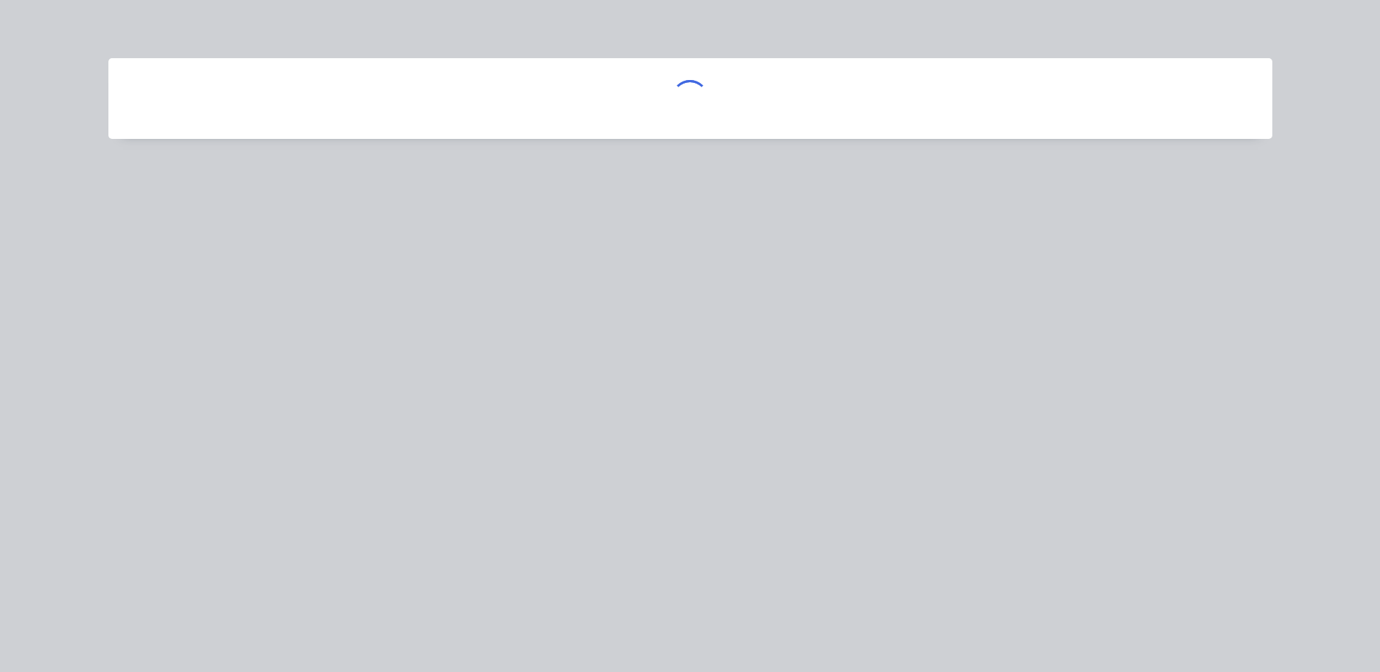
scroll to position [0, 0]
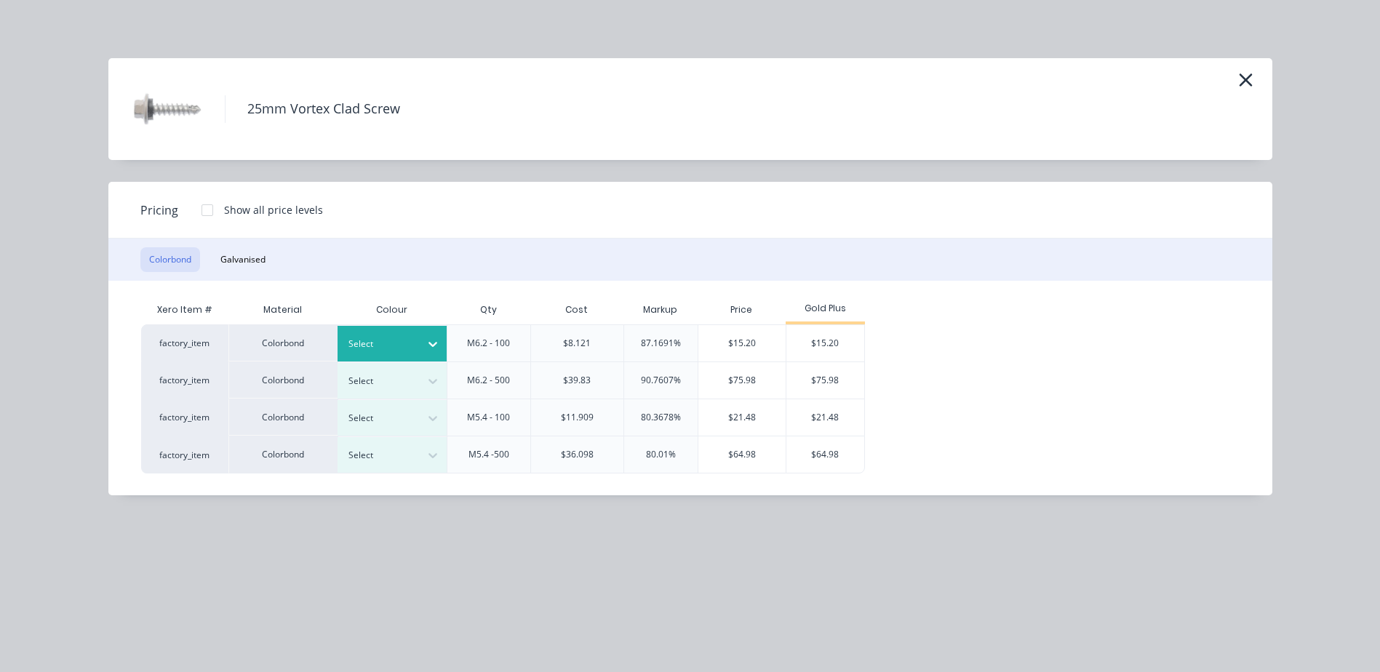
click at [426, 338] on icon at bounding box center [433, 344] width 15 height 15
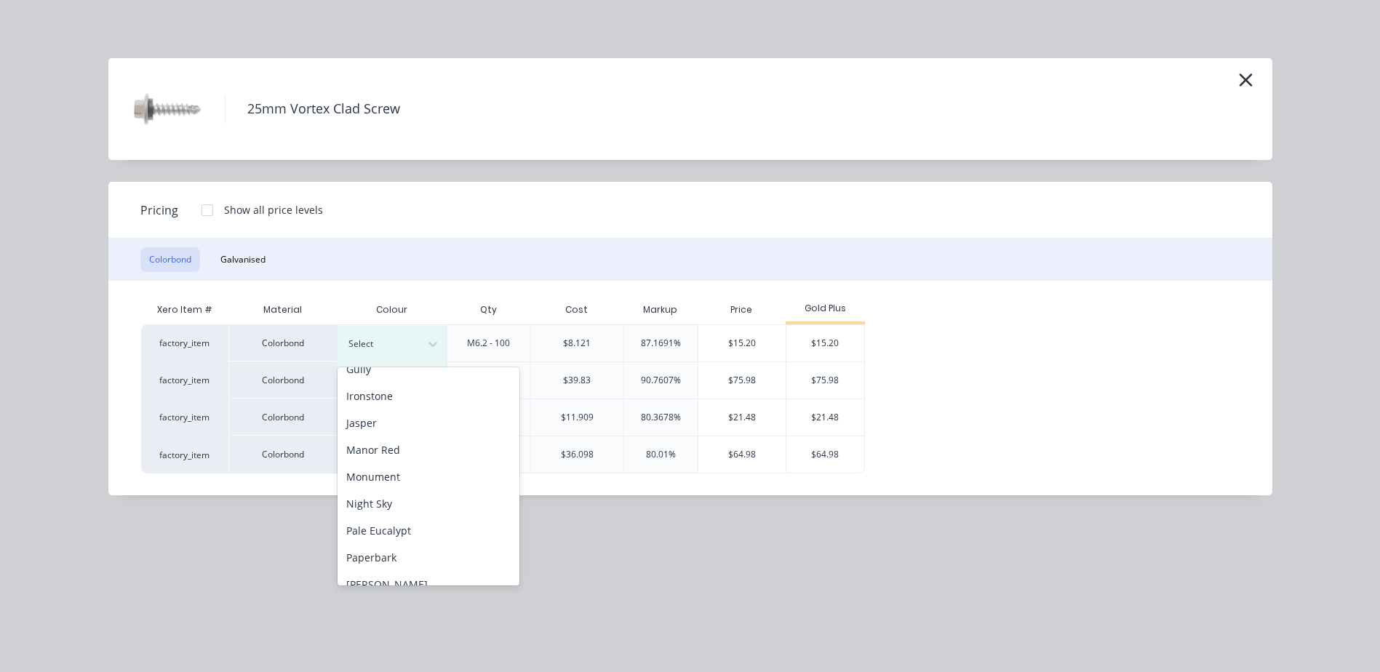
scroll to position [291, 0]
click at [416, 521] on div "Pale Eucalypt" at bounding box center [429, 523] width 182 height 27
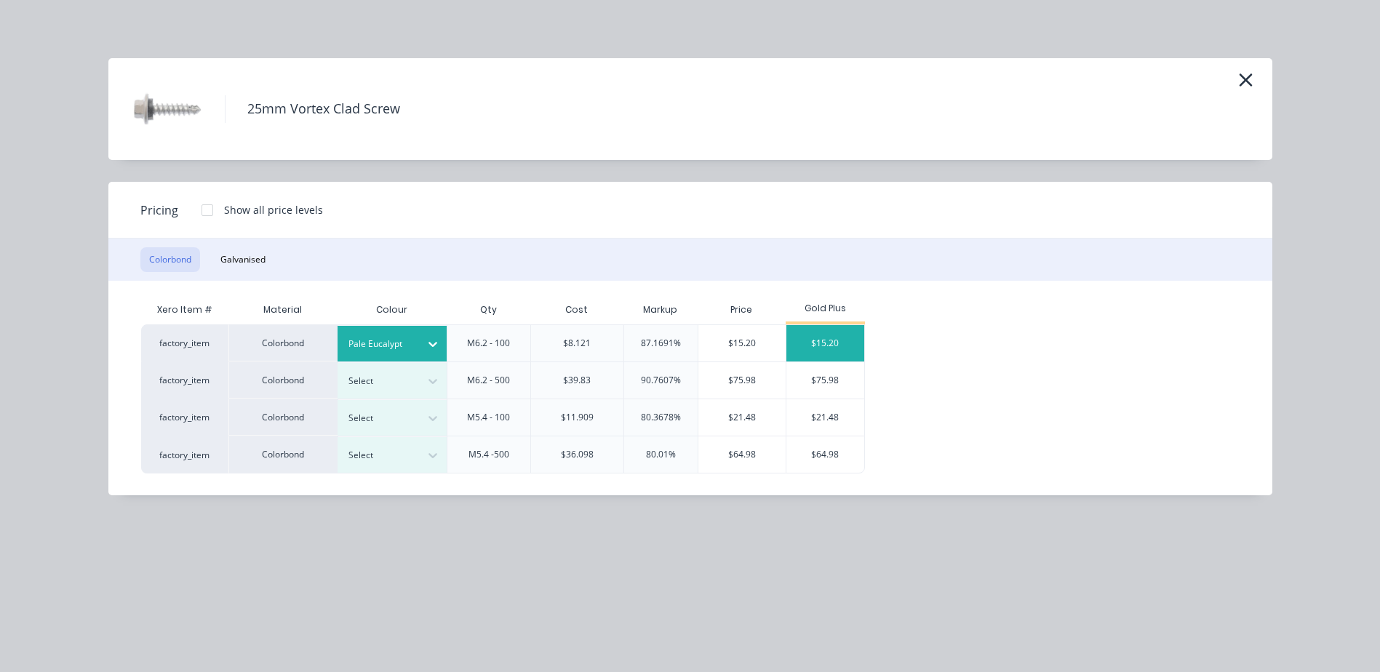
click at [829, 333] on div "$15.20" at bounding box center [826, 343] width 78 height 36
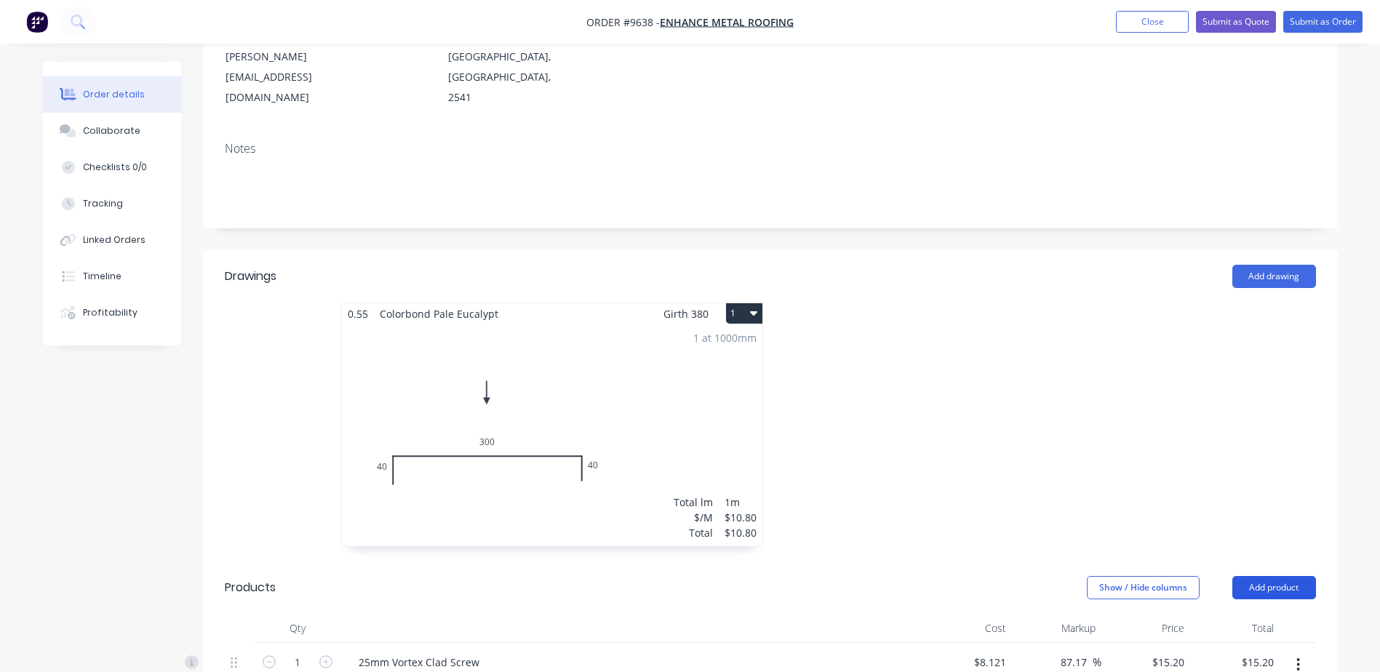
click at [1261, 576] on button "Add product" at bounding box center [1275, 587] width 84 height 23
click at [1258, 614] on div "Product catalogue" at bounding box center [1247, 624] width 112 height 21
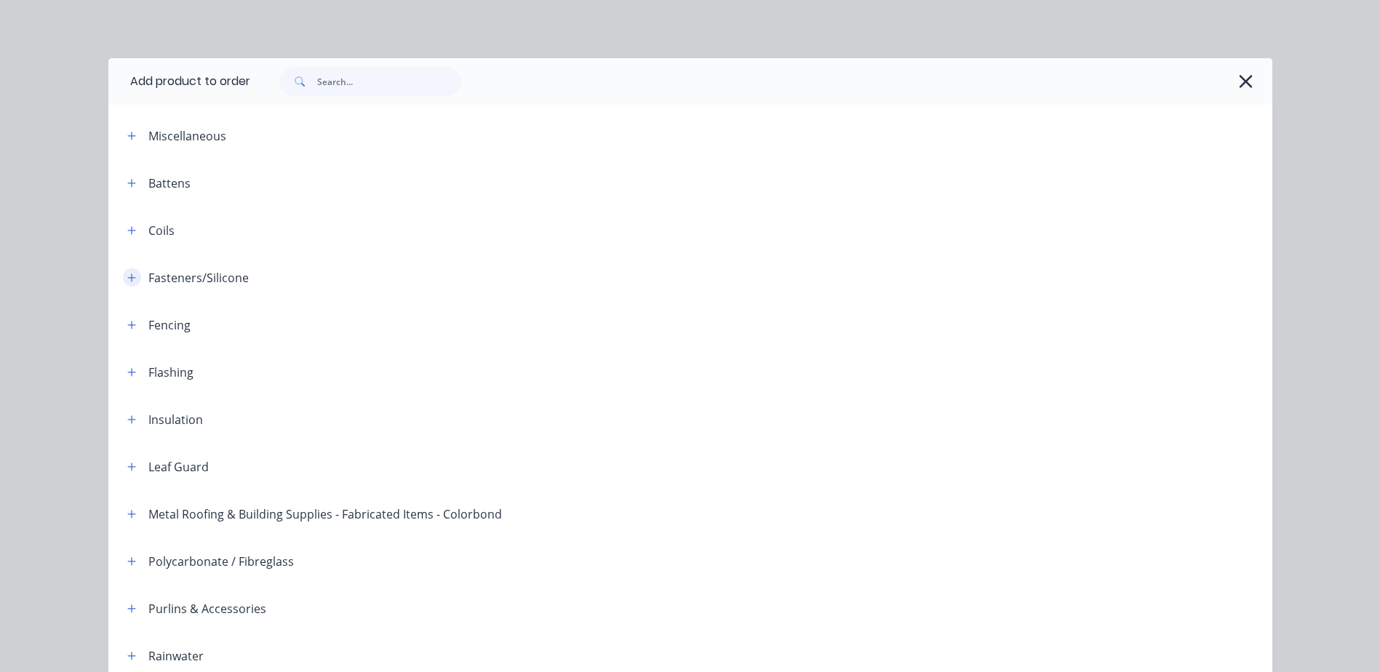
click at [127, 278] on icon "button" at bounding box center [131, 278] width 8 height 8
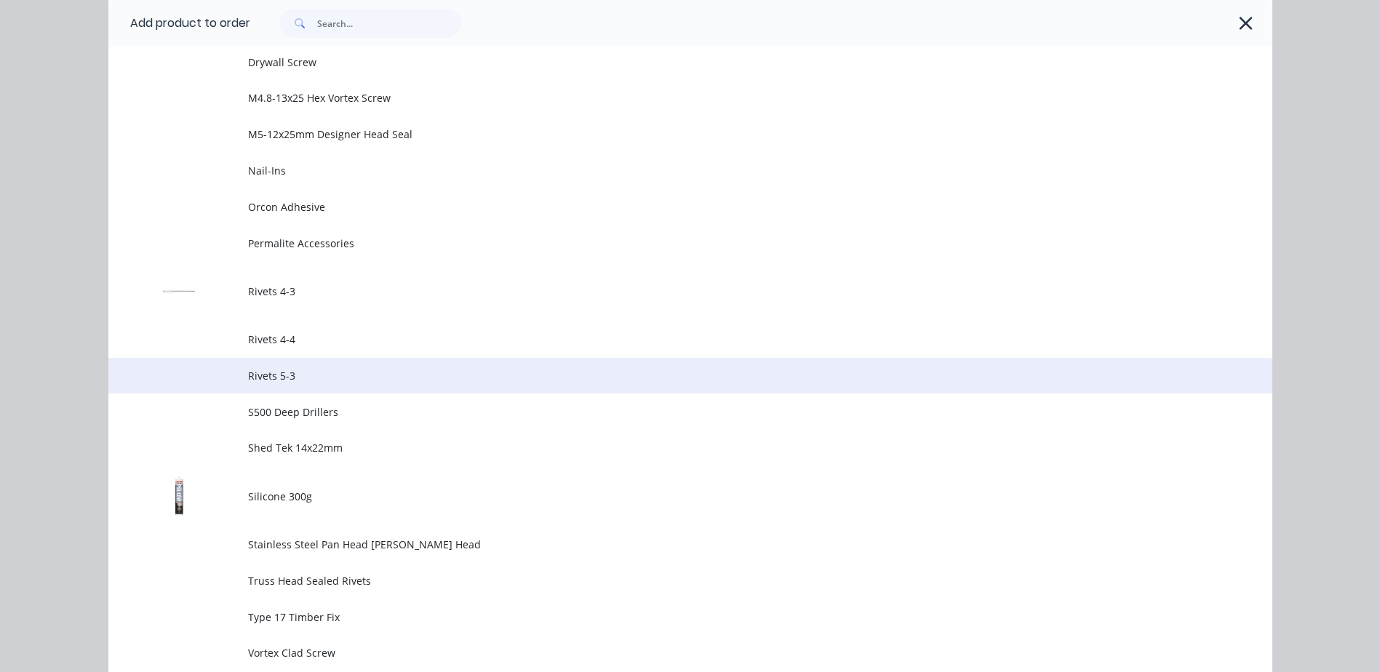
scroll to position [1092, 0]
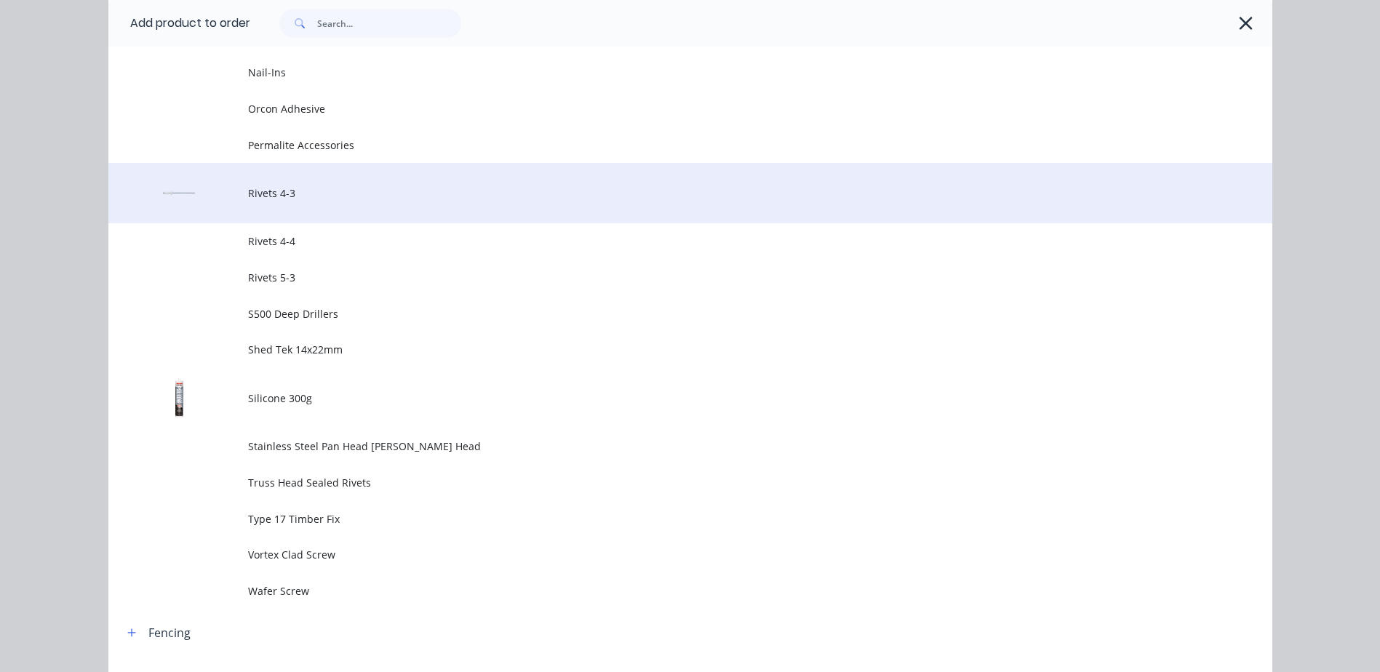
click at [287, 198] on span "Rivets 4-3" at bounding box center [657, 193] width 819 height 15
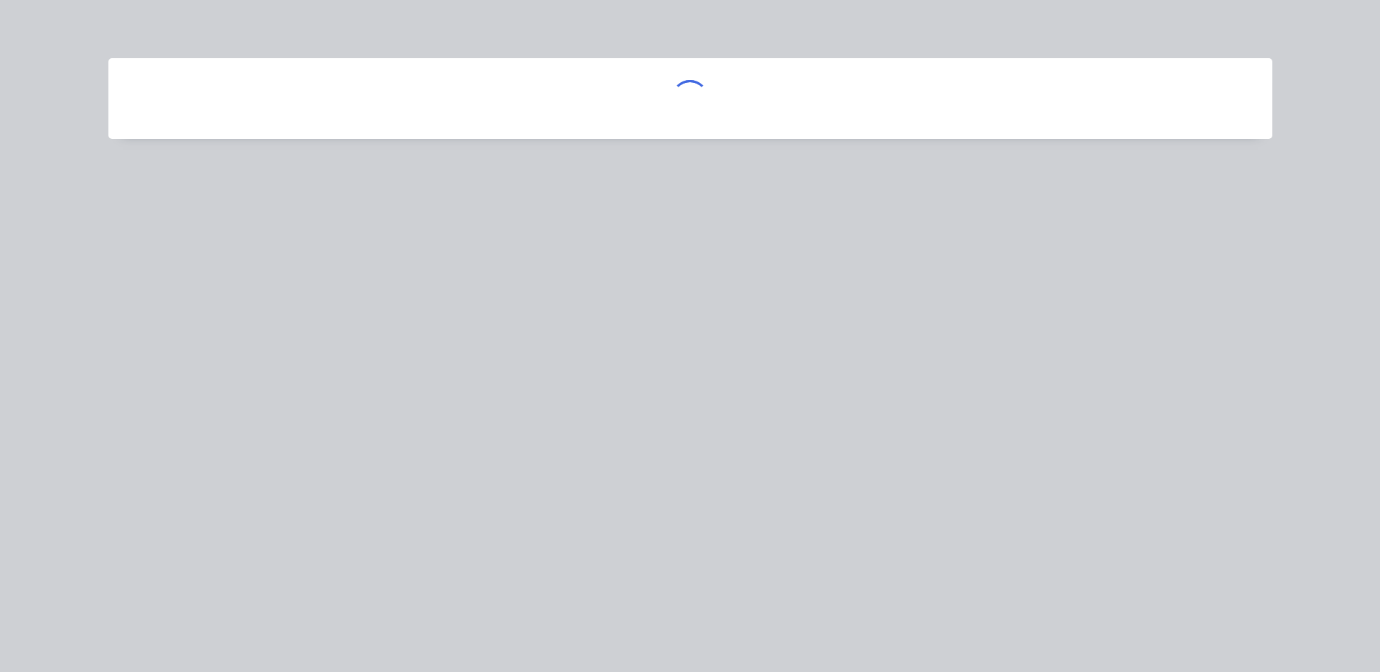
scroll to position [0, 0]
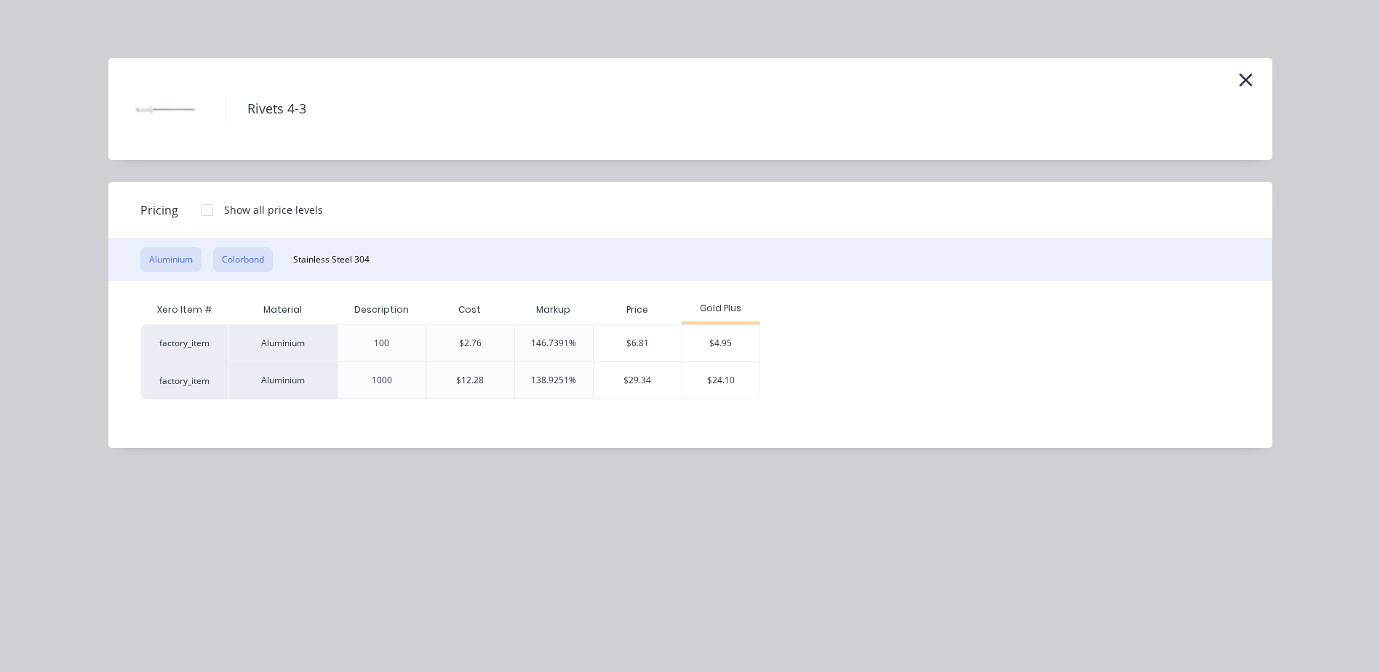
click at [257, 255] on button "Colorbond" at bounding box center [243, 259] width 60 height 25
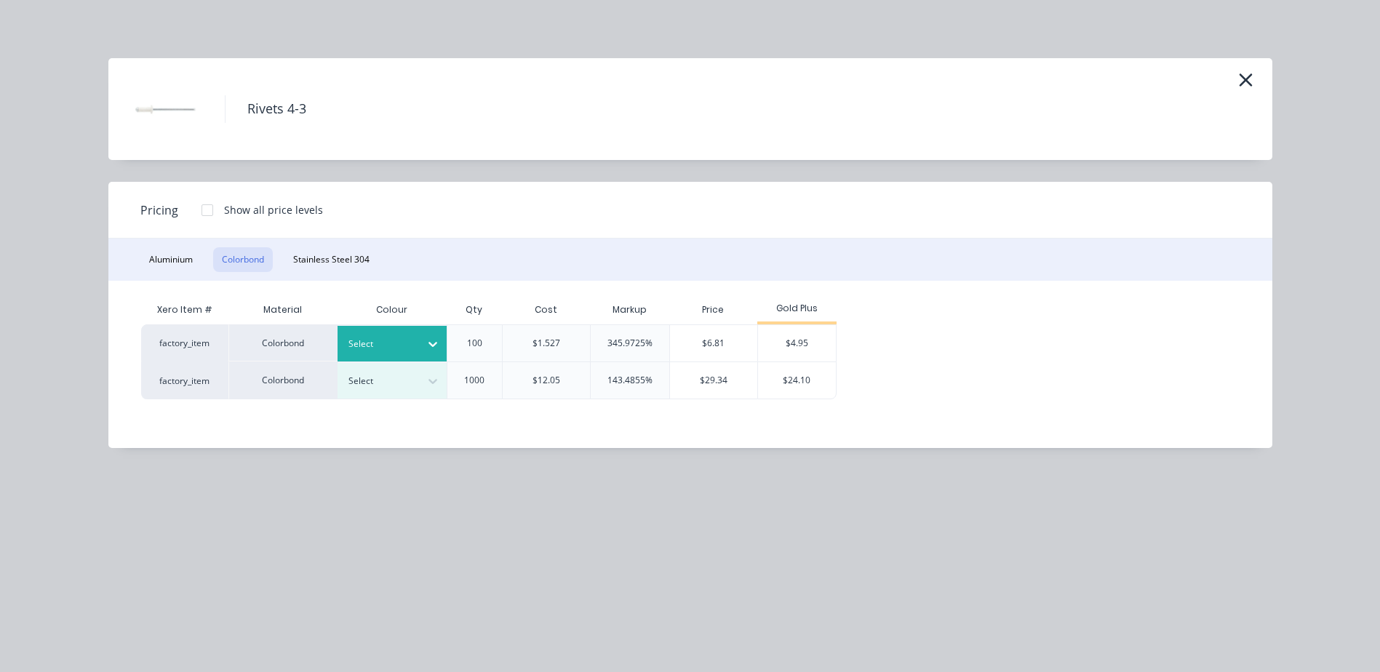
click at [433, 343] on icon at bounding box center [433, 344] width 15 height 15
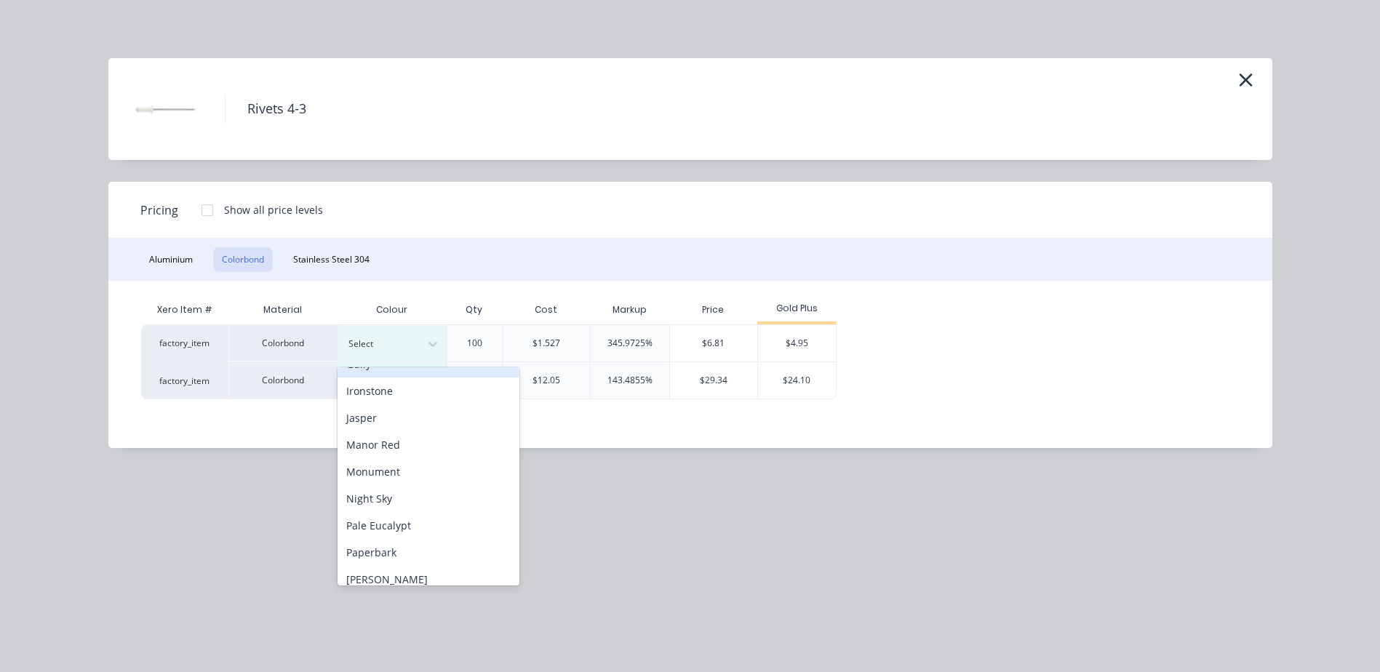
scroll to position [291, 0]
click at [423, 516] on div "Pale Eucalypt" at bounding box center [429, 523] width 182 height 27
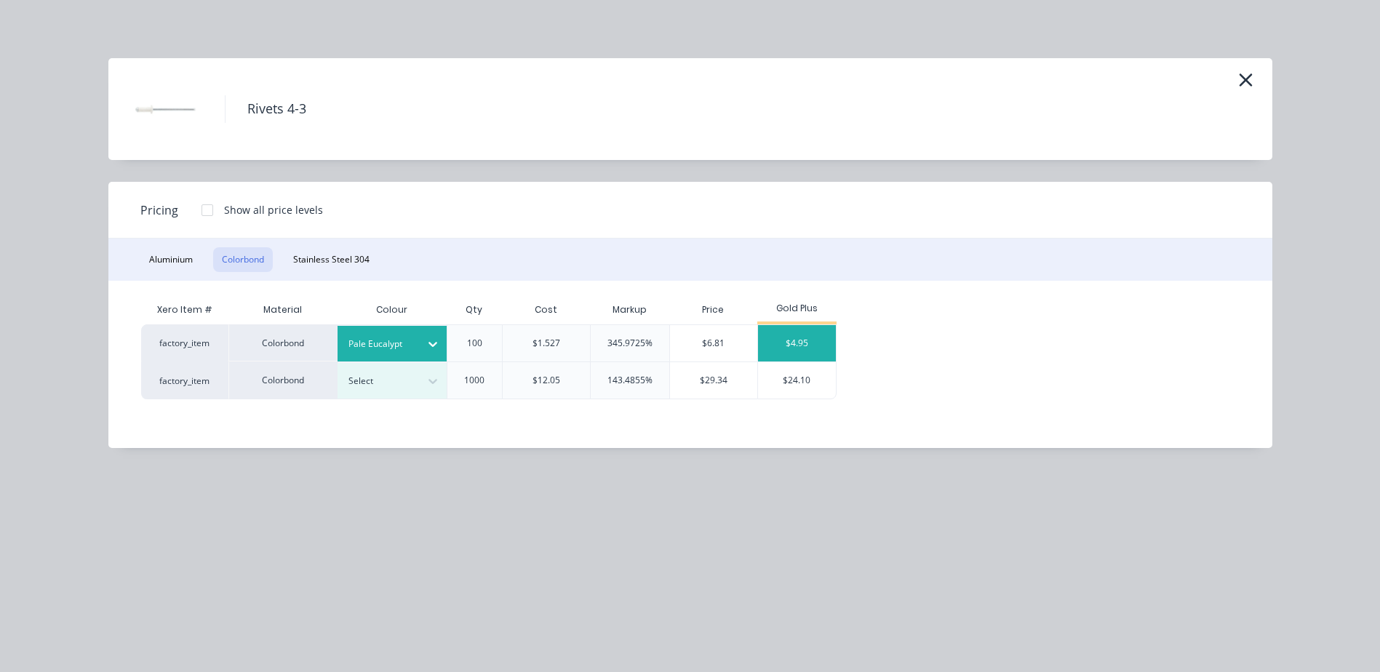
click at [818, 342] on div "$4.95" at bounding box center [797, 343] width 78 height 36
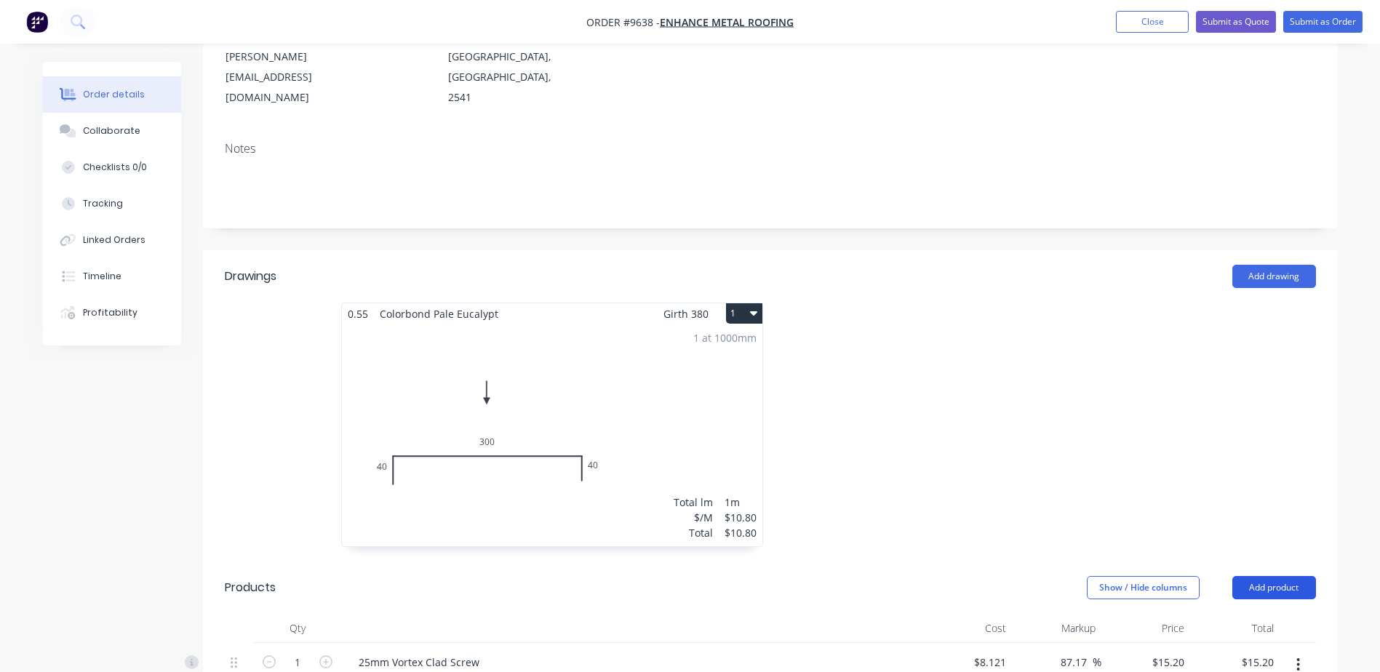
click at [1259, 576] on button "Add product" at bounding box center [1275, 587] width 84 height 23
click at [1260, 614] on div "Product catalogue" at bounding box center [1247, 624] width 112 height 21
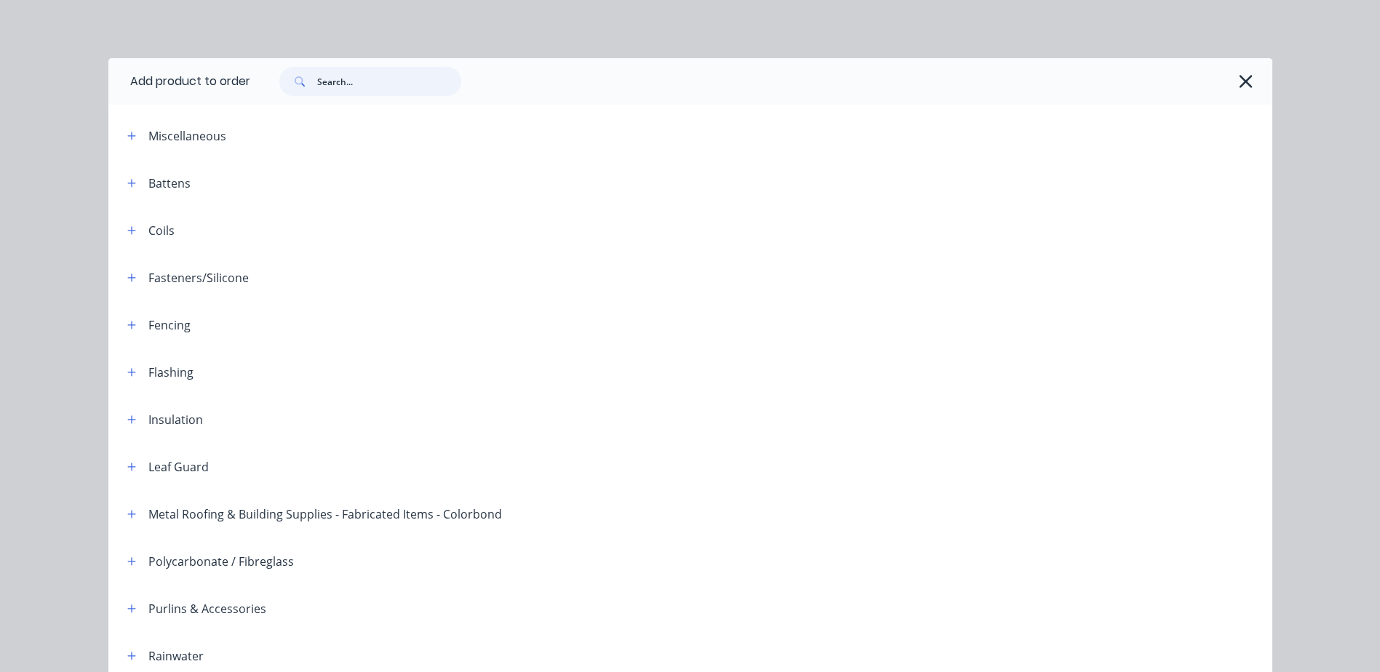
click at [343, 76] on input "text" at bounding box center [389, 81] width 144 height 29
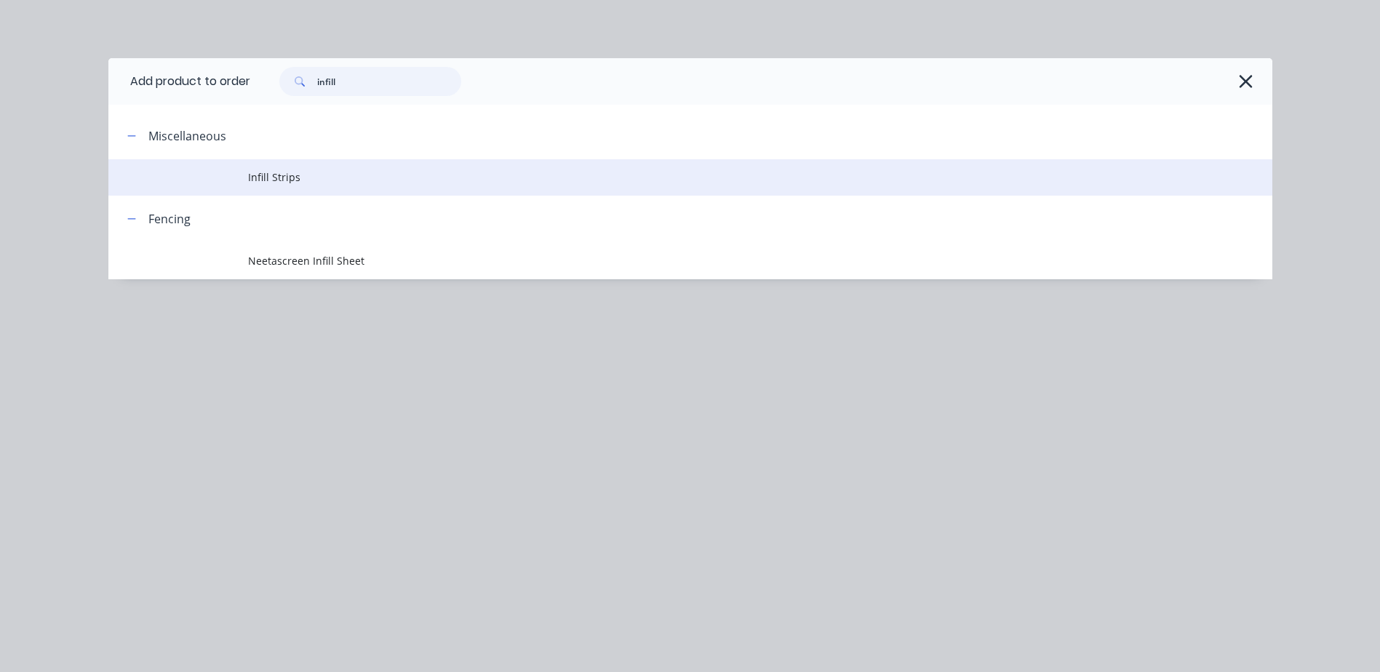
type input "infill"
click at [293, 178] on span "Infill Strips" at bounding box center [657, 177] width 819 height 15
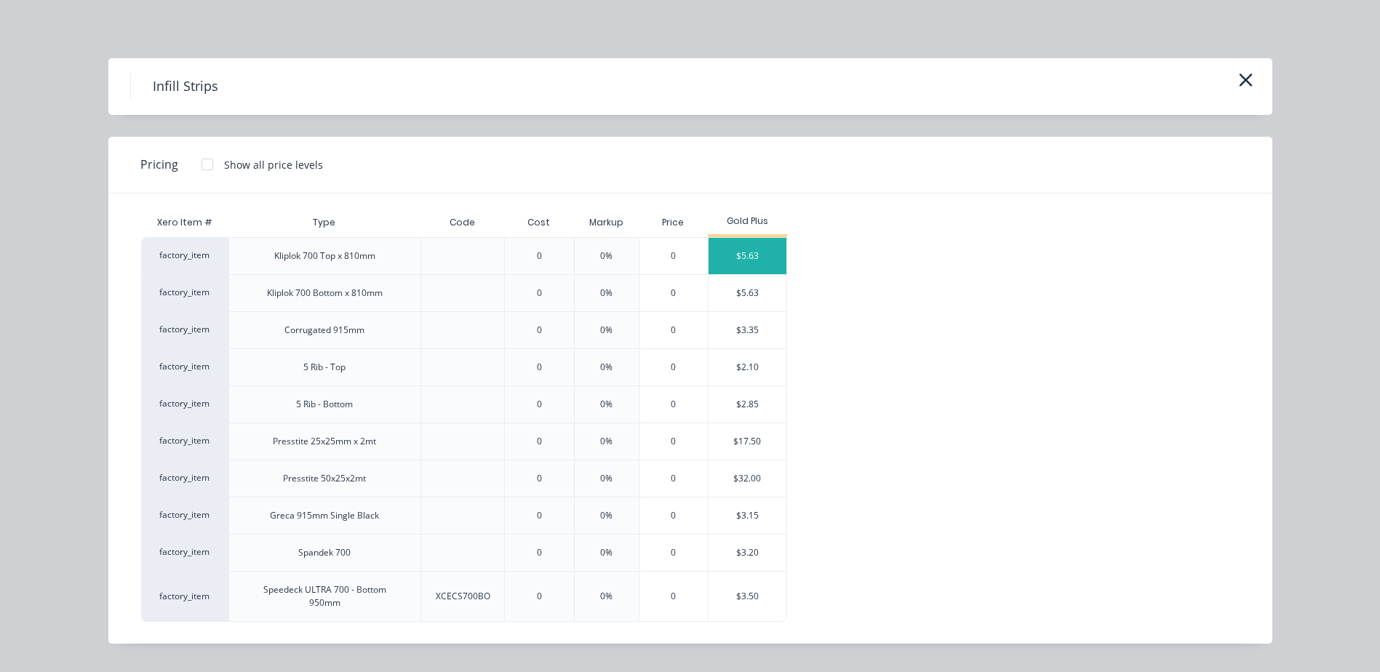
click at [743, 249] on div "$5.63" at bounding box center [748, 256] width 78 height 36
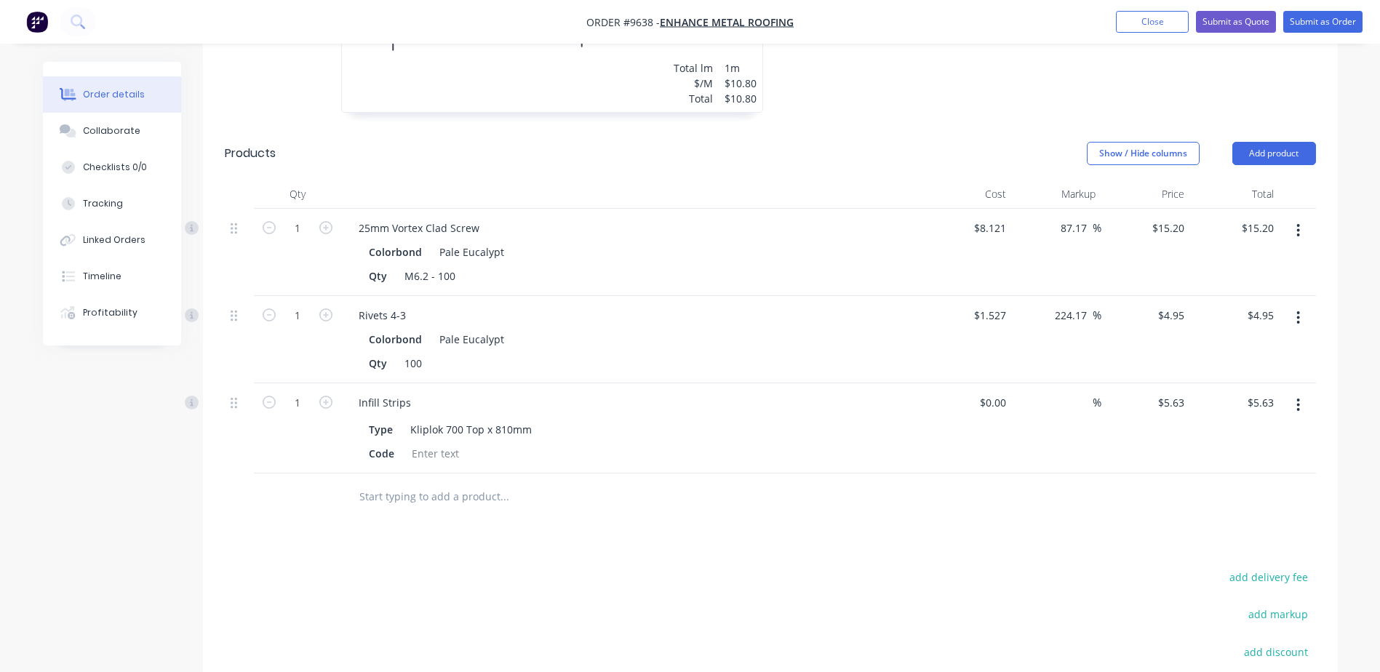
scroll to position [655, 0]
click at [324, 394] on icon "button" at bounding box center [325, 400] width 13 height 13
type input "2"
type input "$11.26"
click at [324, 394] on icon "button" at bounding box center [325, 400] width 13 height 13
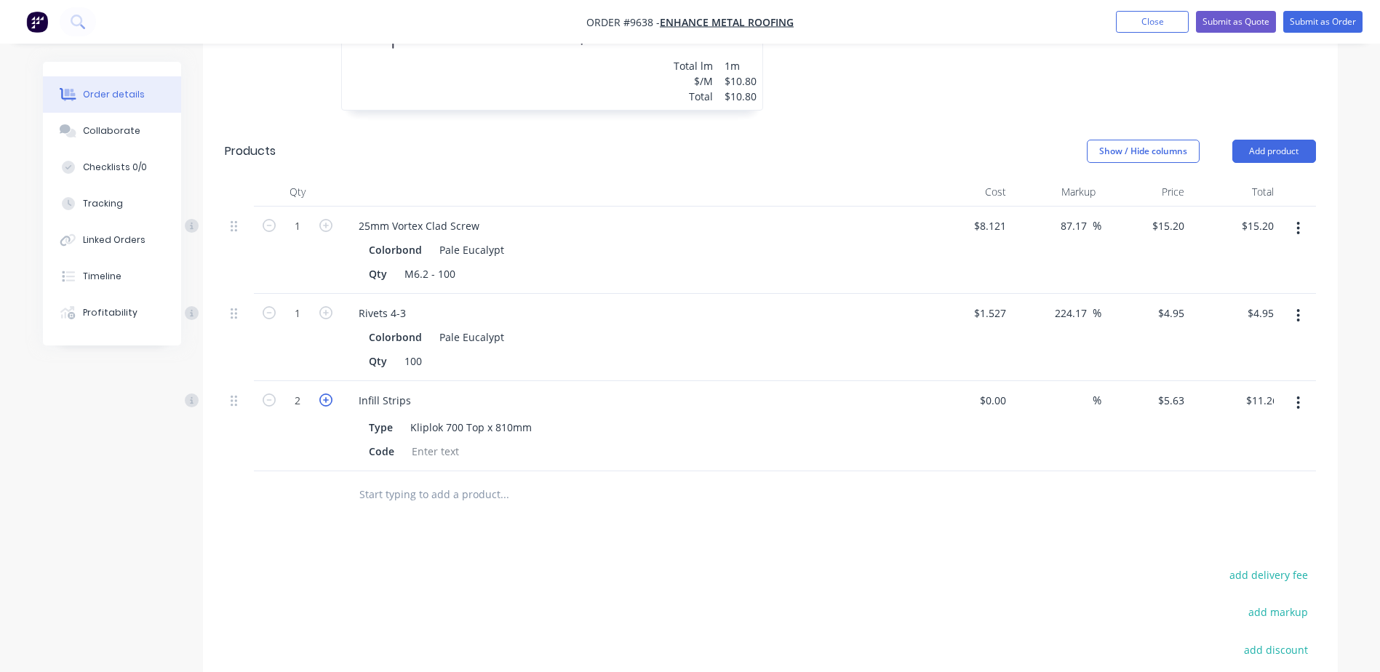
type input "3"
type input "$16.89"
click at [324, 394] on icon "button" at bounding box center [325, 400] width 13 height 13
type input "4"
type input "$22.52"
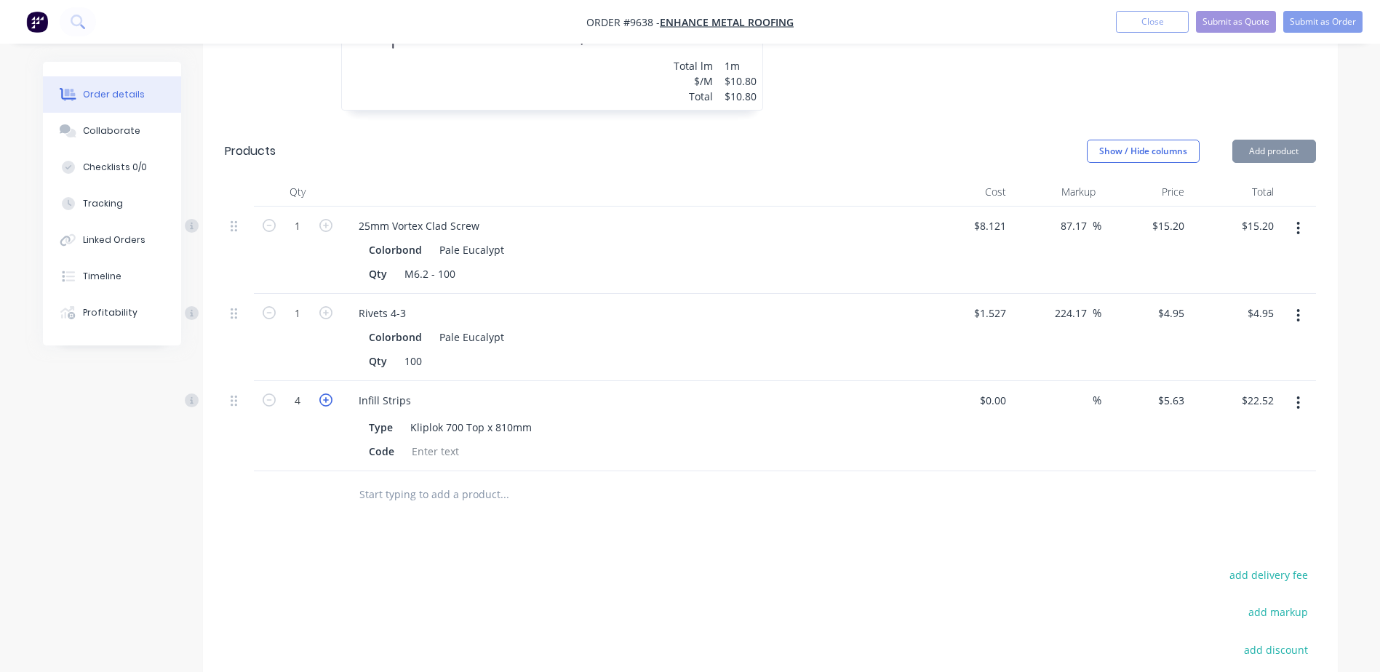
click at [324, 394] on icon "button" at bounding box center [325, 400] width 13 height 13
type input "5"
type input "$28.15"
click at [324, 394] on icon "button" at bounding box center [325, 400] width 13 height 13
type input "6"
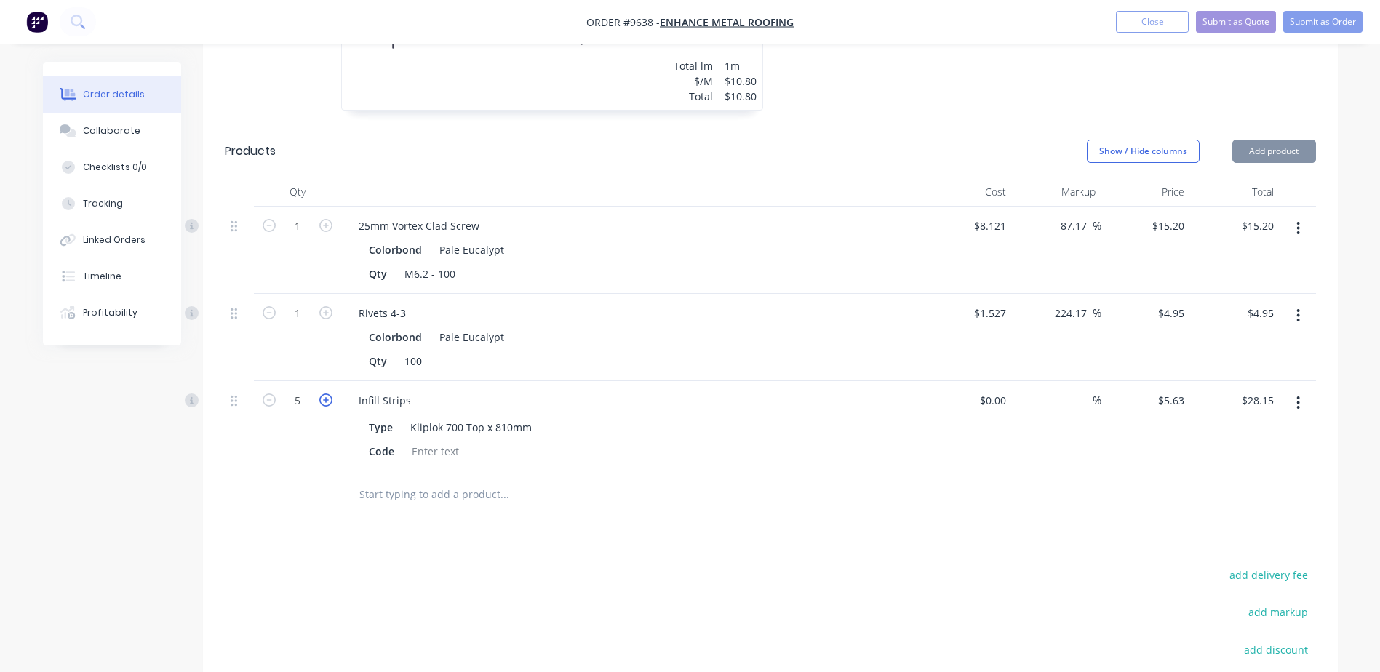
type input "$33.78"
click at [324, 394] on icon "button" at bounding box center [325, 400] width 13 height 13
type input "7"
type input "$39.41"
click at [324, 394] on icon "button" at bounding box center [325, 400] width 13 height 13
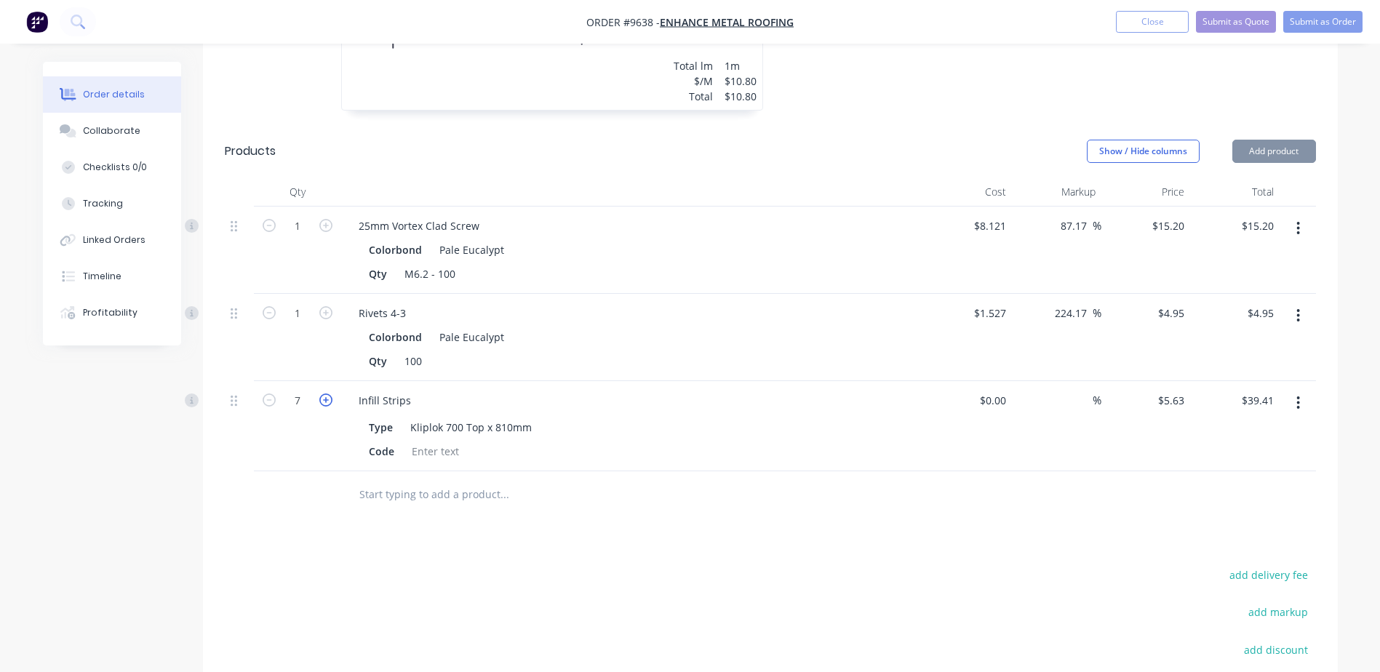
type input "8"
type input "$45.04"
click at [324, 394] on icon "button" at bounding box center [325, 400] width 13 height 13
type input "9"
type input "$50.67"
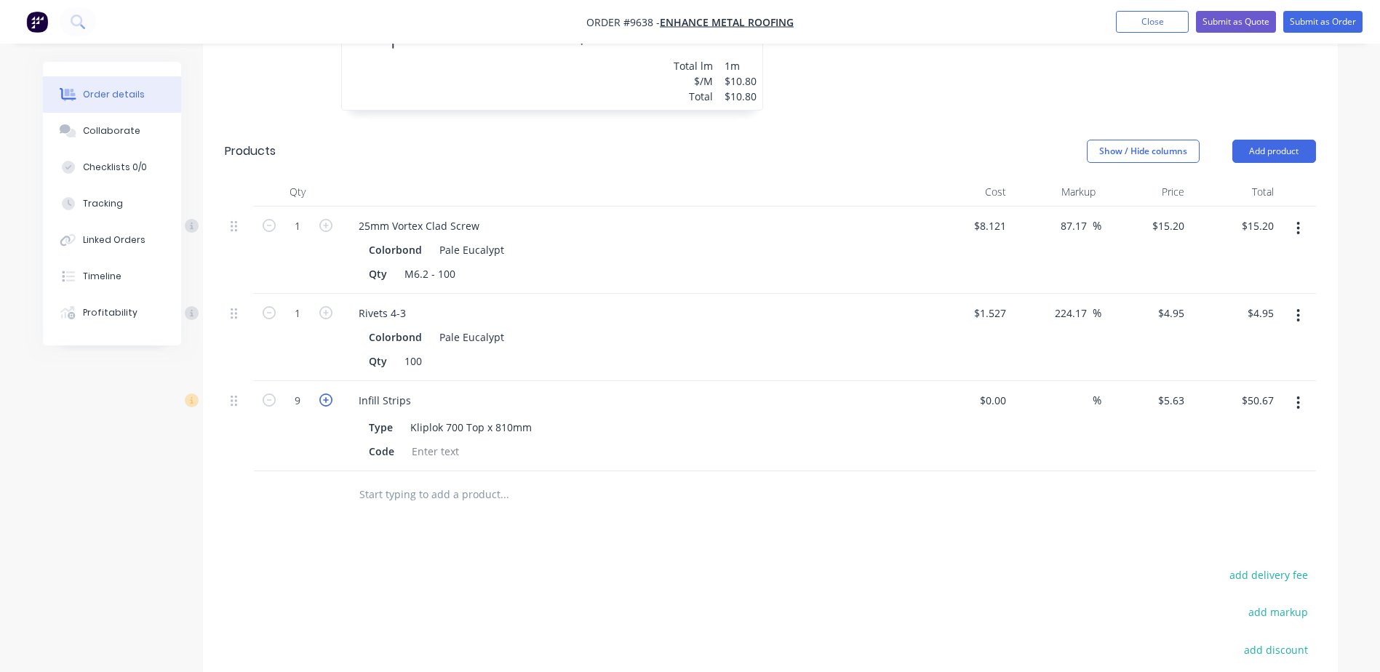
click at [324, 394] on icon "button" at bounding box center [325, 400] width 13 height 13
type input "10"
type input "$56.30"
click at [324, 394] on icon "button" at bounding box center [325, 400] width 13 height 13
type input "11"
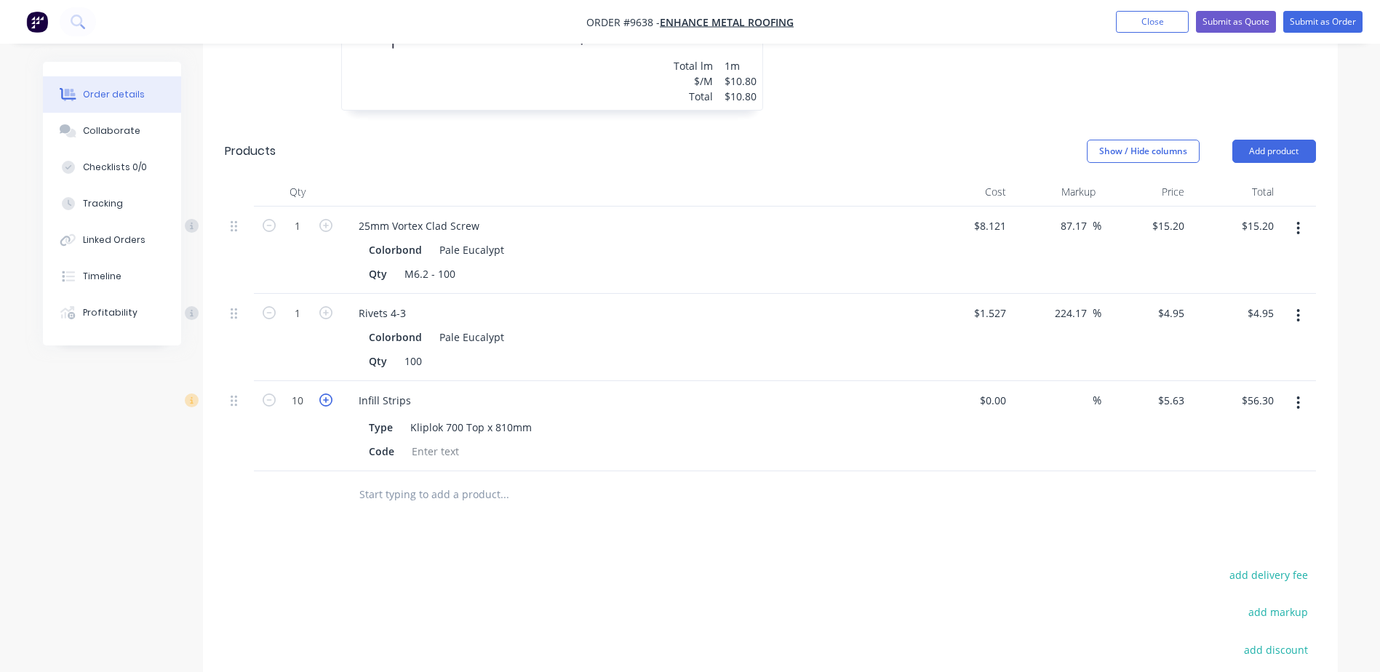
type input "$61.93"
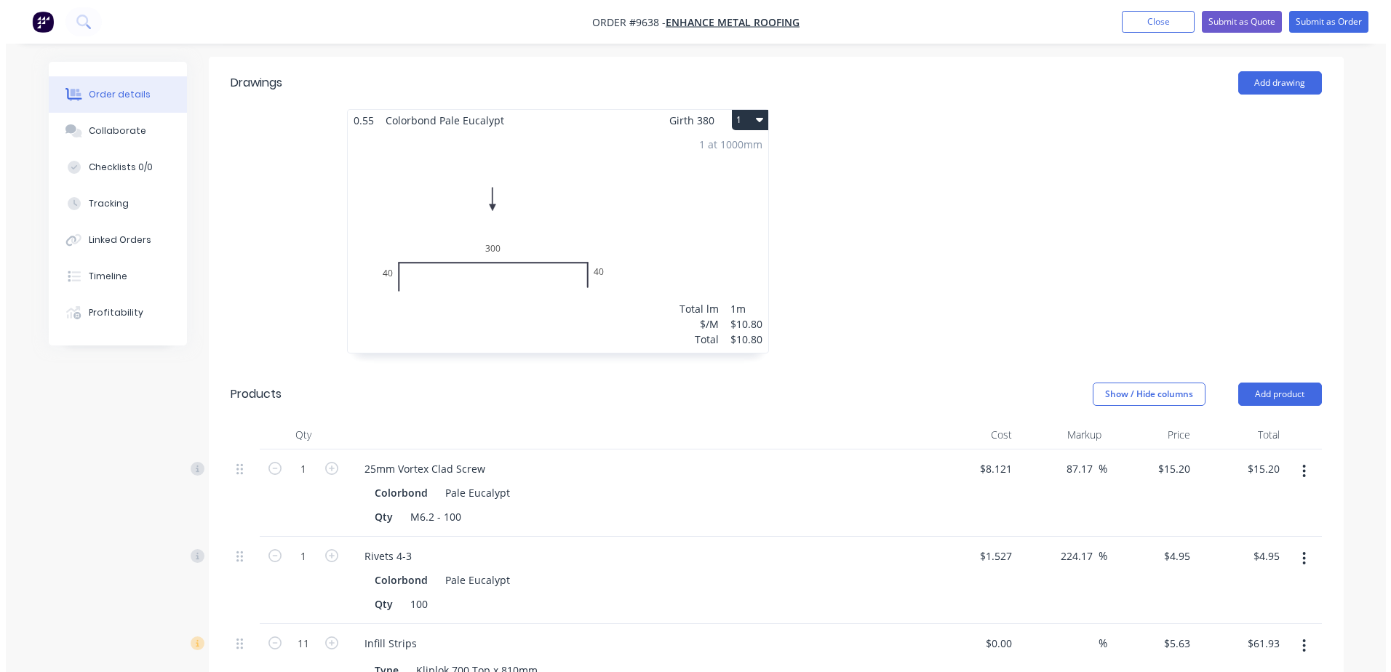
scroll to position [582, 0]
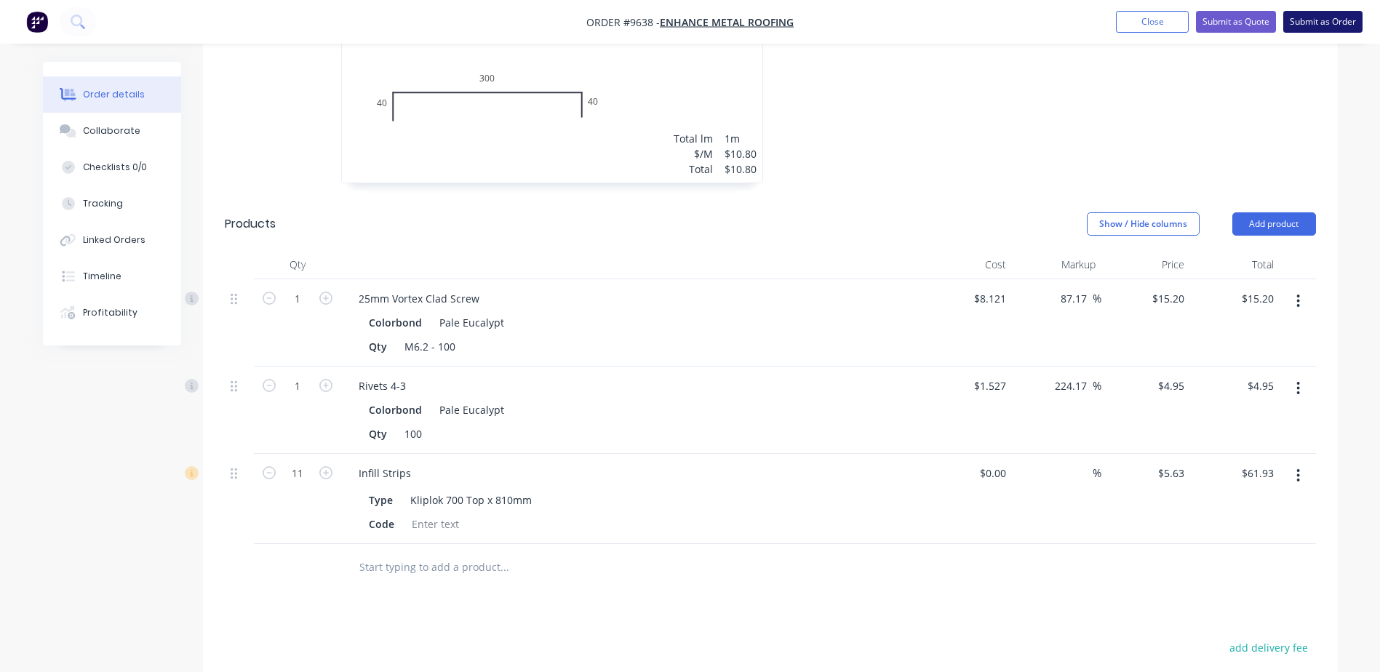
click at [1320, 21] on button "Submit as Order" at bounding box center [1323, 22] width 79 height 22
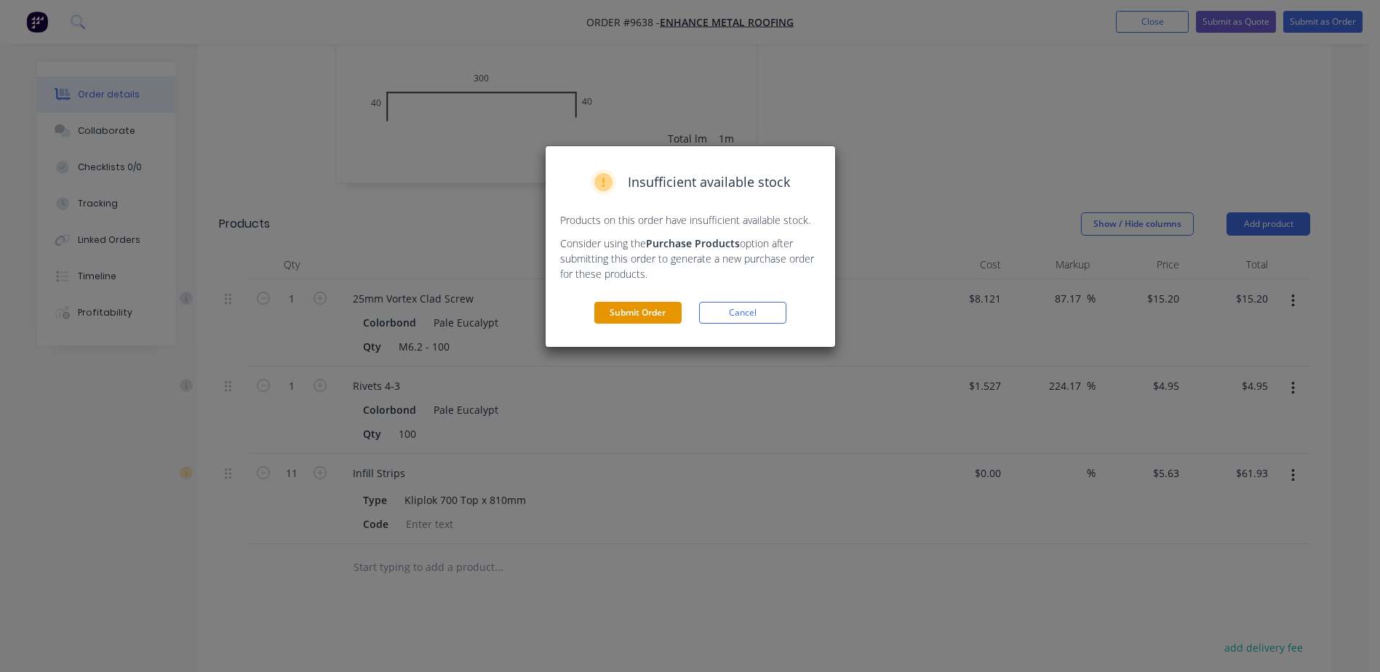
click at [662, 307] on button "Submit Order" at bounding box center [638, 313] width 87 height 22
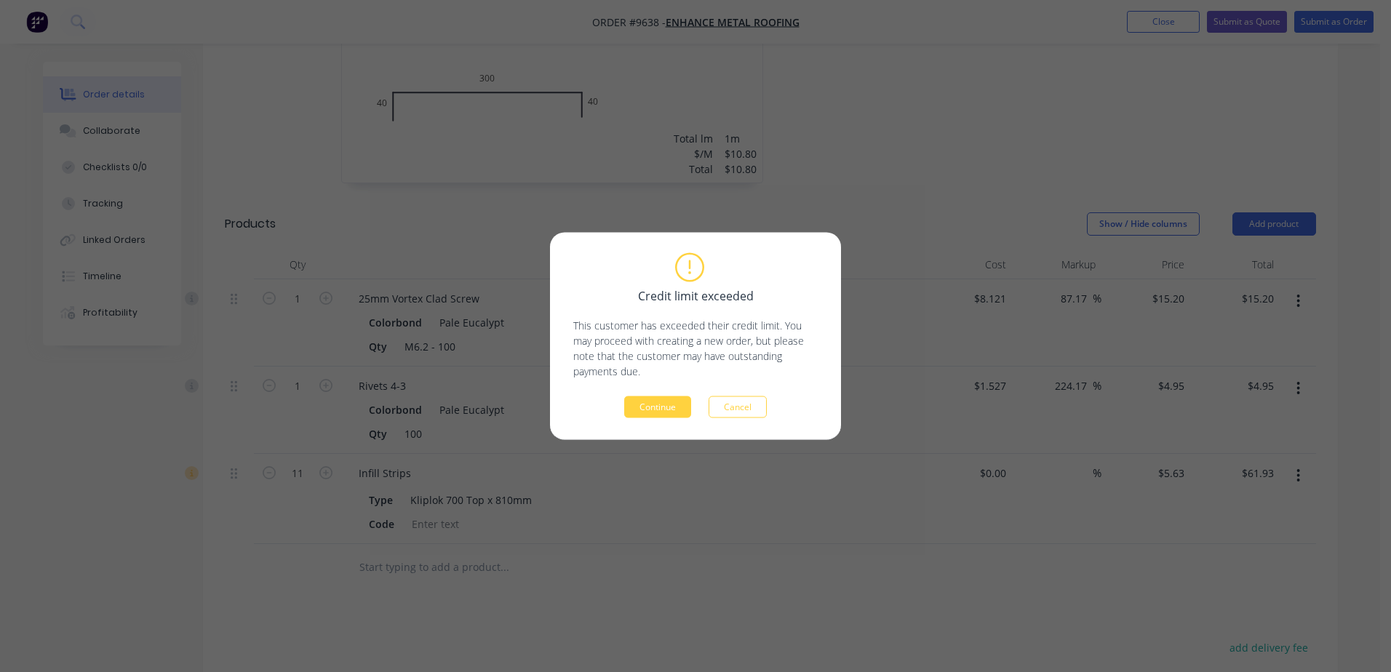
click at [660, 405] on button "Continue" at bounding box center [657, 408] width 67 height 22
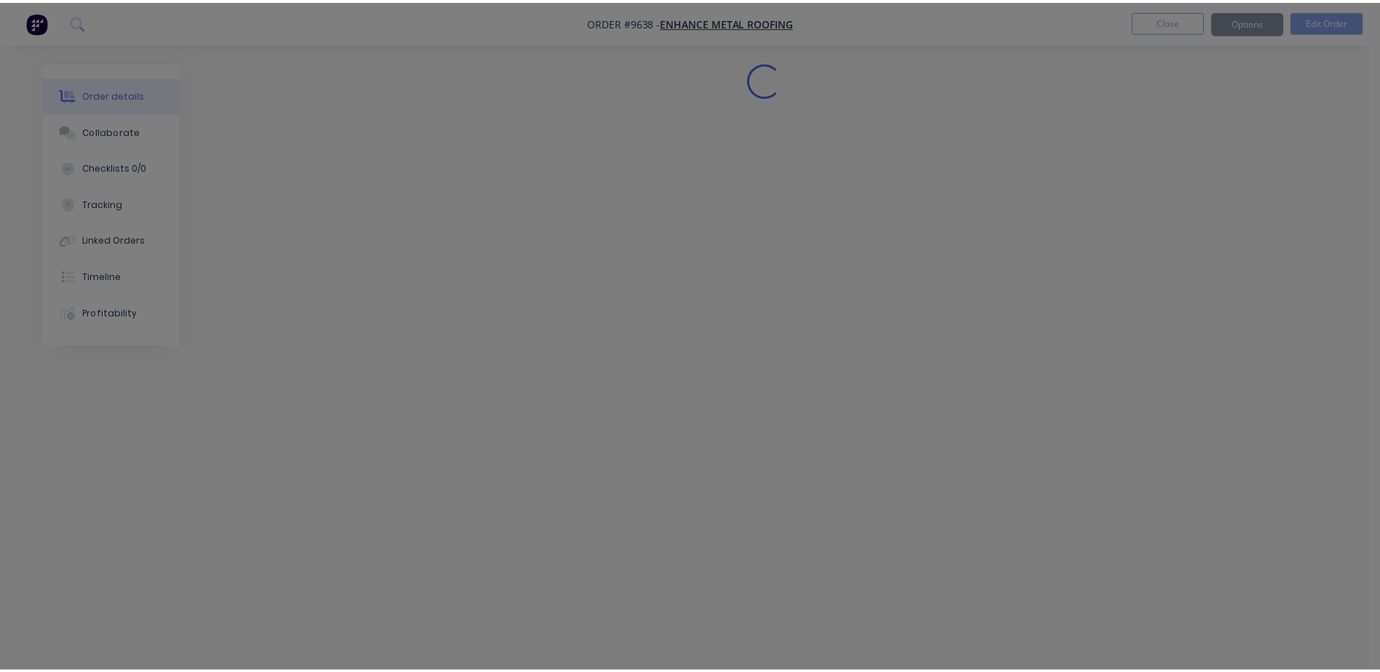
scroll to position [0, 0]
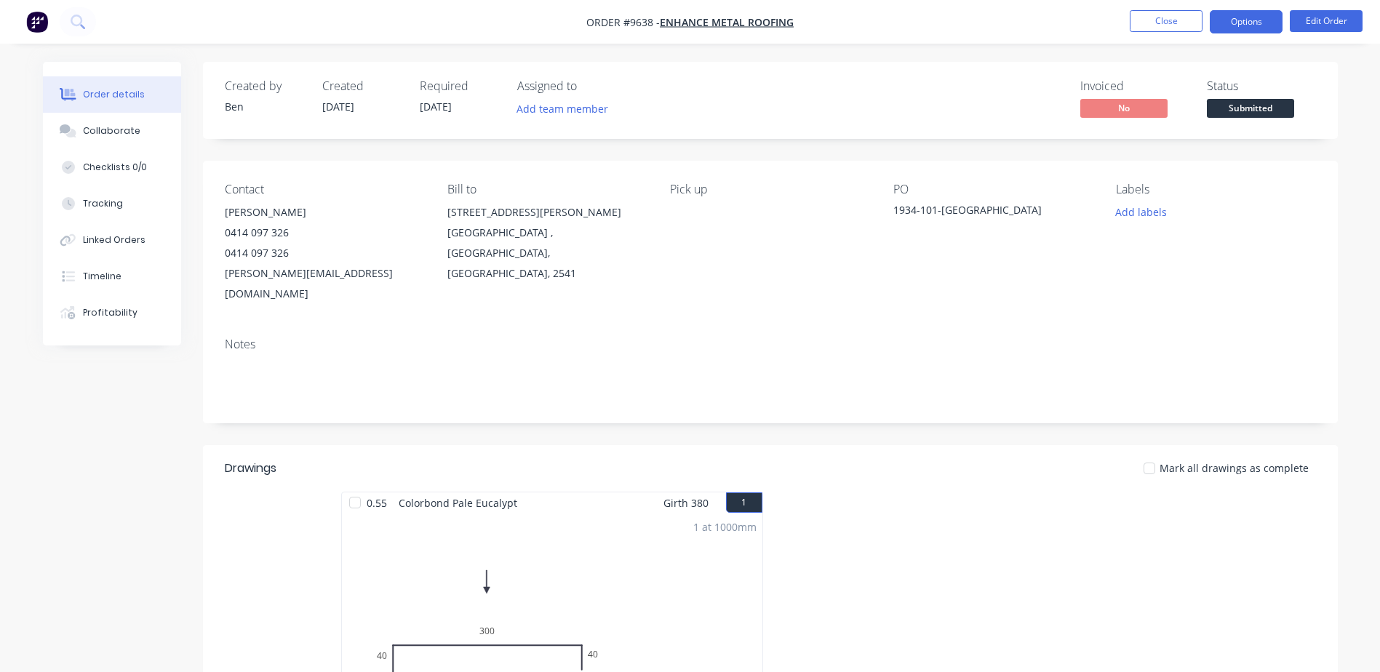
click at [1240, 20] on button "Options" at bounding box center [1246, 21] width 73 height 23
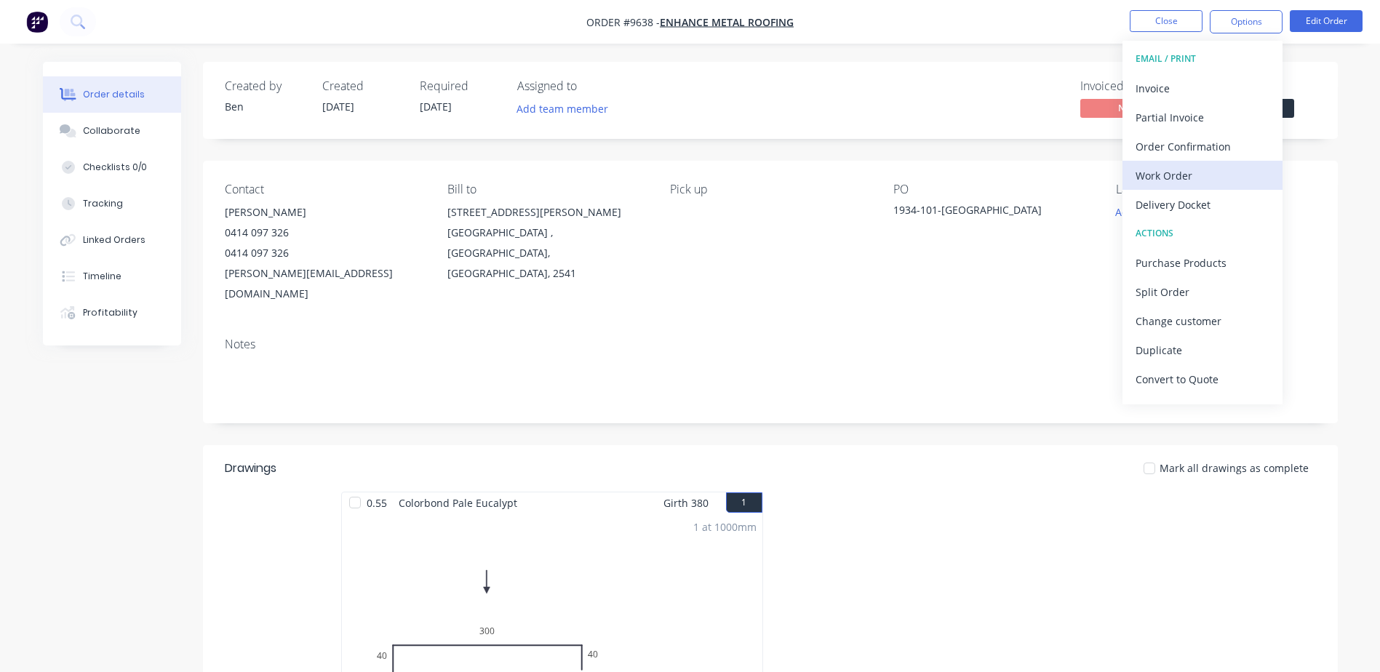
click at [1180, 173] on div "Work Order" at bounding box center [1203, 175] width 134 height 21
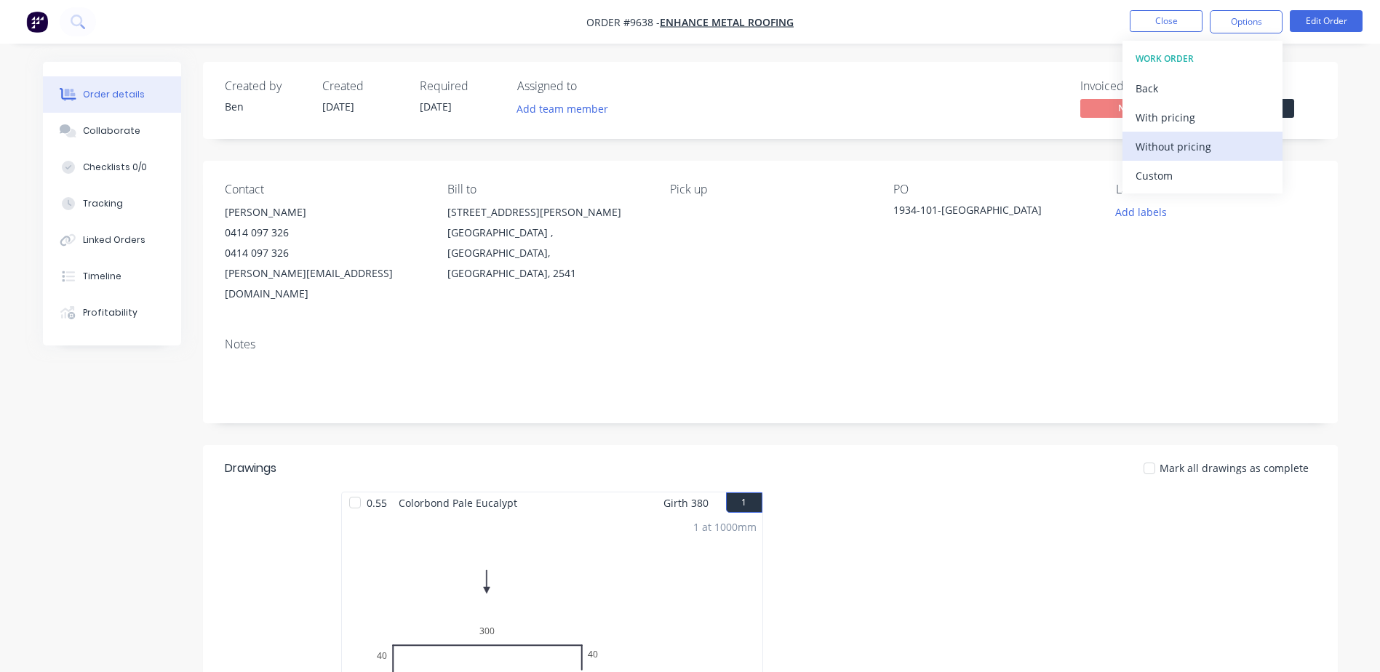
click at [1180, 152] on div "Without pricing" at bounding box center [1203, 146] width 134 height 21
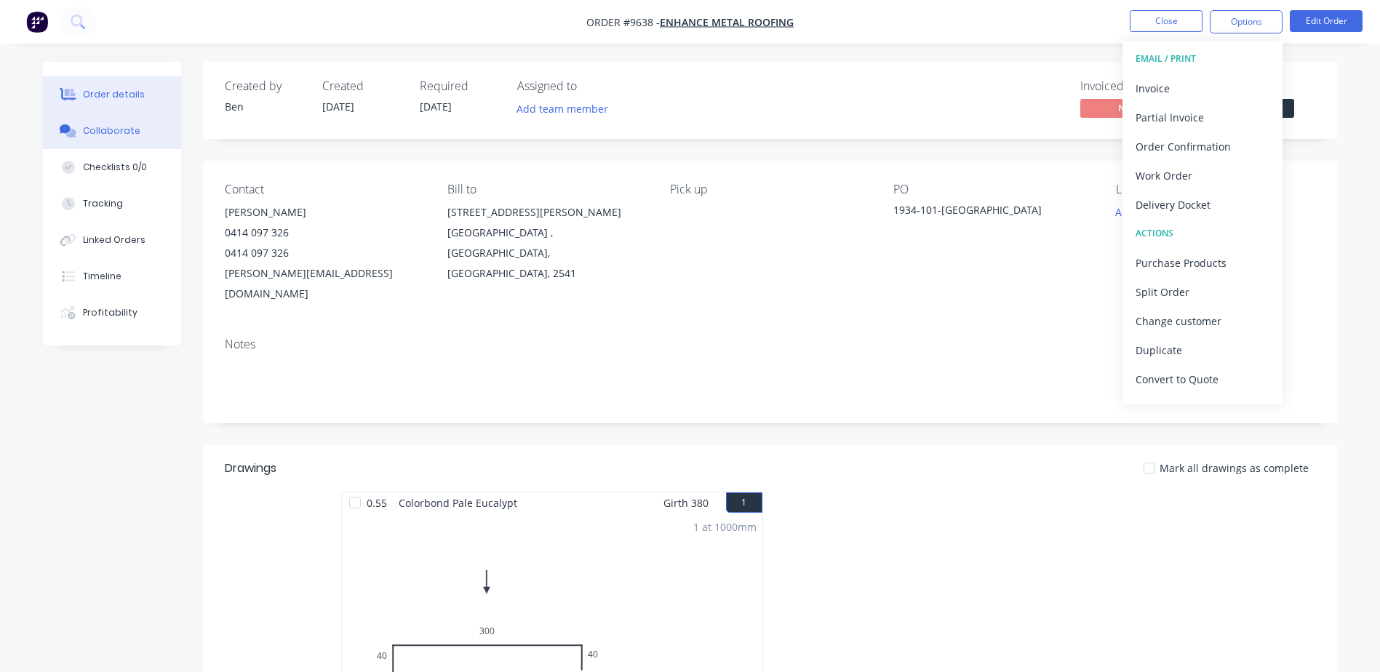
click at [124, 125] on div "Collaborate" at bounding box center [111, 130] width 57 height 13
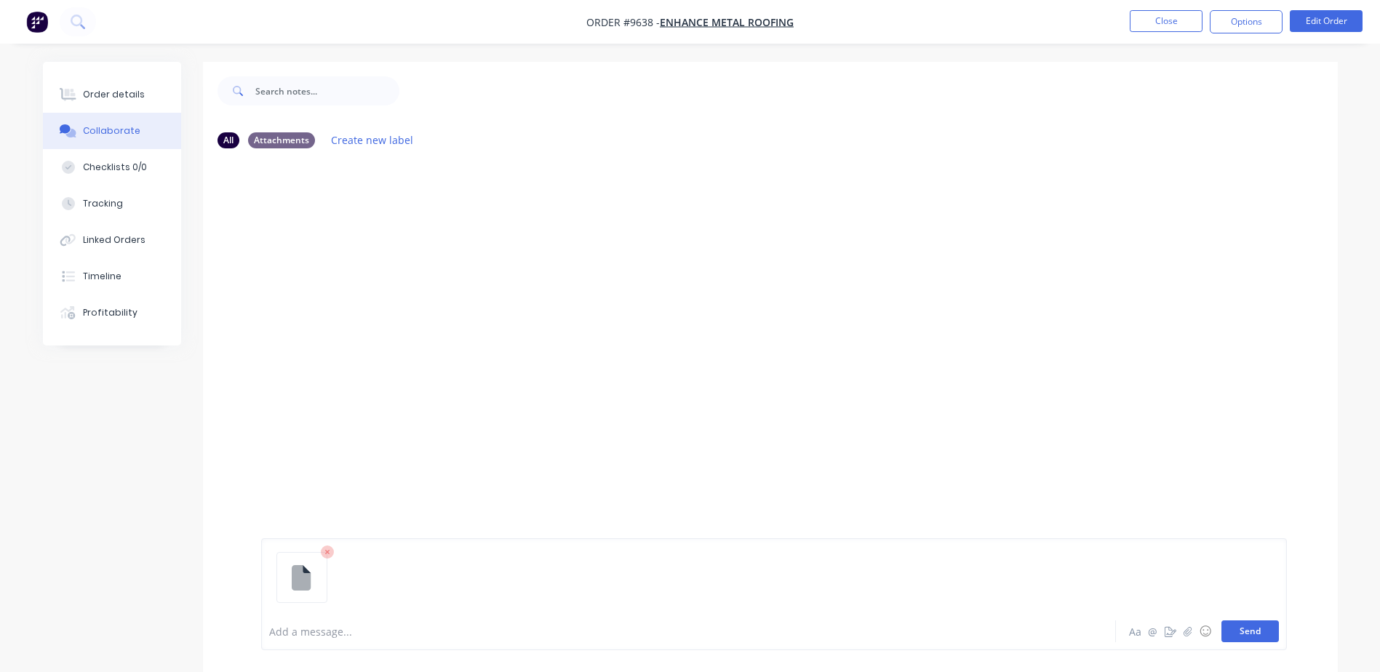
click at [1228, 626] on button "Send" at bounding box center [1250, 632] width 57 height 22
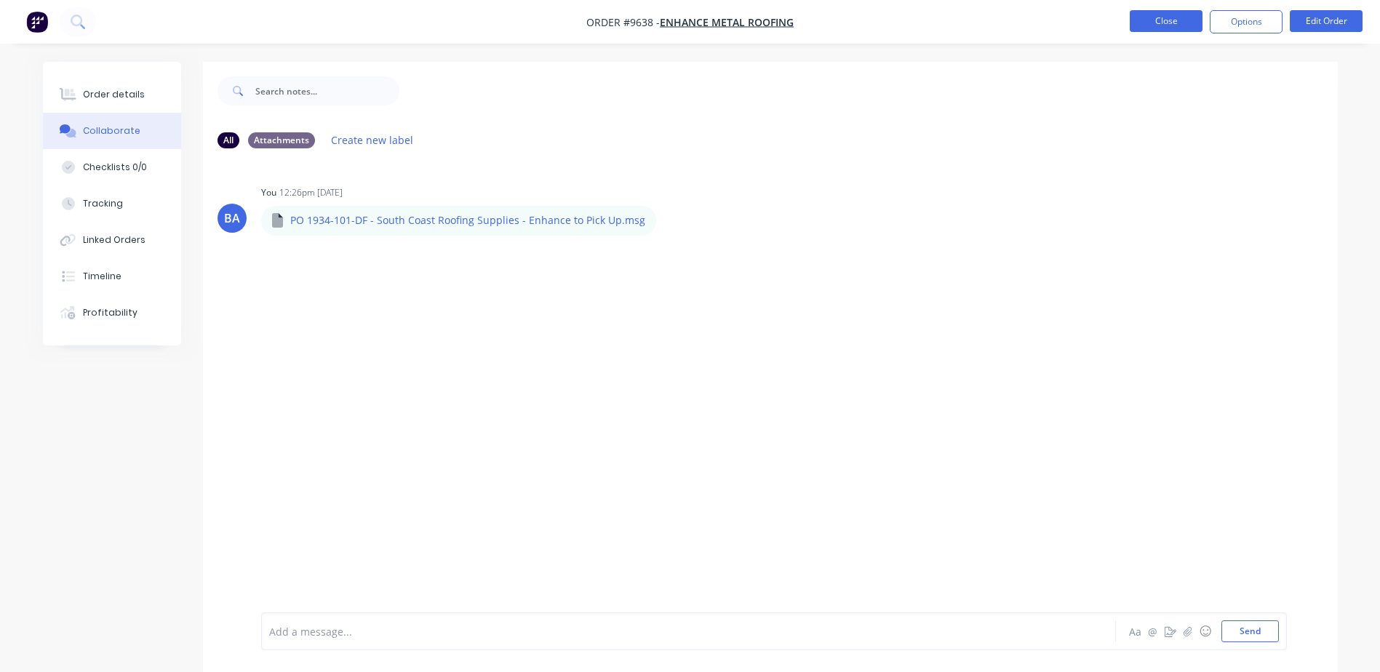
click at [1146, 18] on button "Close" at bounding box center [1166, 21] width 73 height 22
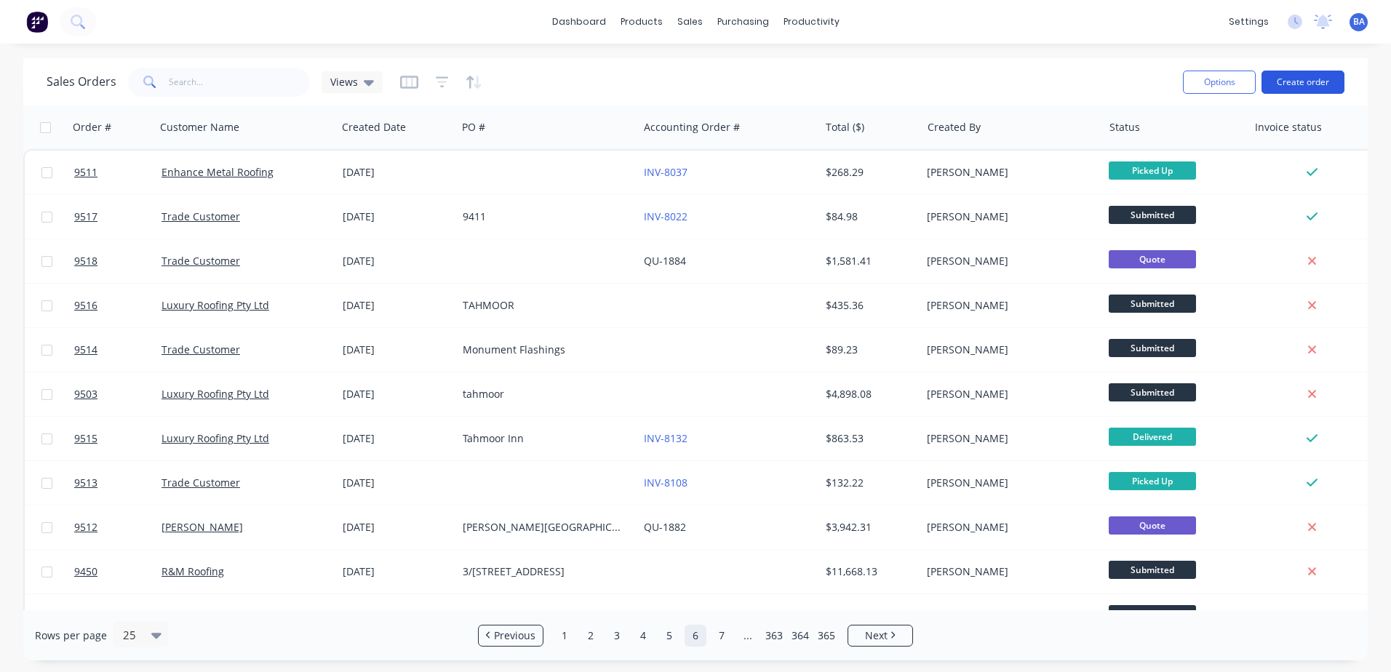
click at [1302, 75] on button "Create order" at bounding box center [1303, 82] width 83 height 23
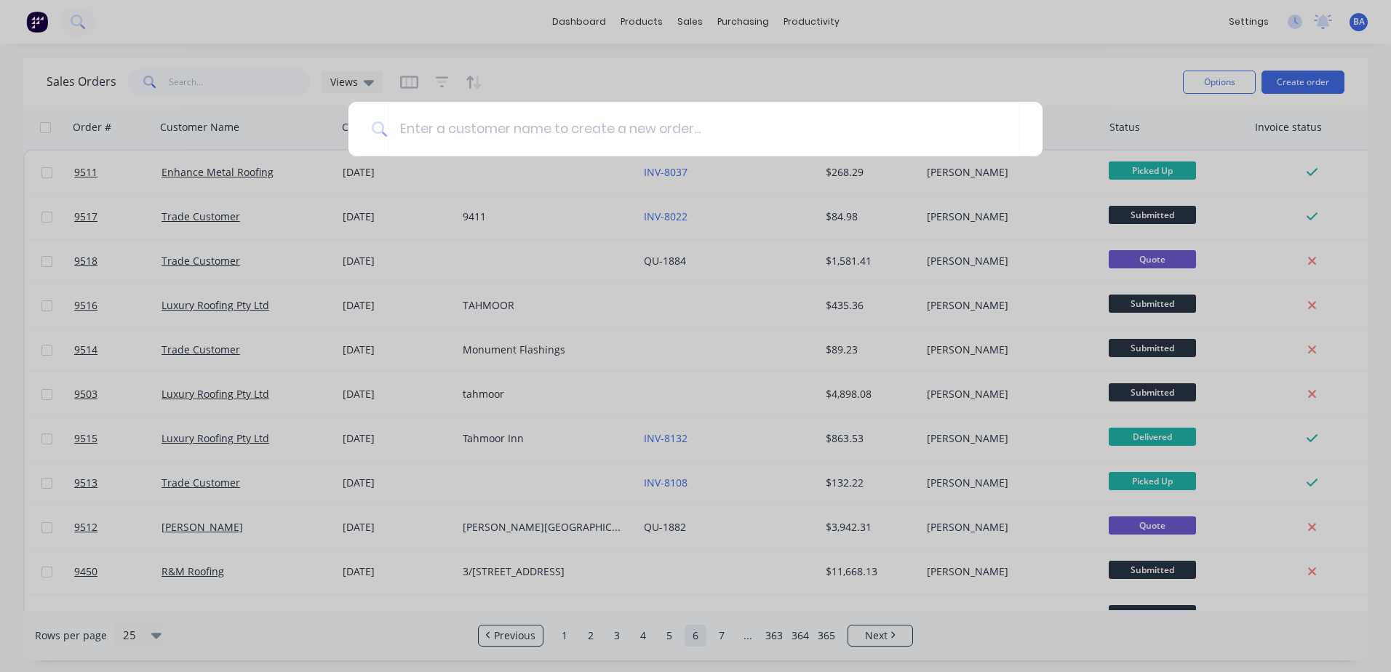
click at [857, 53] on div at bounding box center [695, 336] width 1391 height 672
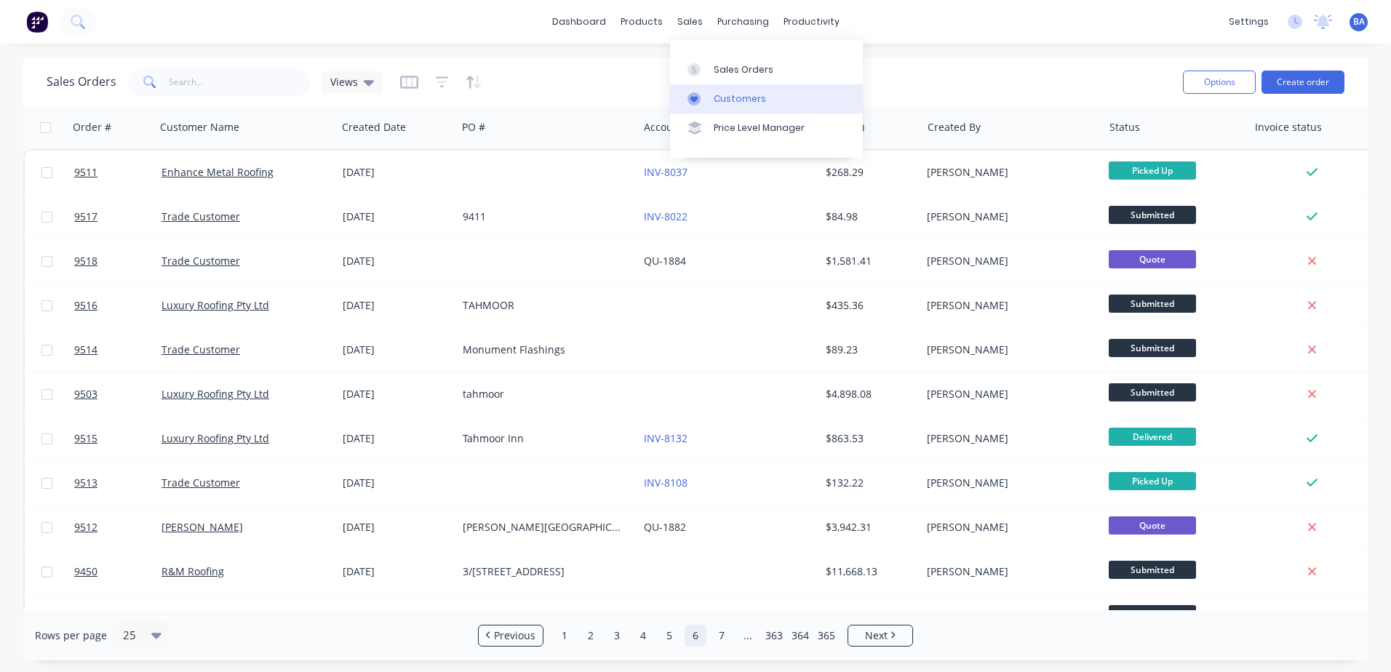
click at [698, 98] on icon at bounding box center [694, 98] width 13 height 13
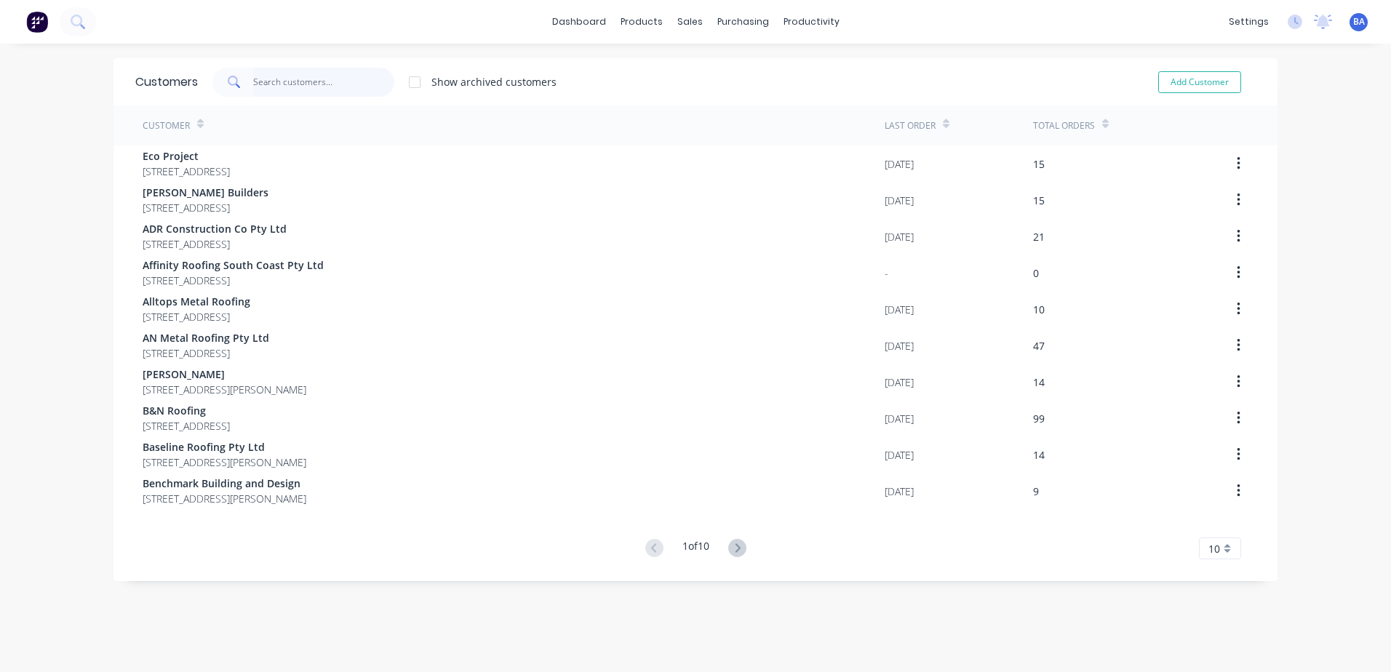
click at [379, 74] on input "text" at bounding box center [324, 82] width 142 height 29
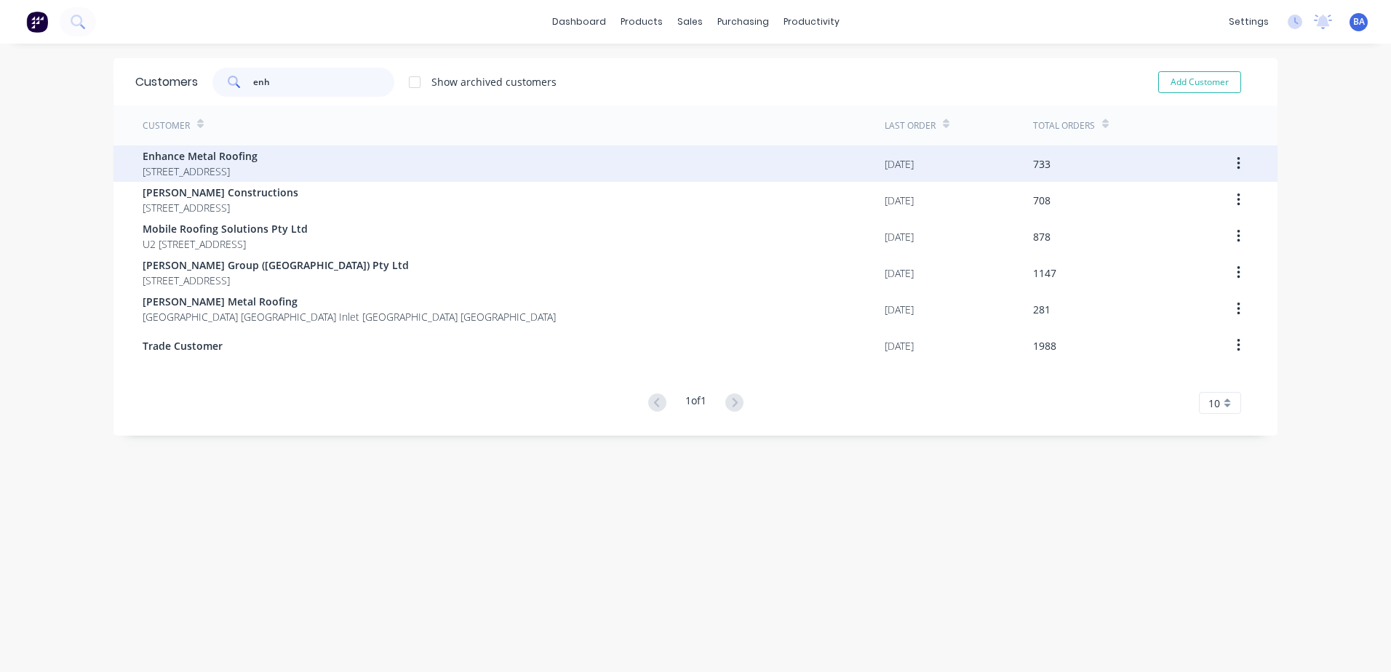
type input "enh"
click at [258, 167] on span "[STREET_ADDRESS]" at bounding box center [200, 171] width 115 height 15
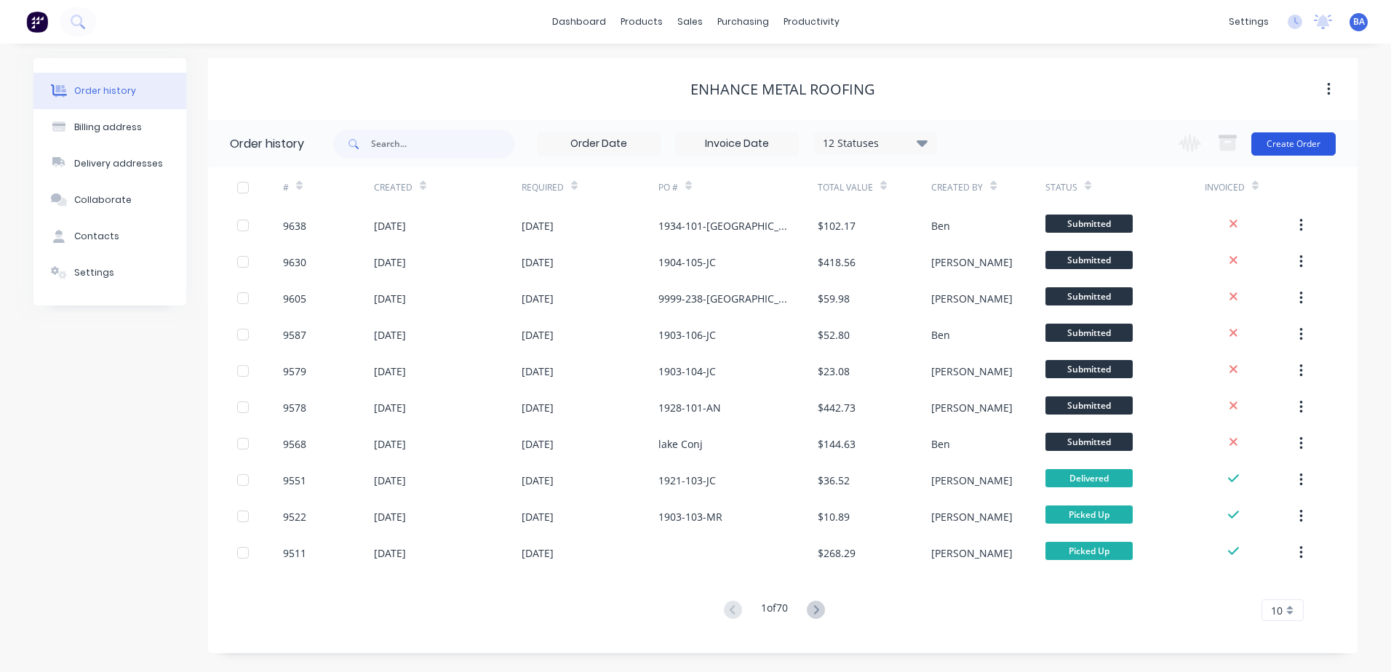
click at [1296, 138] on button "Create Order" at bounding box center [1294, 143] width 84 height 23
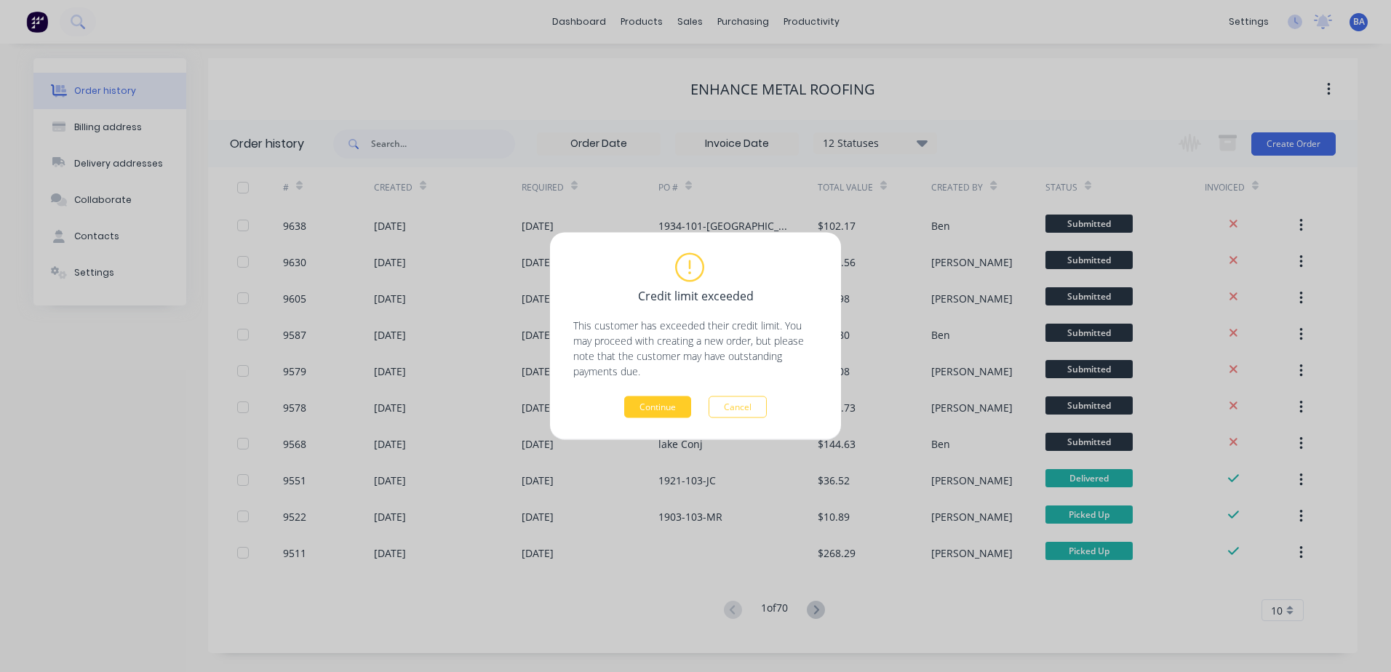
click at [656, 402] on button "Continue" at bounding box center [657, 408] width 67 height 22
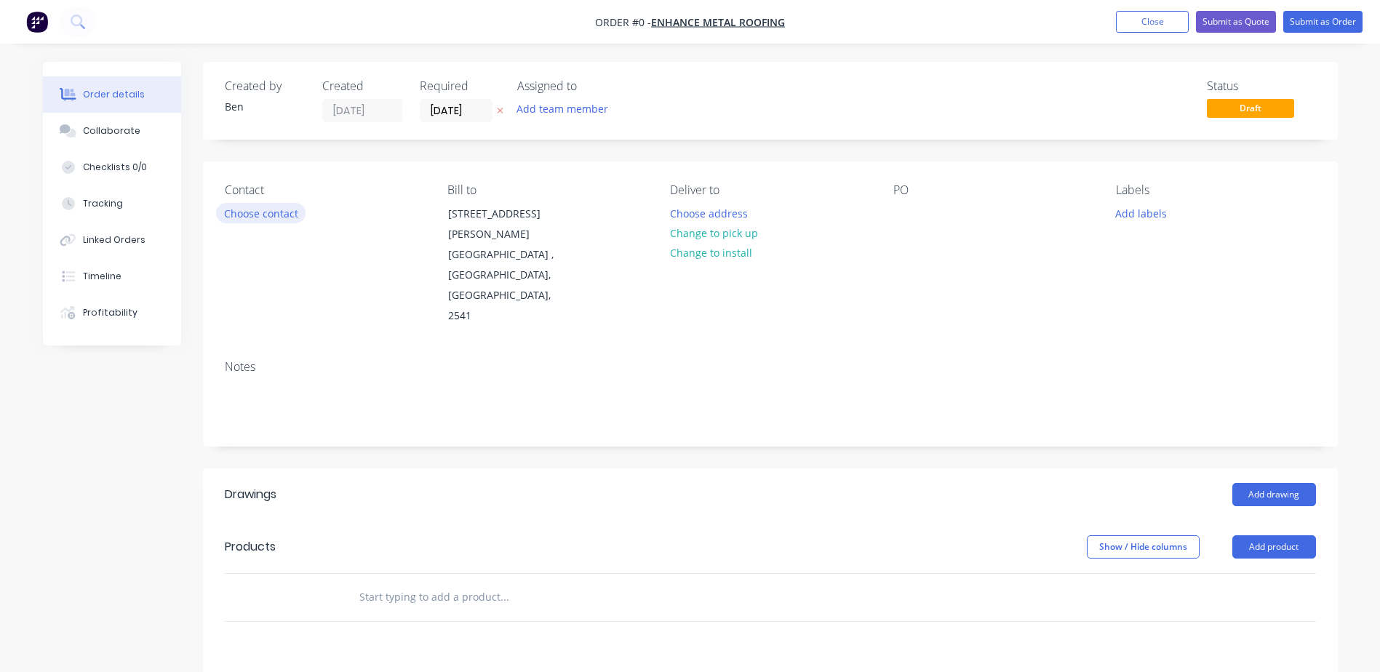
click at [251, 214] on button "Choose contact" at bounding box center [261, 213] width 90 height 20
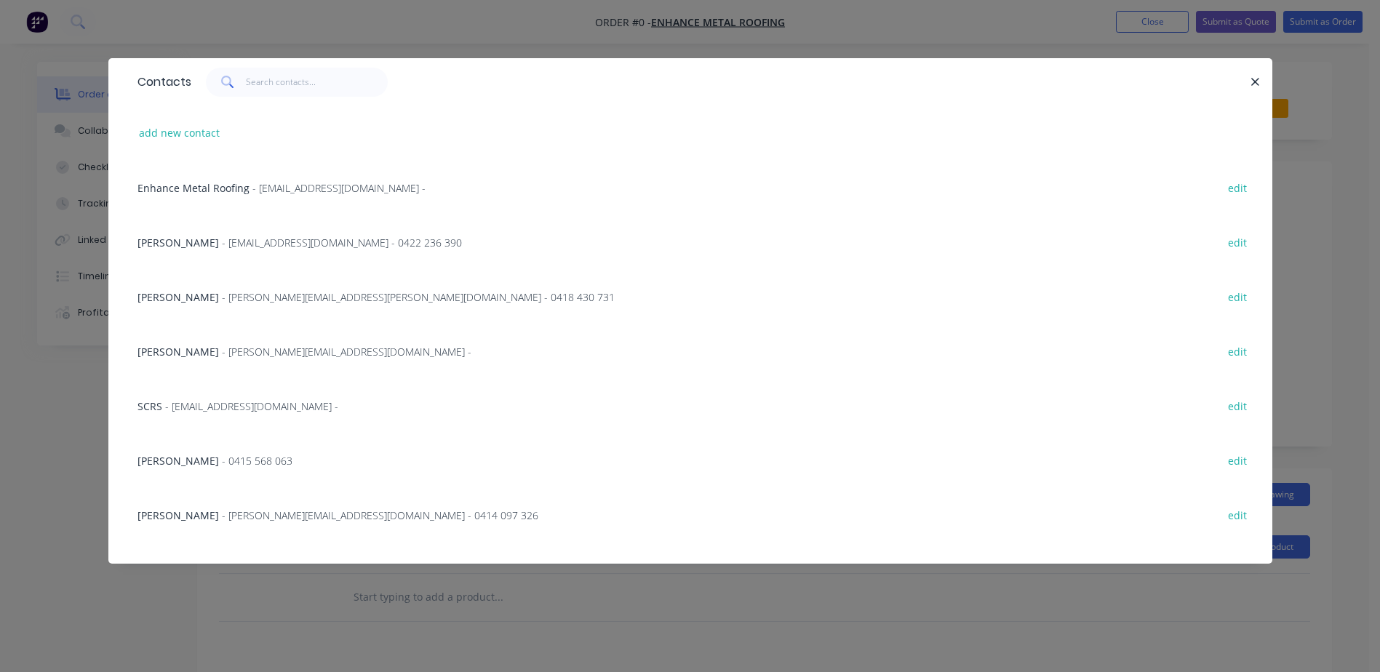
click at [274, 517] on span "- [PERSON_NAME][EMAIL_ADDRESS][DOMAIN_NAME] - 0414 097 326" at bounding box center [380, 516] width 317 height 14
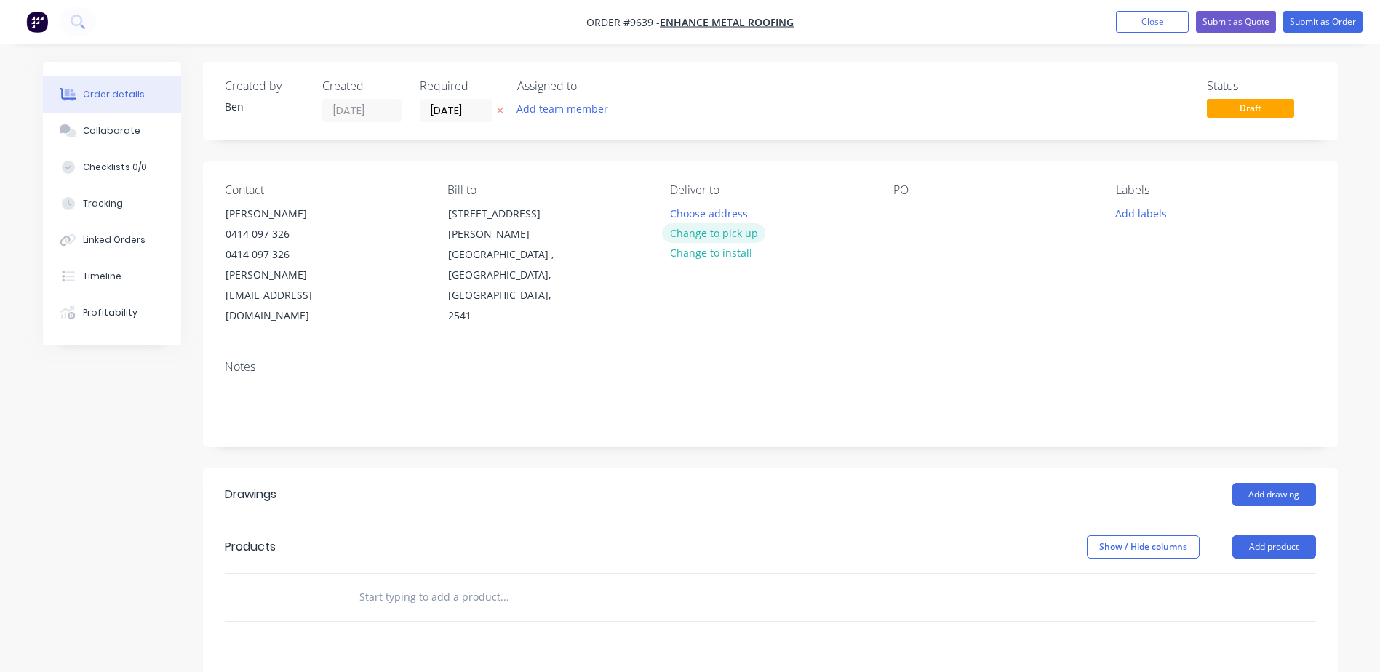
click at [688, 228] on button "Change to pick up" at bounding box center [713, 233] width 103 height 20
click at [902, 212] on div at bounding box center [905, 213] width 23 height 21
click at [978, 267] on div "PO 1927-102-[GEOGRAPHIC_DATA]" at bounding box center [993, 254] width 199 height 143
click at [1276, 536] on button "Add product" at bounding box center [1275, 547] width 84 height 23
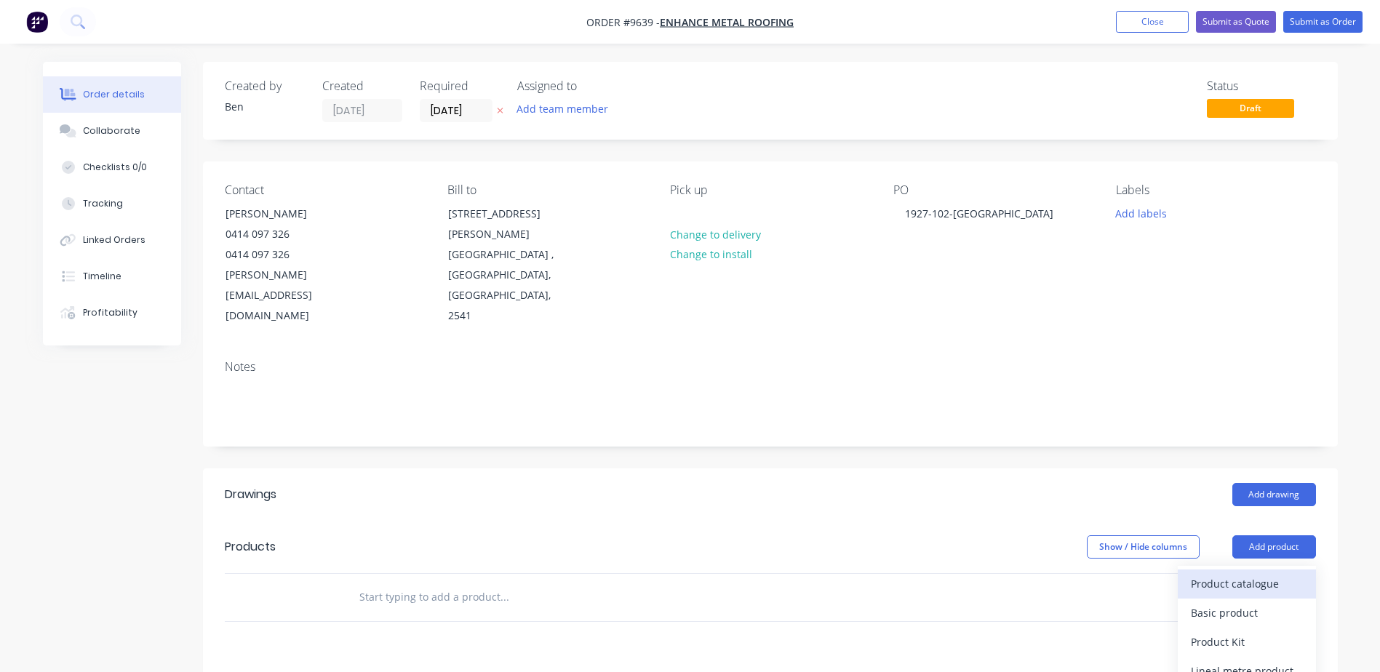
click at [1258, 573] on div "Product catalogue" at bounding box center [1247, 583] width 112 height 21
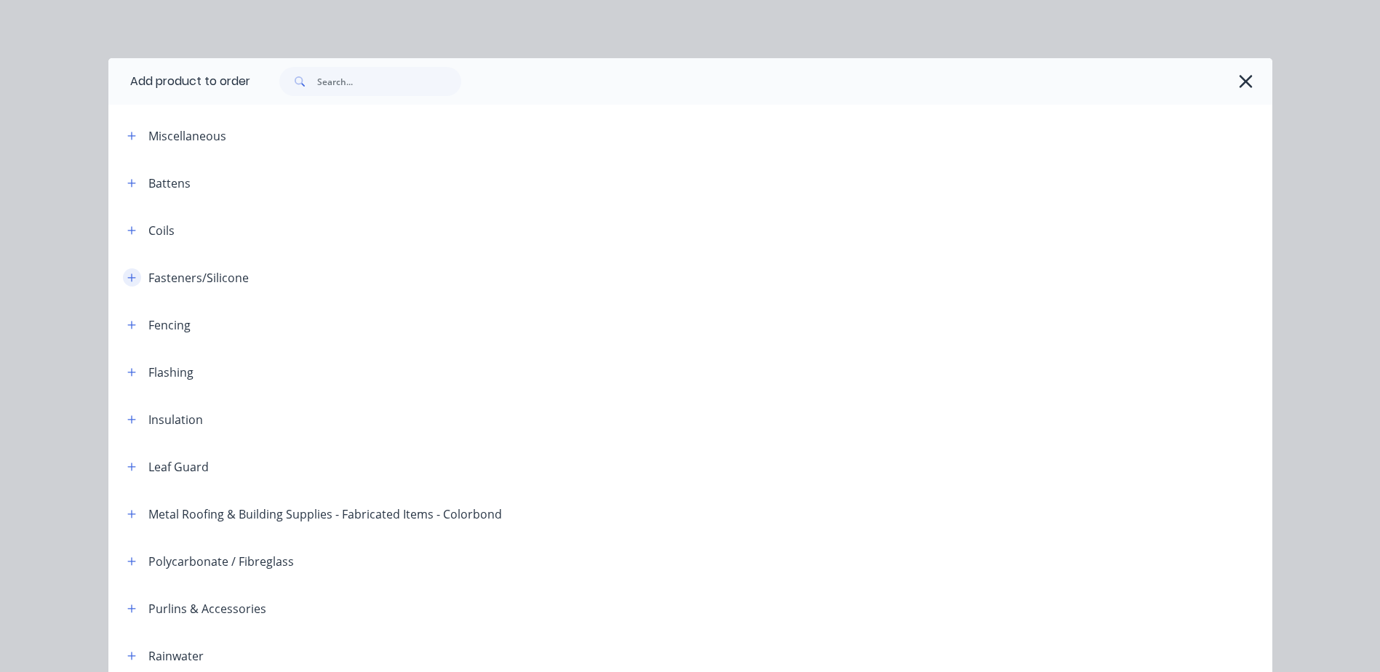
click at [127, 275] on icon "button" at bounding box center [131, 278] width 9 height 10
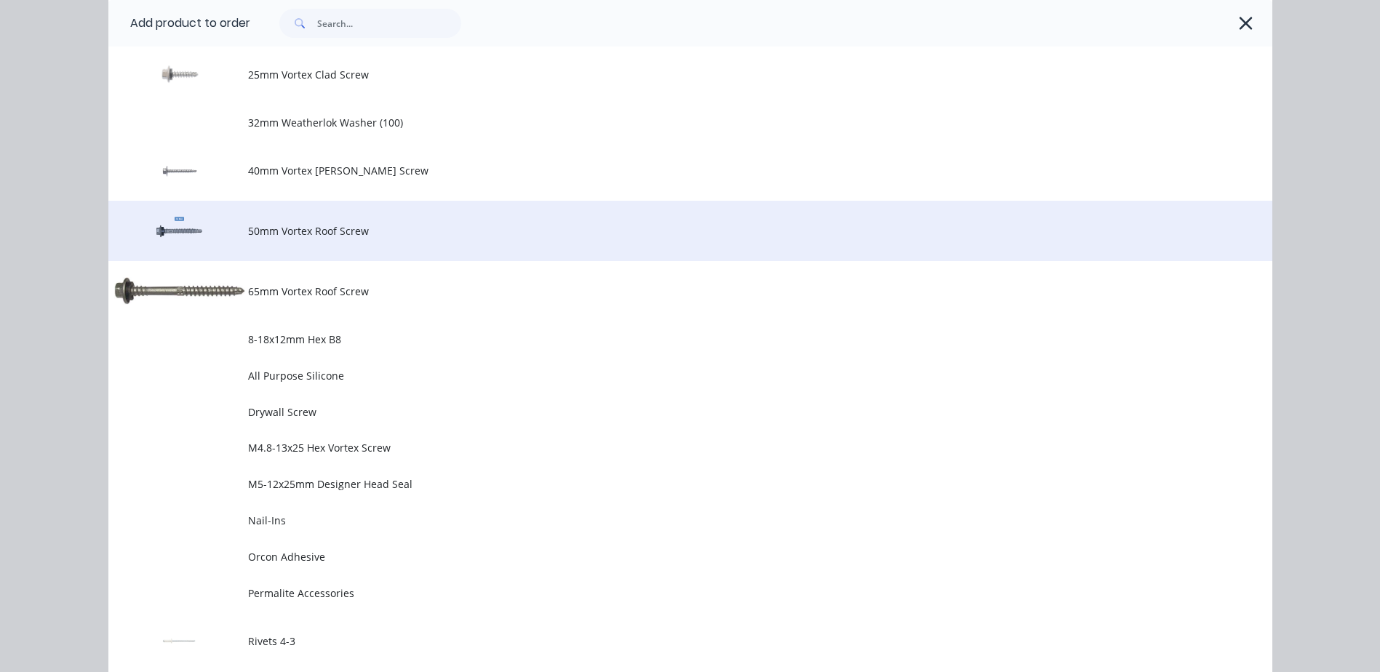
scroll to position [946, 0]
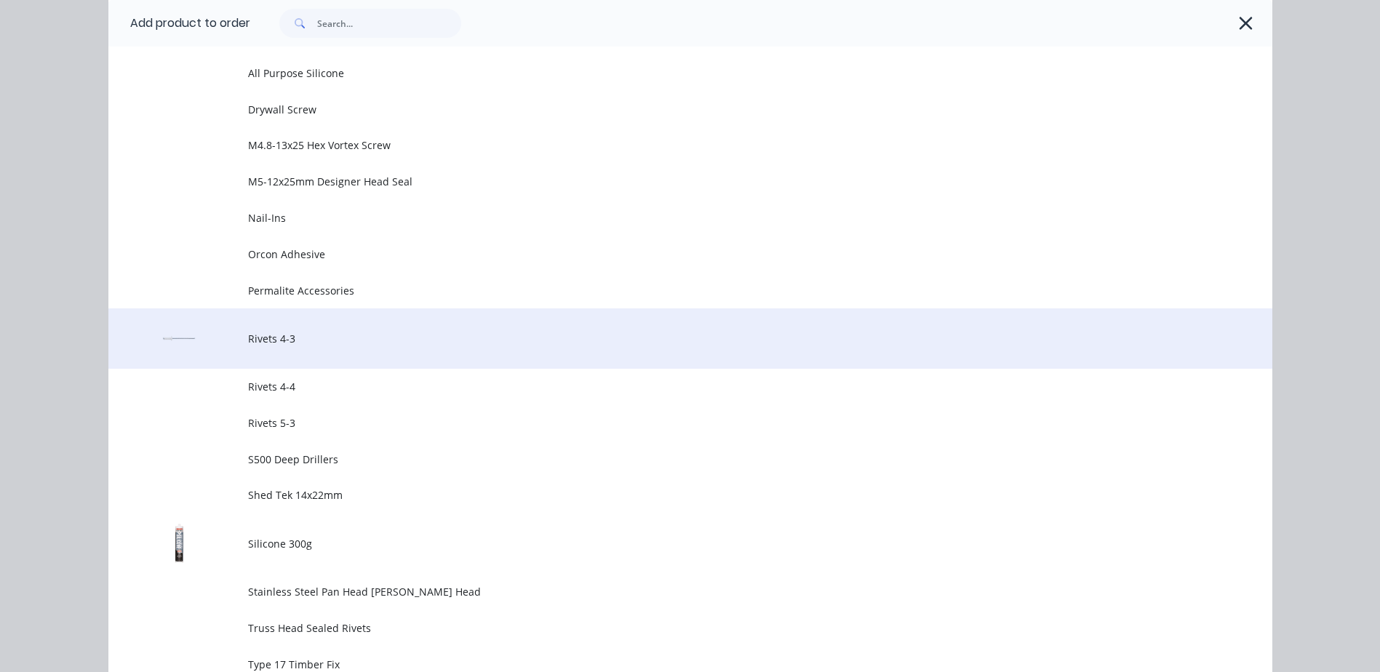
click at [286, 334] on span "Rivets 4-3" at bounding box center [657, 338] width 819 height 15
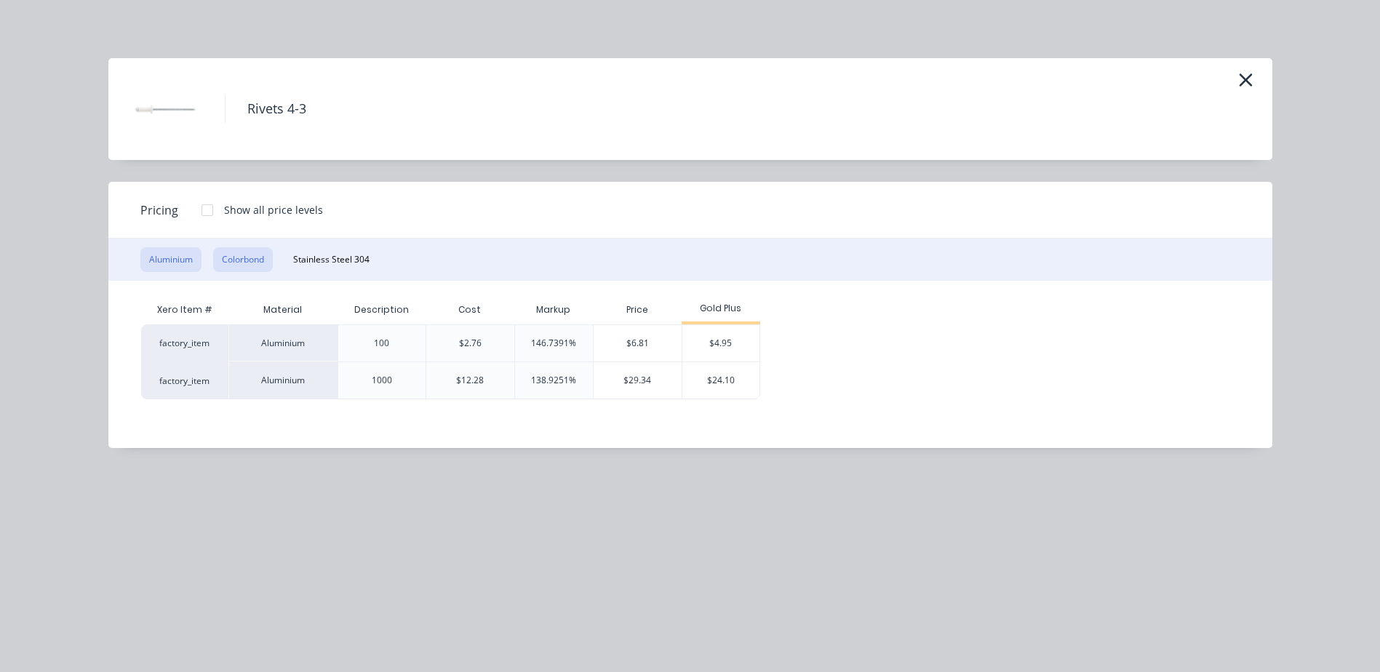
click at [239, 250] on button "Colorbond" at bounding box center [243, 259] width 60 height 25
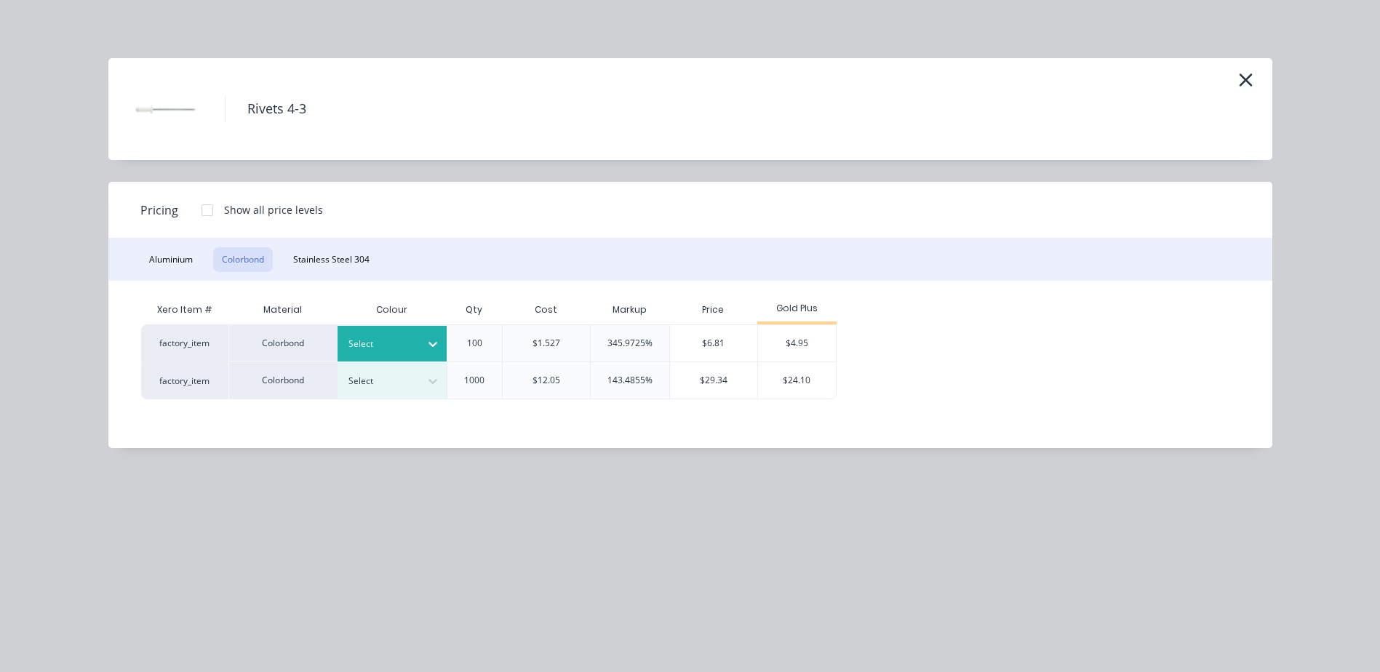
click at [434, 343] on icon at bounding box center [433, 344] width 15 height 15
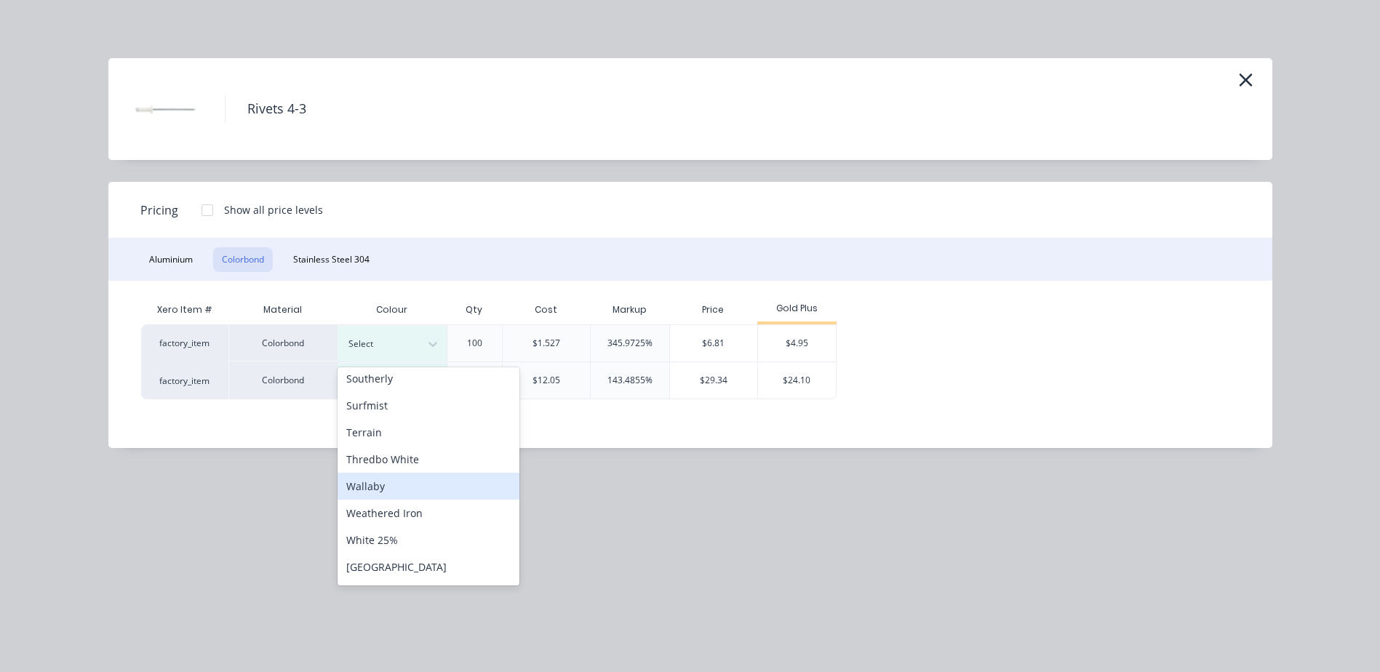
scroll to position [582, 0]
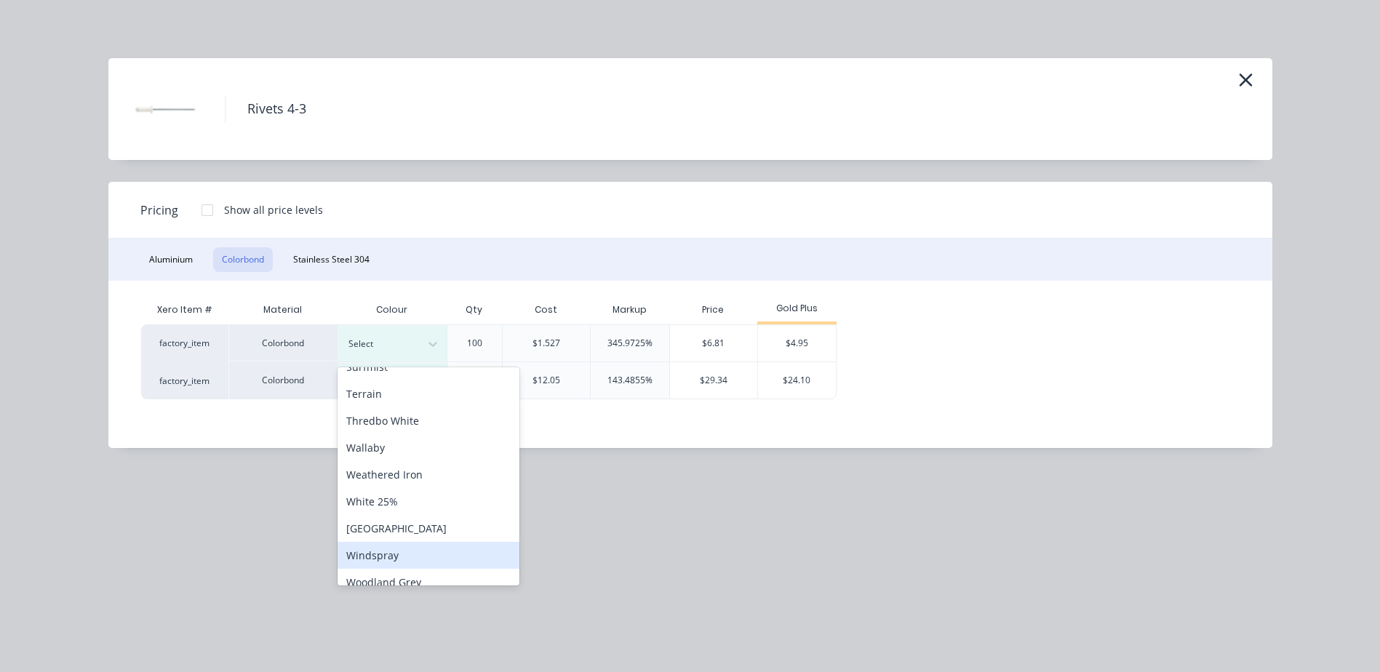
click at [418, 553] on div "Windspray" at bounding box center [429, 555] width 182 height 27
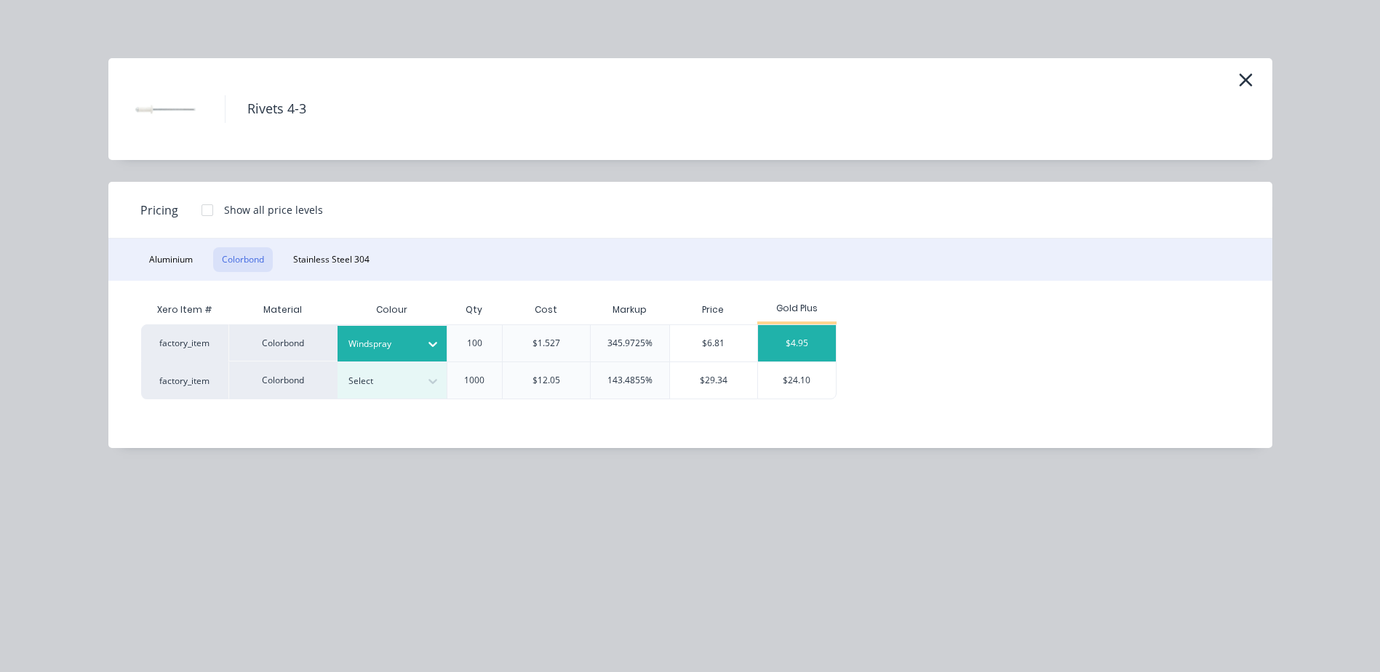
click at [800, 344] on div "$4.95" at bounding box center [797, 343] width 78 height 36
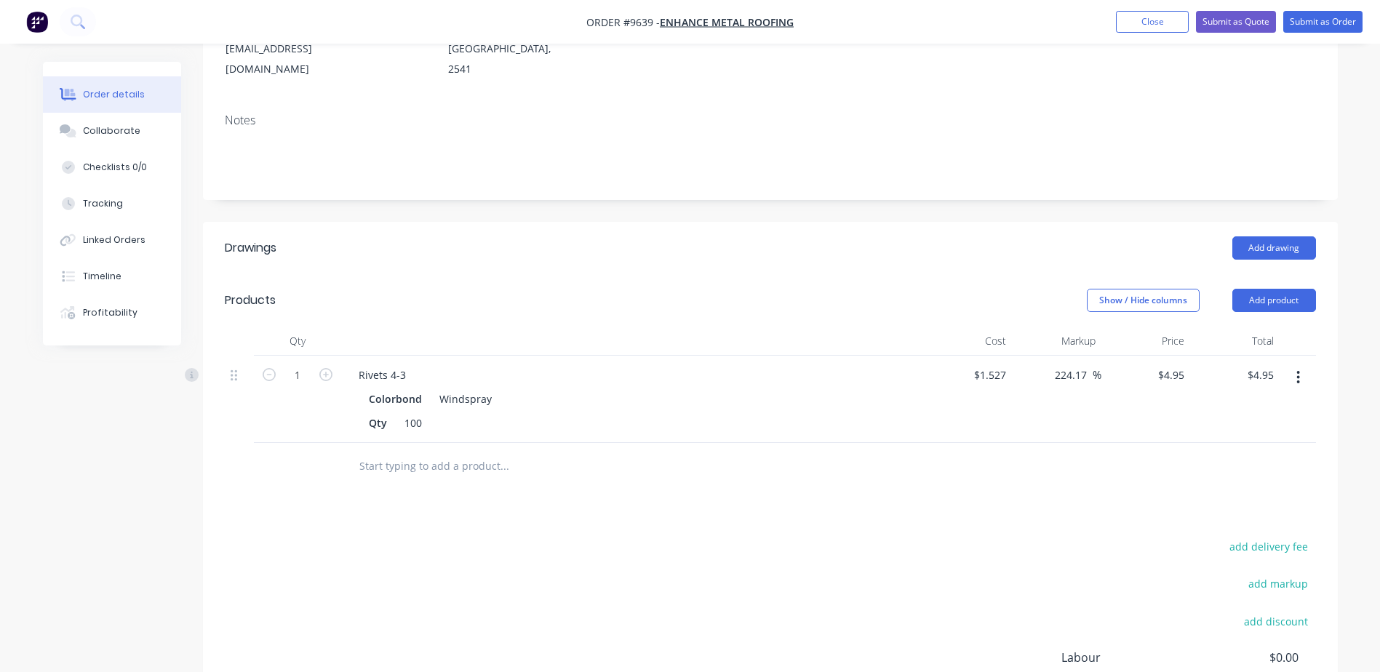
scroll to position [0, 0]
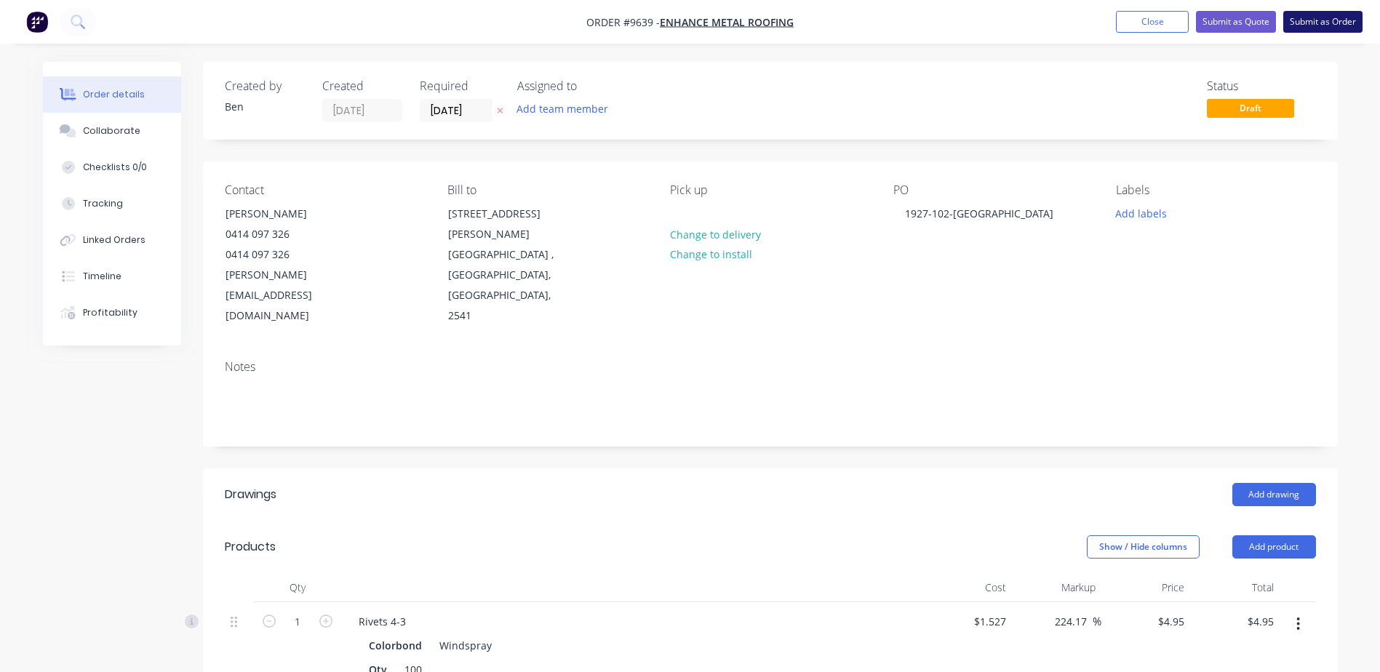
click at [1297, 19] on button "Submit as Order" at bounding box center [1323, 22] width 79 height 22
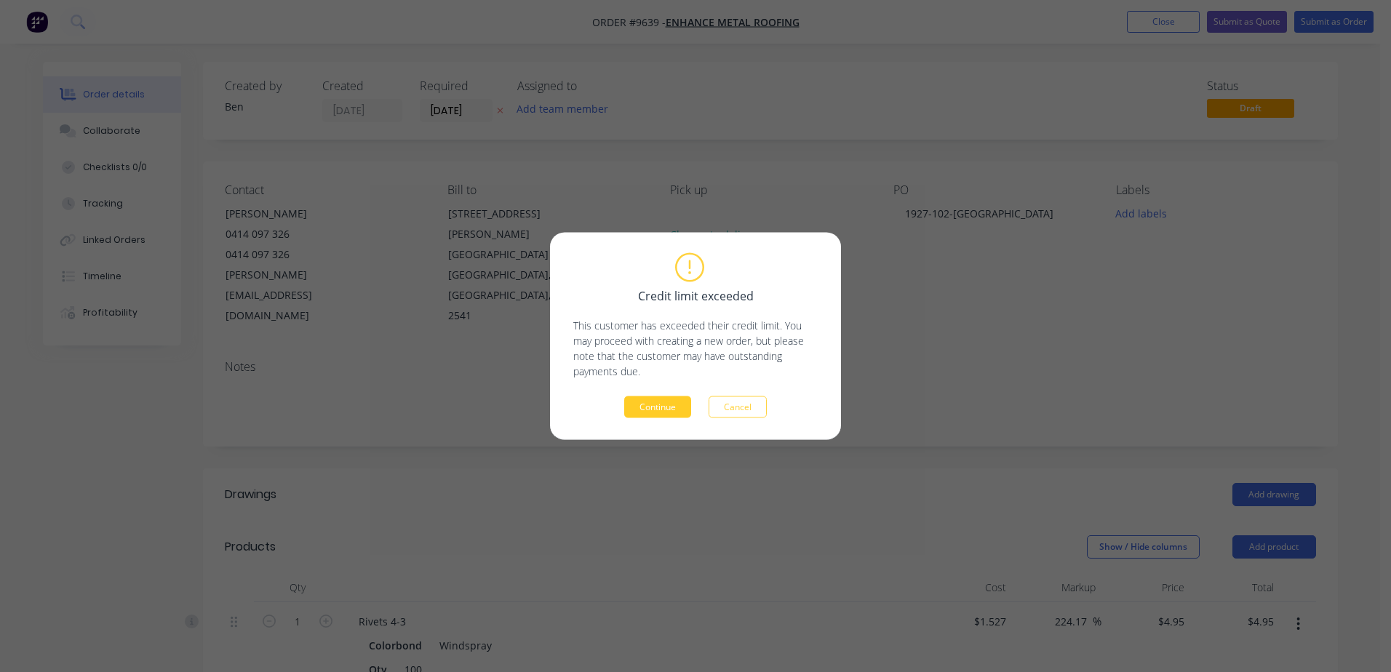
click at [655, 405] on button "Continue" at bounding box center [657, 408] width 67 height 22
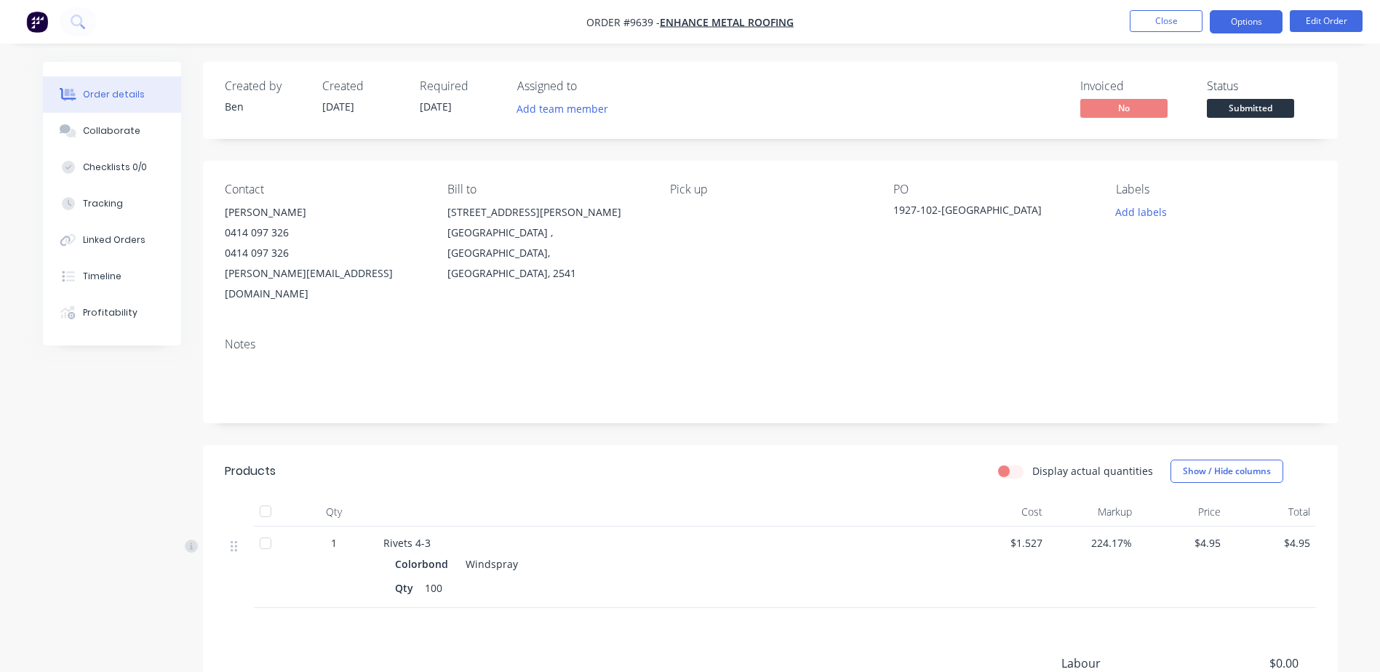
click at [1241, 20] on button "Options" at bounding box center [1246, 21] width 73 height 23
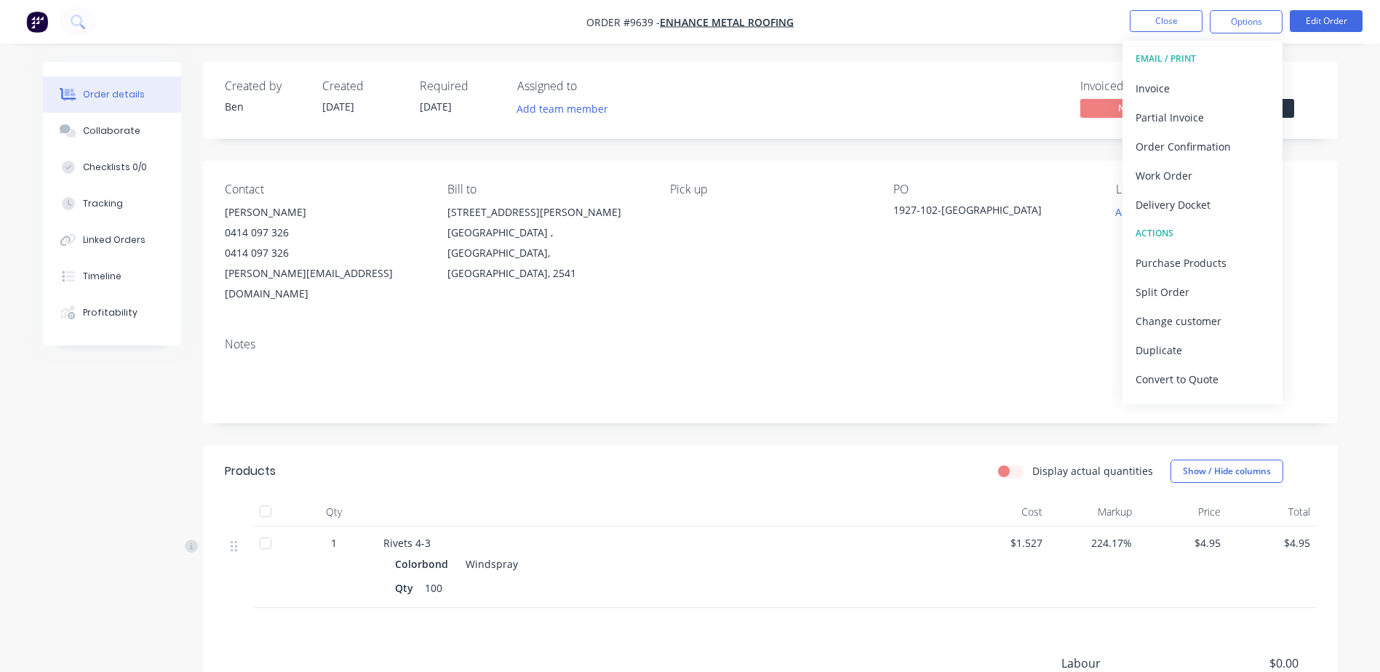
click at [947, 114] on div "Invoiced No Status Submitted" at bounding box center [989, 100] width 653 height 42
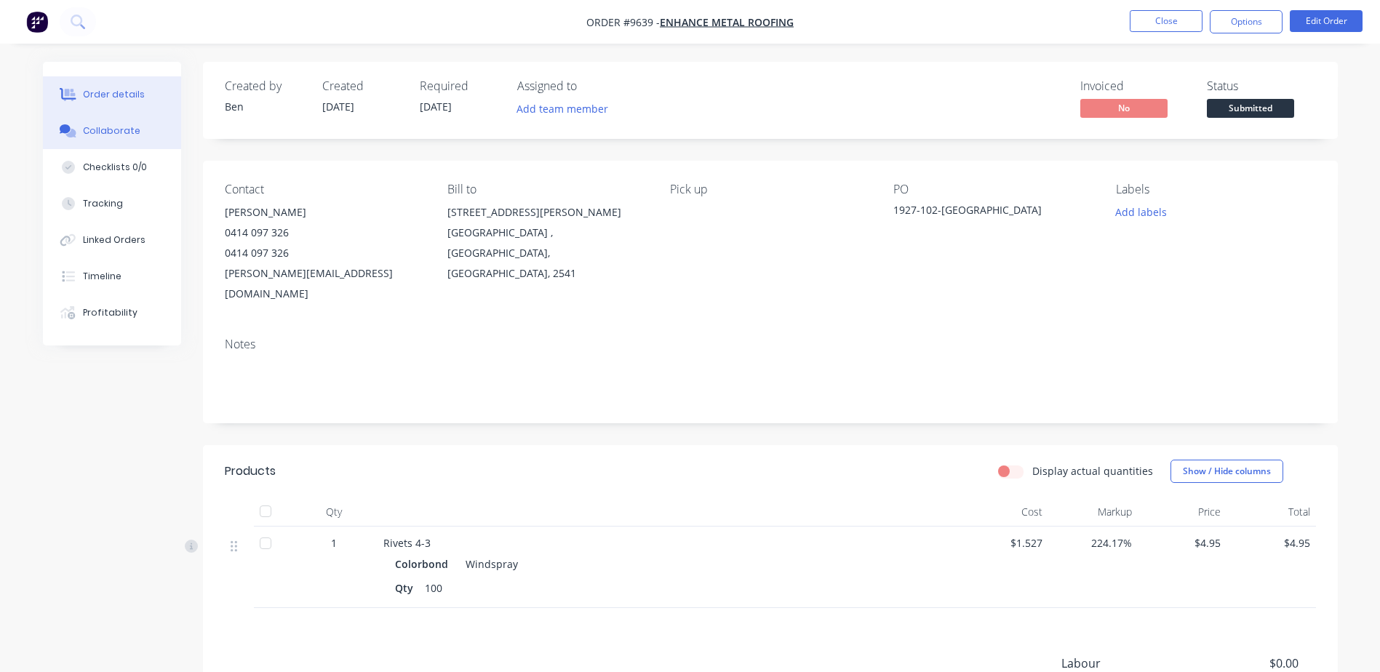
click at [112, 132] on div "Collaborate" at bounding box center [111, 130] width 57 height 13
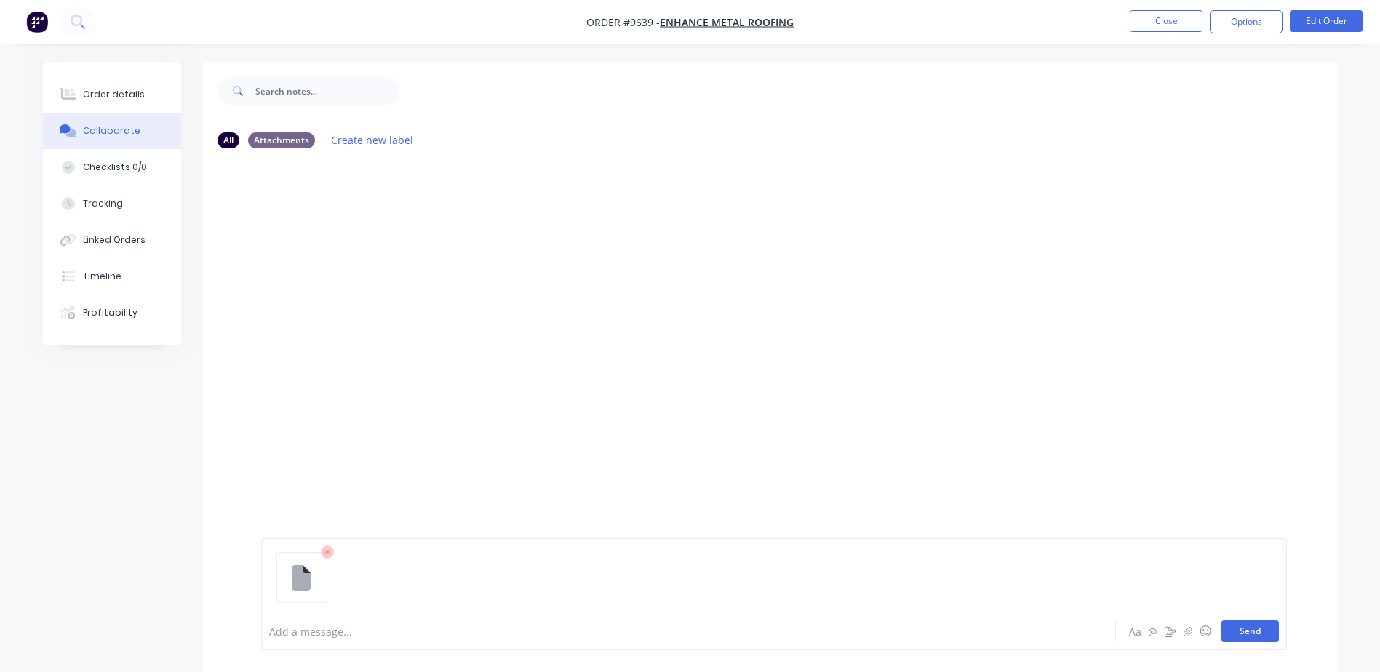
click at [1233, 624] on button "Send" at bounding box center [1250, 632] width 57 height 22
